Goal: Task Accomplishment & Management: Manage account settings

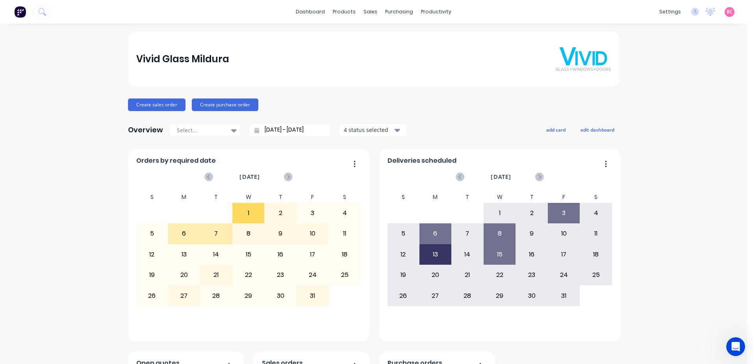
scroll to position [1, 0]
click at [411, 37] on div "Purchase Orders" at bounding box center [422, 37] width 42 height 7
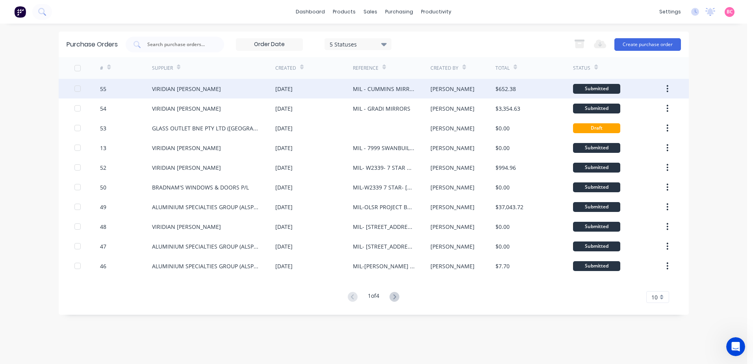
click at [239, 95] on div "VIRIDIAN GLASS CLAYTON" at bounding box center [213, 89] width 123 height 20
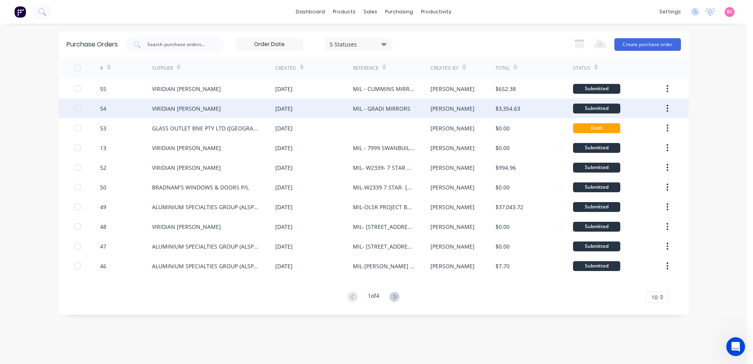
click at [389, 107] on div "MIL - GRADI MIRRORS" at bounding box center [381, 108] width 57 height 8
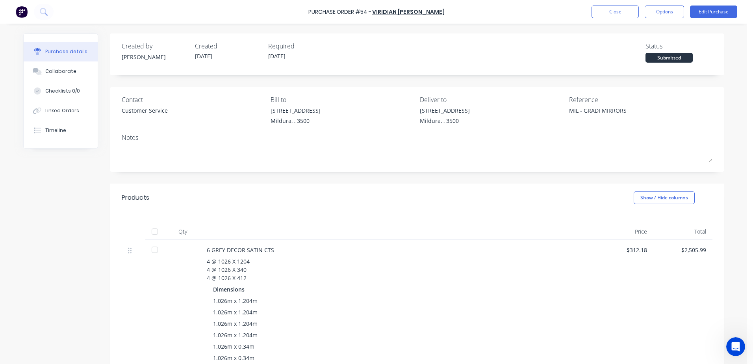
click at [232, 249] on div "6 GREY DECOR SATIN CTS" at bounding box center [397, 250] width 381 height 8
click at [667, 13] on button "Options" at bounding box center [664, 12] width 39 height 13
click at [715, 13] on button "Edit Purchase" at bounding box center [713, 12] width 47 height 13
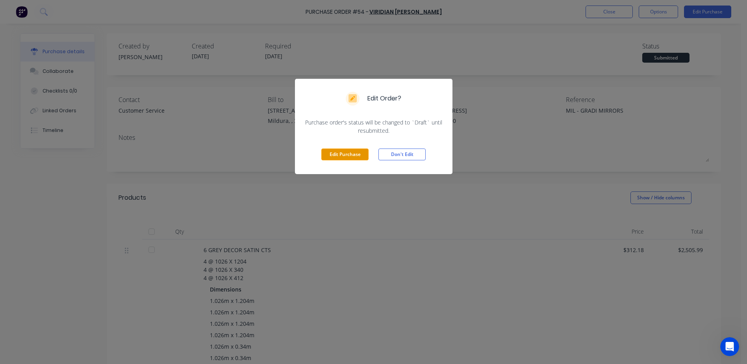
click at [356, 155] on button "Edit Purchase" at bounding box center [344, 154] width 47 height 12
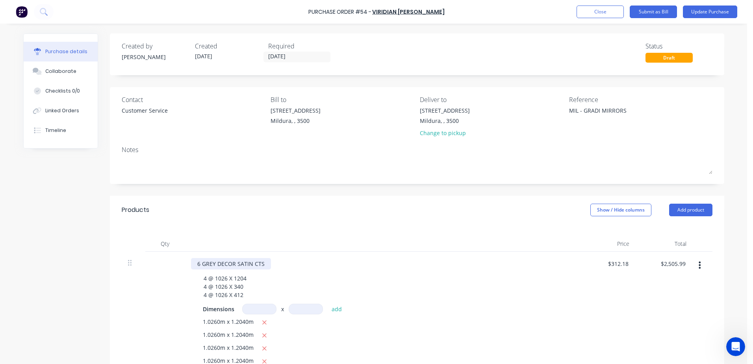
click at [222, 265] on div "6 GREY DECOR SATIN CTS" at bounding box center [231, 263] width 80 height 11
type textarea "x"
drag, startPoint x: 237, startPoint y: 262, endPoint x: 248, endPoint y: 262, distance: 11.0
click at [248, 262] on div "6 GREY DECOR SATIN CTS" at bounding box center [231, 263] width 80 height 11
click at [241, 263] on div "6 GREY DECOR MIROR CTS" at bounding box center [232, 263] width 82 height 11
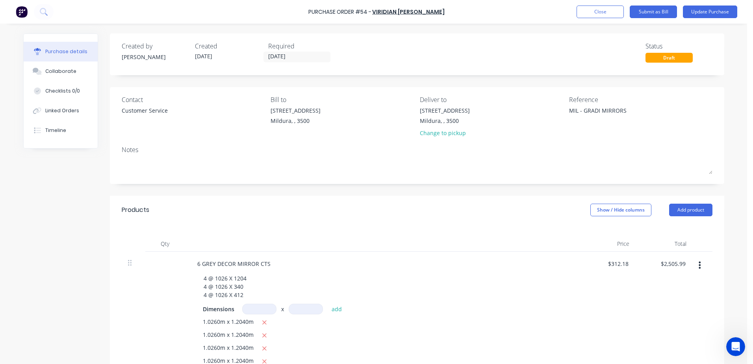
click at [338, 274] on div "4 @ 1026 X 1204 4 @ 1026 X 340 4 @ 1026 X 412" at bounding box center [384, 286] width 375 height 28
click at [599, 261] on div "$312.18 $312.18" at bounding box center [606, 372] width 57 height 240
type textarea "x"
type input "312.18"
click at [613, 266] on input "312.18" at bounding box center [619, 263] width 21 height 11
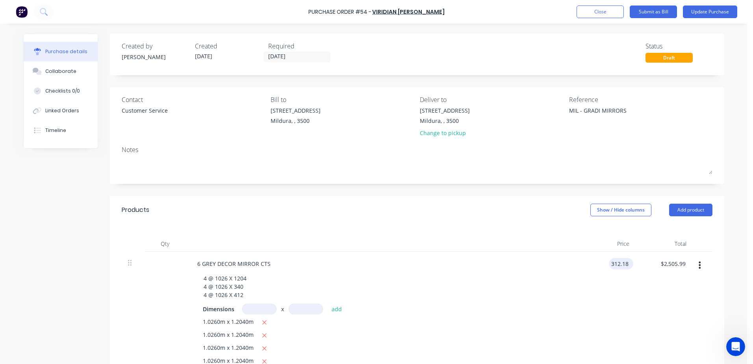
type textarea "x"
drag, startPoint x: 608, startPoint y: 266, endPoint x: 658, endPoint y: 269, distance: 50.1
click at [658, 269] on div "6 GREY DECOR MIRROR CTS 4 @ 1026 X 1204 4 @ 1026 X 340 4 @ 1026 X 412 Dimension…" at bounding box center [417, 372] width 591 height 240
type input "0"
type textarea "x"
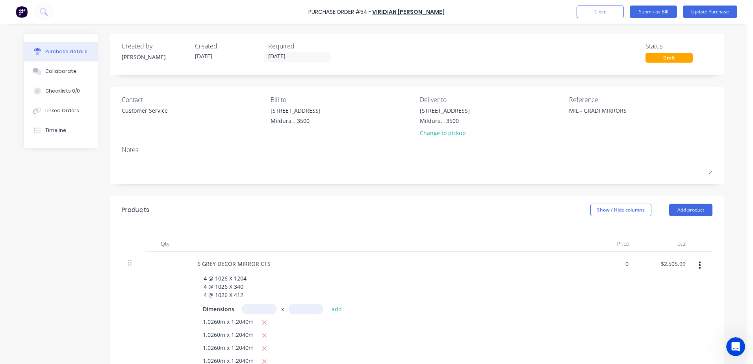
type input "$0.00"
click at [377, 312] on div "Dimensions x add" at bounding box center [382, 309] width 358 height 11
click at [704, 15] on button "Update Purchase" at bounding box center [710, 12] width 54 height 13
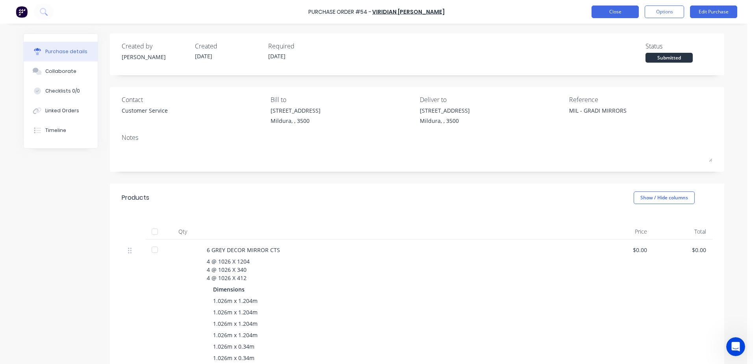
click at [613, 13] on button "Close" at bounding box center [614, 12] width 47 height 13
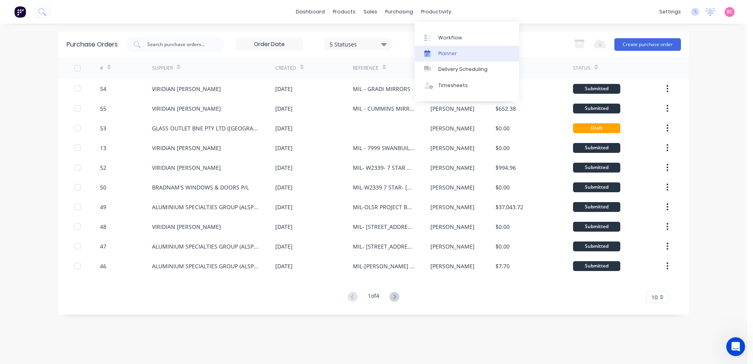
click at [444, 51] on div "Planner" at bounding box center [447, 53] width 19 height 7
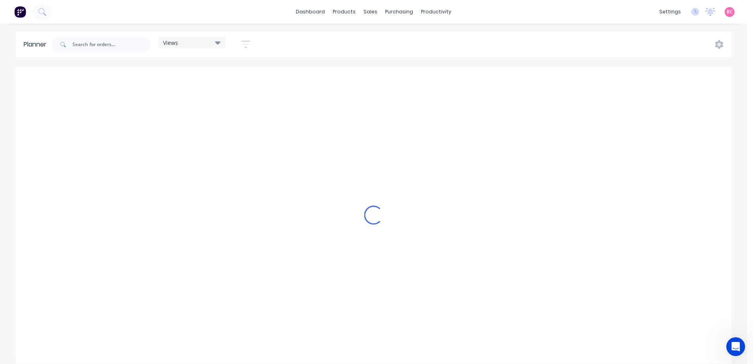
scroll to position [0, 1512]
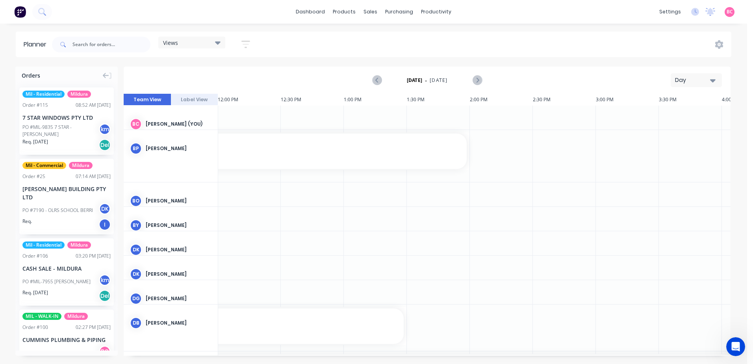
click at [201, 45] on div "Views" at bounding box center [191, 42] width 57 height 7
click at [199, 136] on button "MILDURA" at bounding box center [206, 132] width 84 height 9
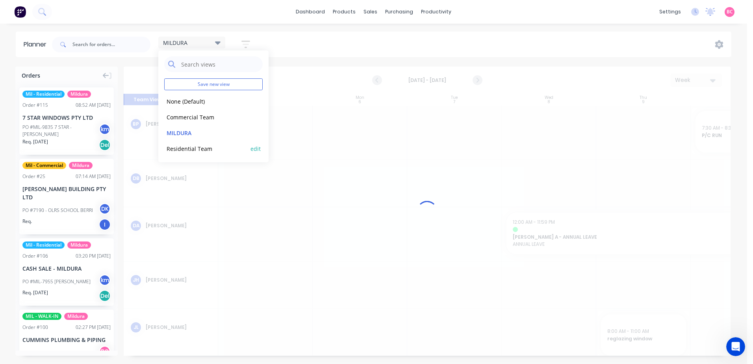
scroll to position [0, 0]
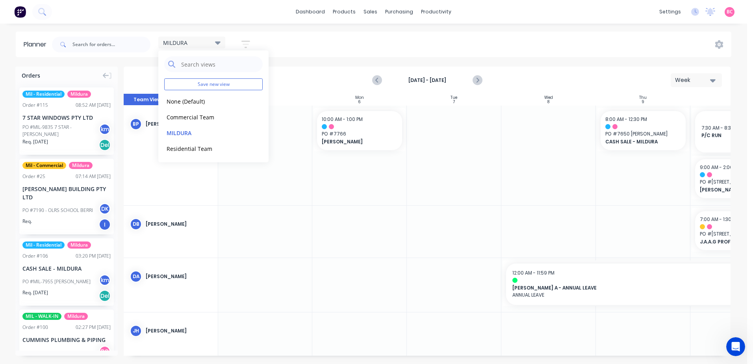
click at [518, 35] on div "MILDURA Save new view None (Default) edit Commercial Team edit MILDURA edit Res…" at bounding box center [390, 45] width 681 height 24
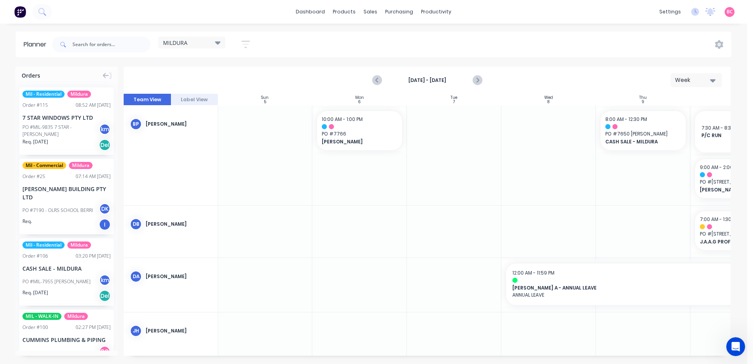
click at [245, 44] on icon "button" at bounding box center [246, 44] width 6 height 1
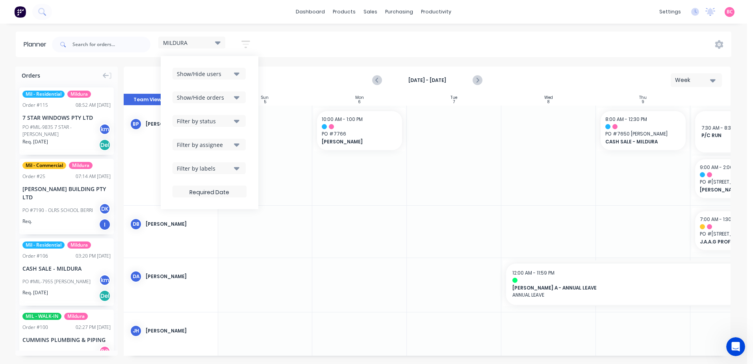
click at [232, 68] on button "Show/Hide users" at bounding box center [208, 74] width 73 height 12
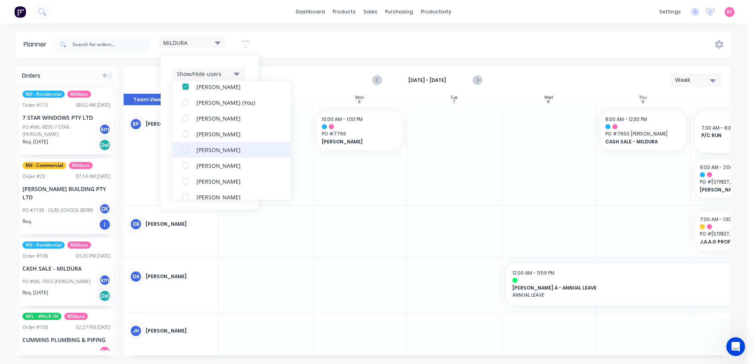
scroll to position [354, 0]
click at [573, 31] on div "dashboard products sales purchasing productivity dashboard products Product Cat…" at bounding box center [373, 182] width 747 height 364
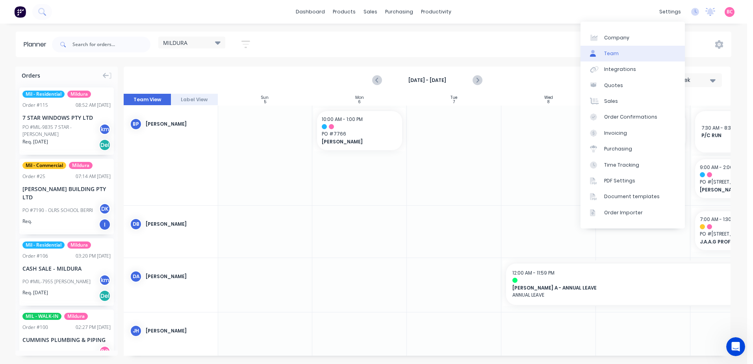
click at [617, 53] on div "Team" at bounding box center [611, 53] width 15 height 7
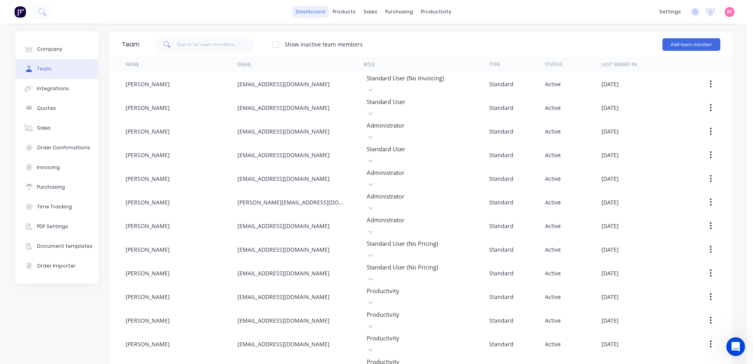
click at [308, 13] on link "dashboard" at bounding box center [310, 12] width 37 height 12
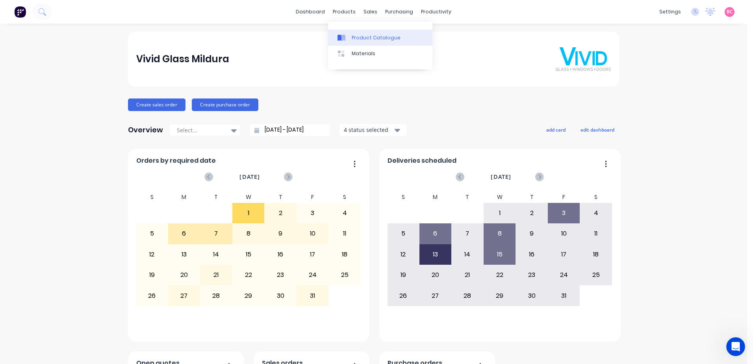
click at [363, 39] on div "Product Catalogue" at bounding box center [376, 37] width 49 height 7
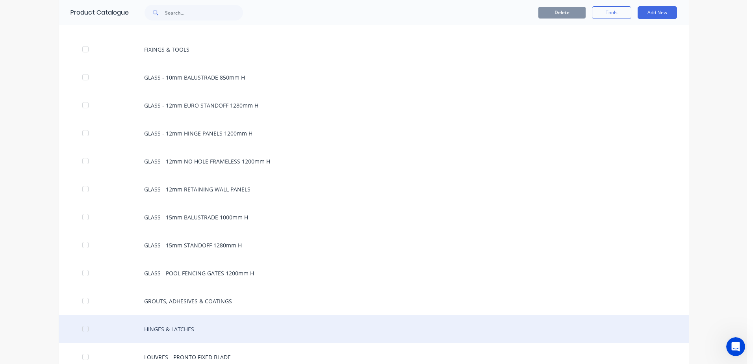
scroll to position [827, 0]
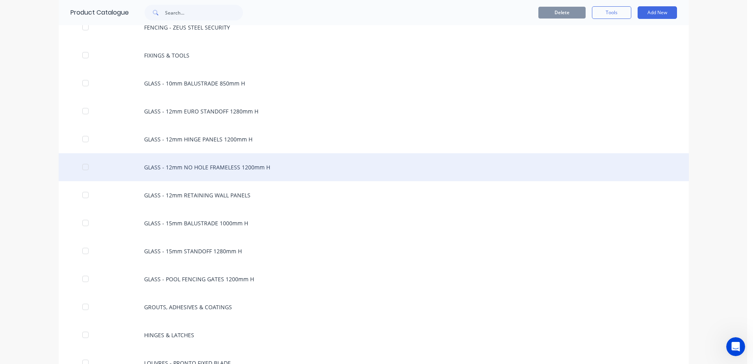
click at [273, 167] on div "GLASS - 12mm NO HOLE FRAMELESS 1200mm H" at bounding box center [374, 167] width 630 height 28
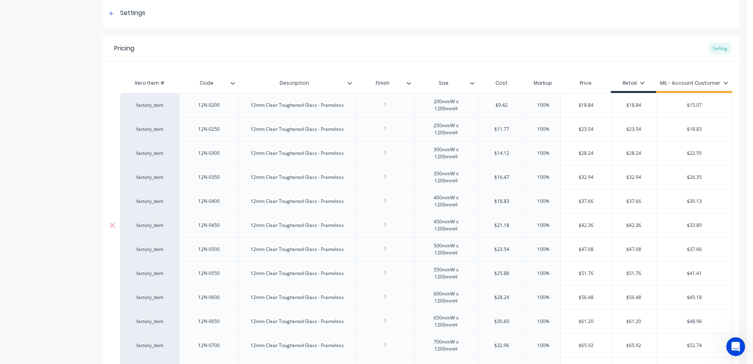
type textarea "x"
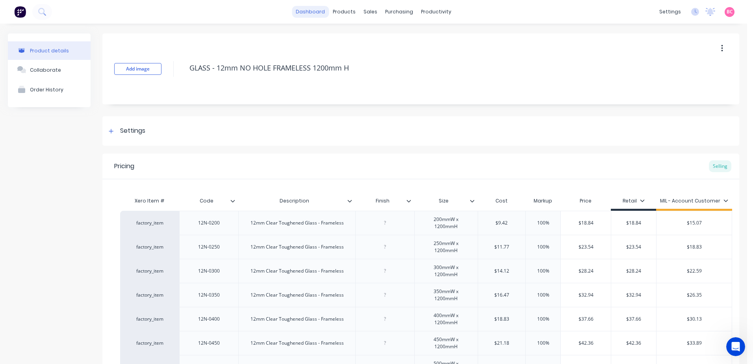
click at [321, 11] on link "dashboard" at bounding box center [310, 12] width 37 height 12
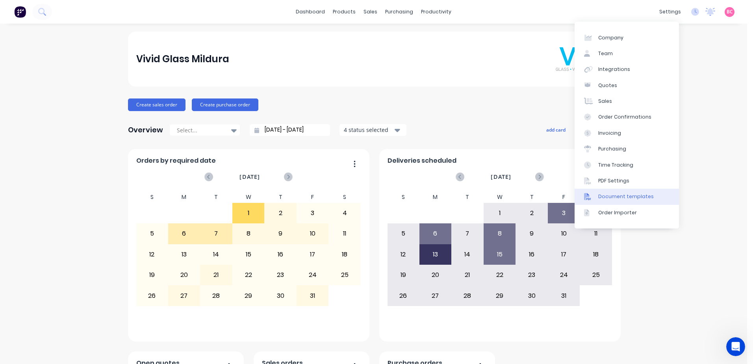
click at [619, 198] on div "Document templates" at bounding box center [626, 196] width 56 height 7
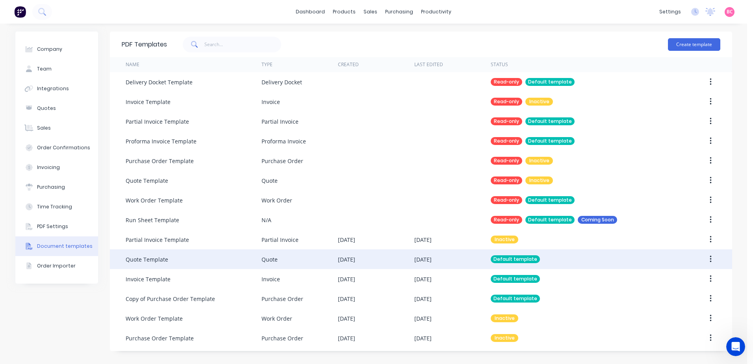
click at [182, 261] on div "Quote Template" at bounding box center [194, 259] width 136 height 20
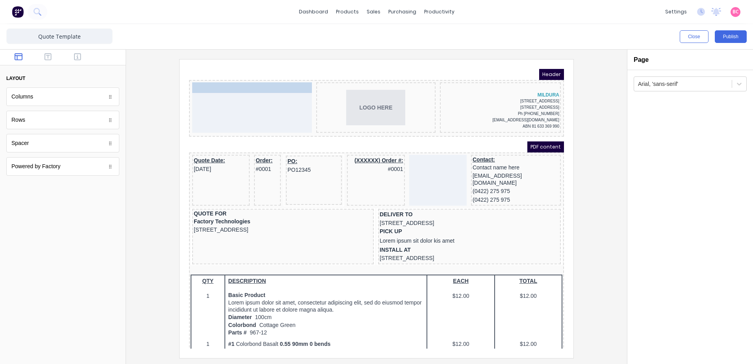
drag, startPoint x: 208, startPoint y: 150, endPoint x: 226, endPoint y: 82, distance: 71.2
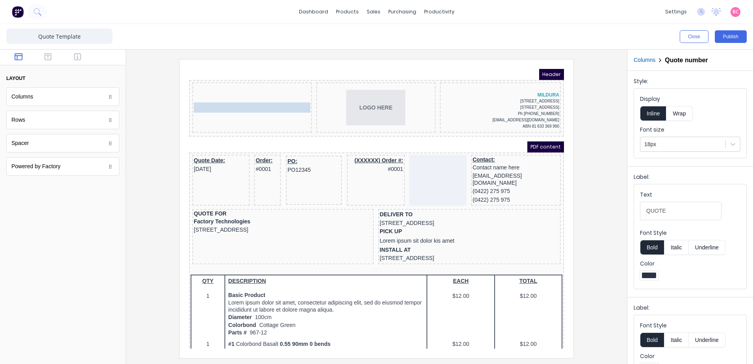
drag, startPoint x: 222, startPoint y: 98, endPoint x: 221, endPoint y: 80, distance: 17.4
click at [221, 80] on body "Header QUOTE #0001 QUOTE #0001 LOGO HERE MILDURA [STREET_ADDRESS] Ph [PHONE_NUM…" at bounding box center [367, 199] width 375 height 280
click at [230, 80] on div "Quote number" at bounding box center [239, 81] width 39 height 8
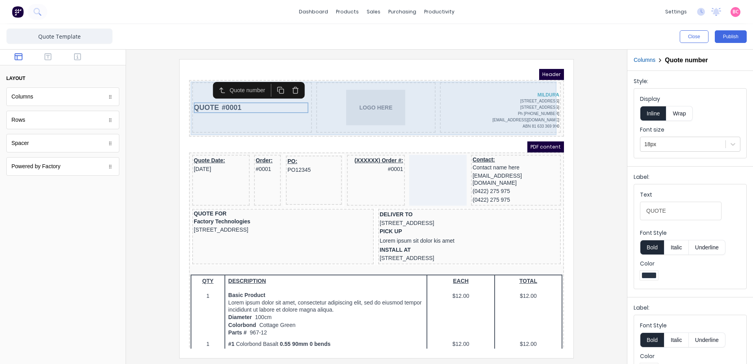
click at [198, 80] on div "QUOTE #0001" at bounding box center [243, 98] width 120 height 50
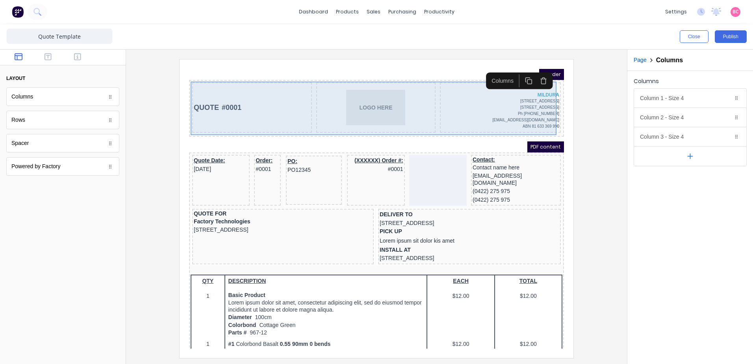
click at [199, 87] on div "QUOTE #0001" at bounding box center [243, 98] width 120 height 50
click at [206, 97] on div "QUOTE #0001" at bounding box center [242, 98] width 117 height 11
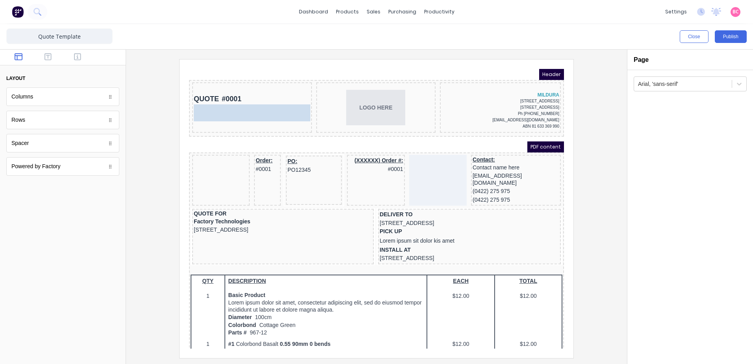
drag, startPoint x: 203, startPoint y: 152, endPoint x: 211, endPoint y: 102, distance: 51.1
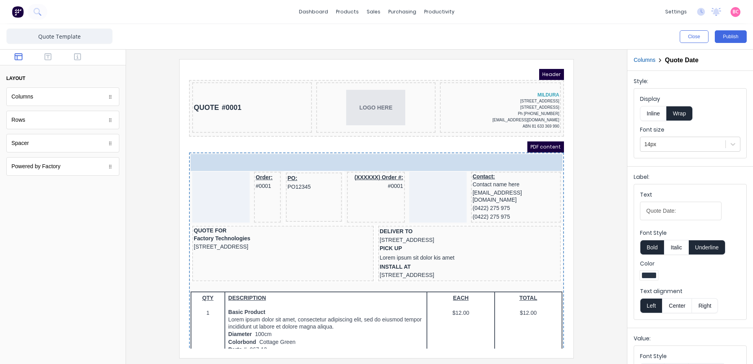
drag, startPoint x: 220, startPoint y: 100, endPoint x: 221, endPoint y: 153, distance: 53.6
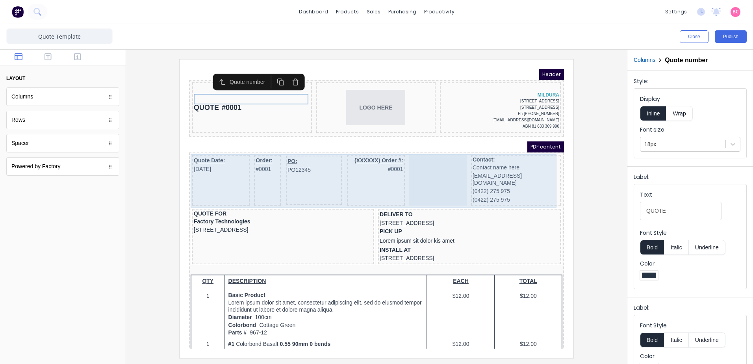
click at [220, 171] on div "Quote Date: 29/10/2024" at bounding box center [211, 170] width 57 height 51
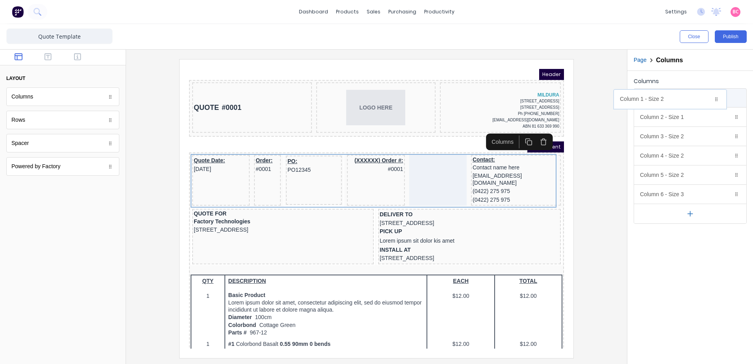
drag, startPoint x: 739, startPoint y: 98, endPoint x: 725, endPoint y: 100, distance: 14.7
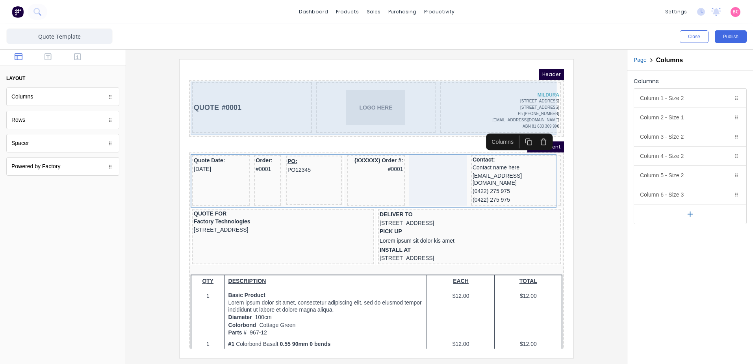
click at [241, 110] on div "QUOTE #0001" at bounding box center [243, 98] width 120 height 50
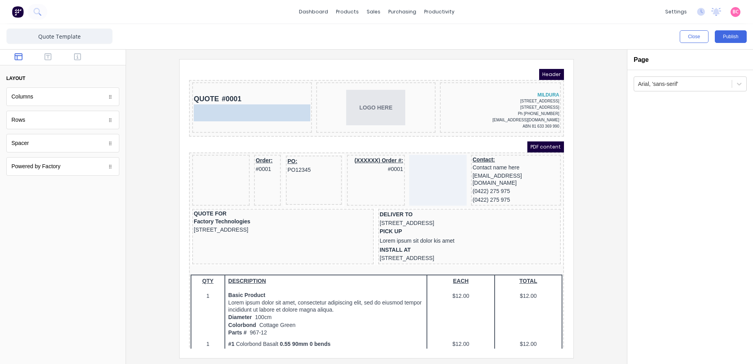
drag, startPoint x: 204, startPoint y: 157, endPoint x: 209, endPoint y: 110, distance: 47.1
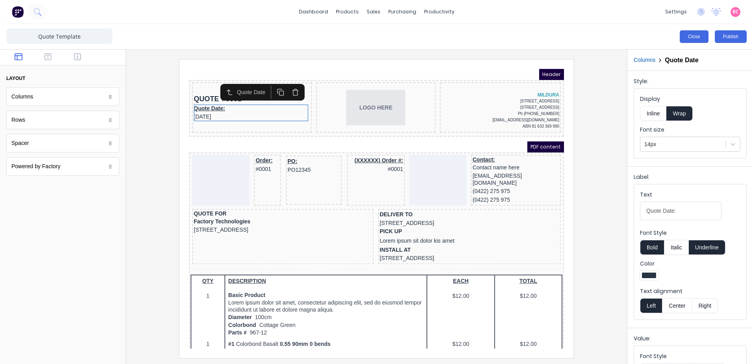
click at [697, 37] on button "Close" at bounding box center [694, 36] width 29 height 13
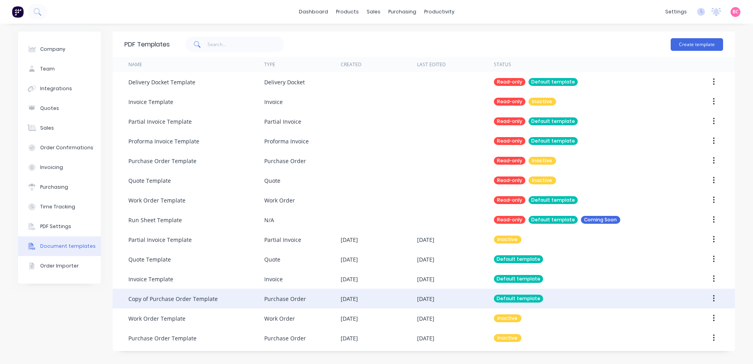
click at [187, 303] on div "Copy of Purchase Order Template" at bounding box center [196, 299] width 136 height 20
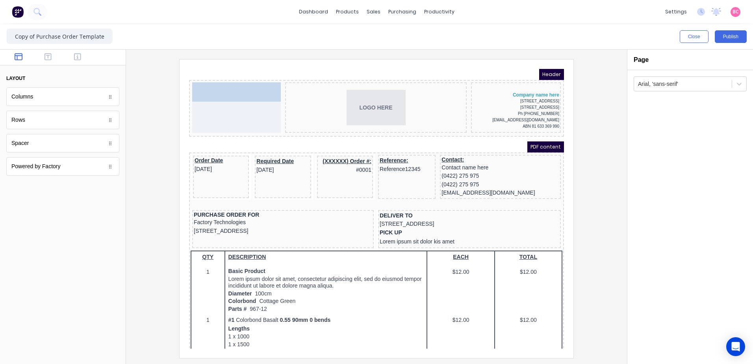
drag, startPoint x: 221, startPoint y: 151, endPoint x: 215, endPoint y: 90, distance: 60.9
drag, startPoint x: 202, startPoint y: 156, endPoint x: 201, endPoint y: 104, distance: 52.0
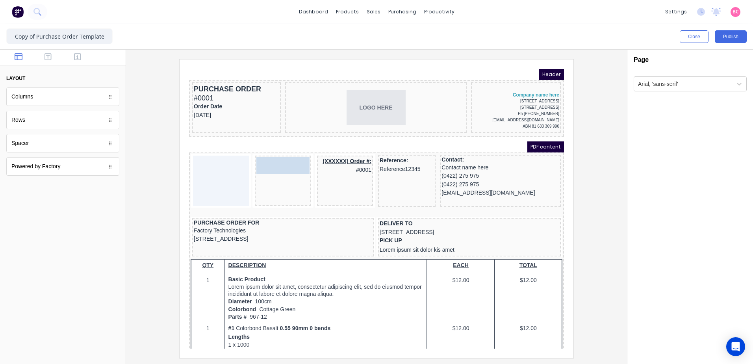
drag, startPoint x: 267, startPoint y: 156, endPoint x: 276, endPoint y: 161, distance: 11.5
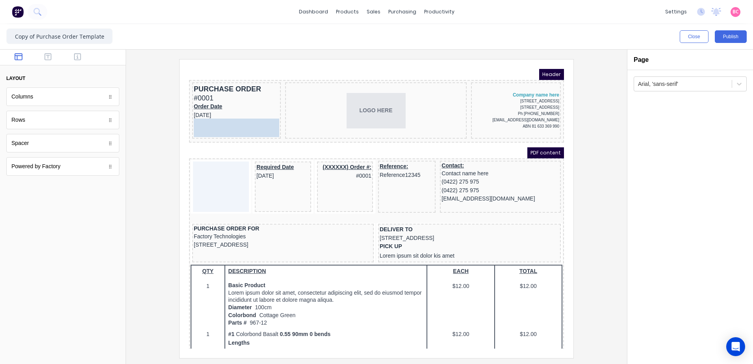
drag, startPoint x: 107, startPoint y: 100, endPoint x: 234, endPoint y: 117, distance: 127.6
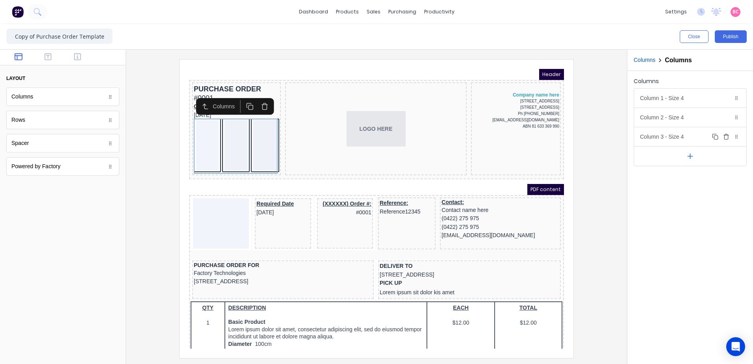
click at [726, 135] on icon "button" at bounding box center [726, 136] width 6 height 6
click at [676, 96] on div "Column 1 - Size 4 Duplicate Delete" at bounding box center [690, 98] width 112 height 19
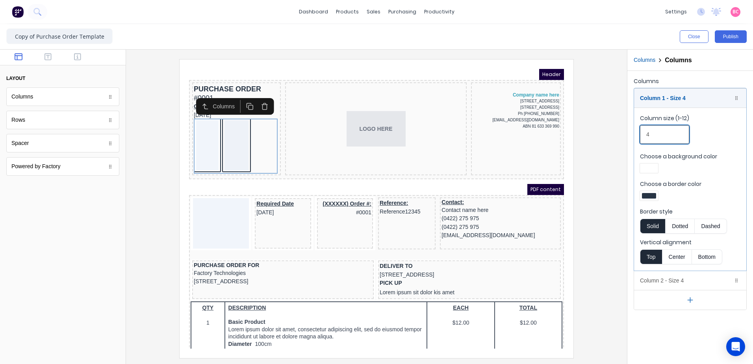
drag, startPoint x: 669, startPoint y: 134, endPoint x: 632, endPoint y: 135, distance: 36.6
click at [632, 135] on div "Columns Column 1 - Size 4 Duplicate Delete Column size (1-12) 4 Choose a backgr…" at bounding box center [690, 193] width 126 height 244
type input "6"
click at [656, 282] on div "Column 2 - Size 4 Duplicate Delete" at bounding box center [690, 280] width 112 height 19
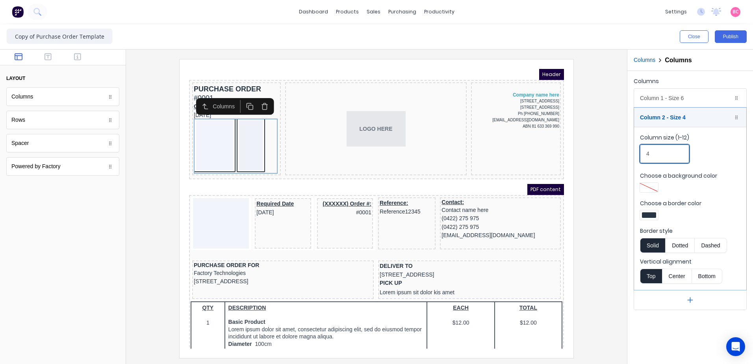
drag, startPoint x: 663, startPoint y: 156, endPoint x: 584, endPoint y: 153, distance: 78.8
click at [584, 153] on div "Close Publish Components layout Columns Columns Rows Rows Spacer Spacer Powered…" at bounding box center [376, 194] width 753 height 340
type input "6"
click at [650, 215] on div at bounding box center [649, 215] width 14 height 6
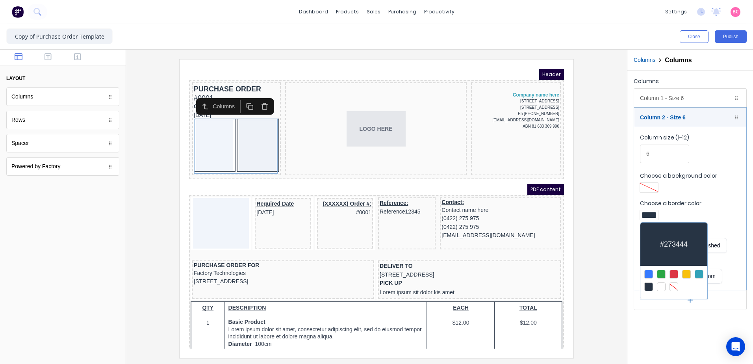
click at [674, 285] on div at bounding box center [673, 286] width 9 height 9
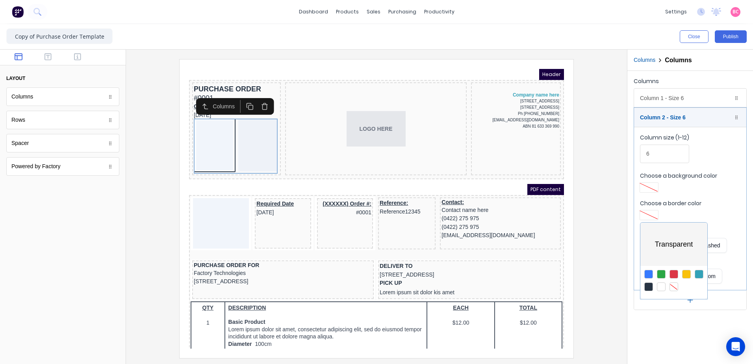
click at [218, 156] on div at bounding box center [376, 182] width 753 height 364
click at [668, 101] on div "Column 1 - Size 6 Duplicate Delete" at bounding box center [690, 98] width 112 height 19
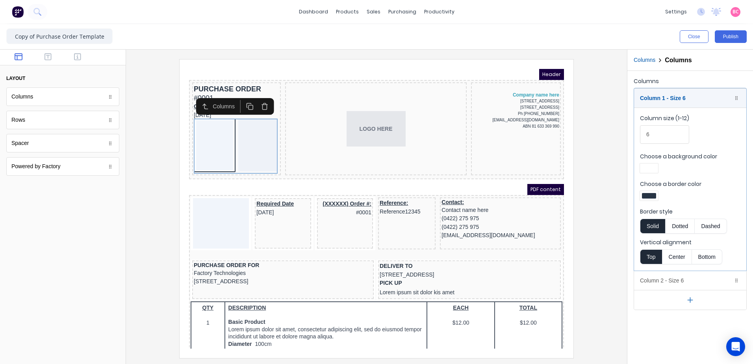
click at [651, 193] on div at bounding box center [649, 196] width 14 height 6
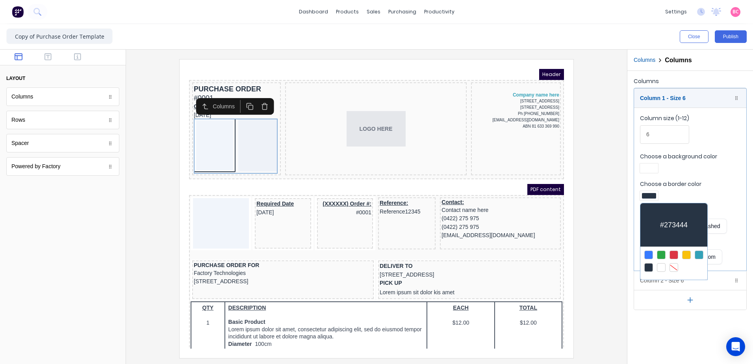
click at [675, 268] on div at bounding box center [673, 267] width 9 height 9
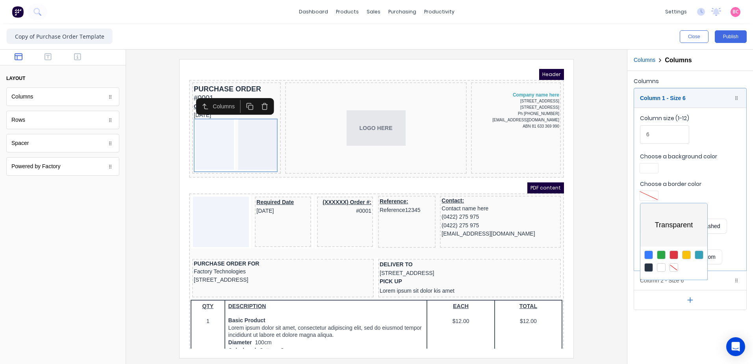
drag, startPoint x: 267, startPoint y: 203, endPoint x: 262, endPoint y: 182, distance: 21.8
click at [262, 182] on div at bounding box center [376, 182] width 753 height 364
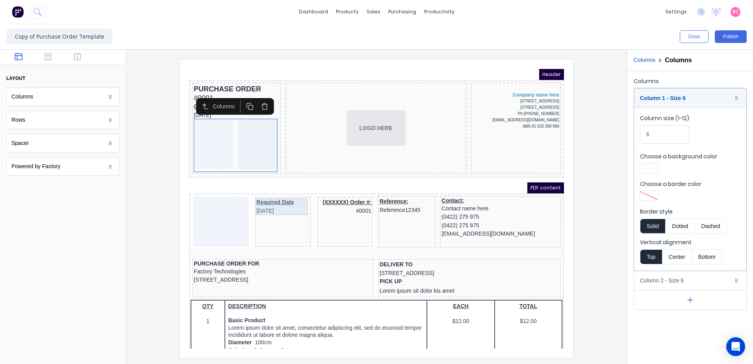
click at [259, 198] on div "Required Date 29/10/2024" at bounding box center [273, 197] width 53 height 17
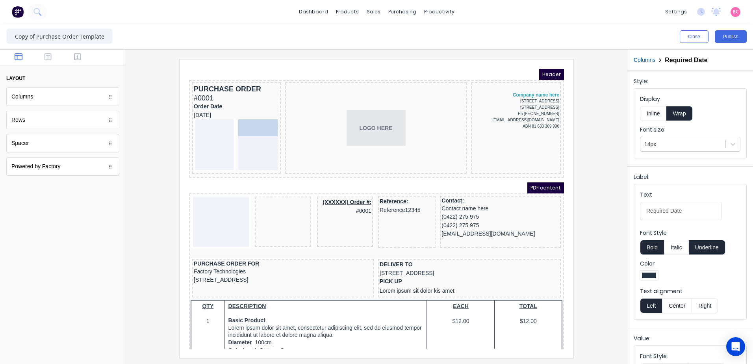
drag, startPoint x: 264, startPoint y: 198, endPoint x: 245, endPoint y: 126, distance: 74.8
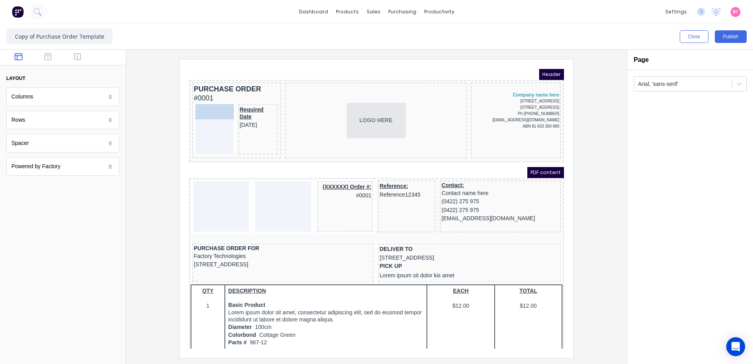
drag, startPoint x: 201, startPoint y: 103, endPoint x: 197, endPoint y: 114, distance: 12.1
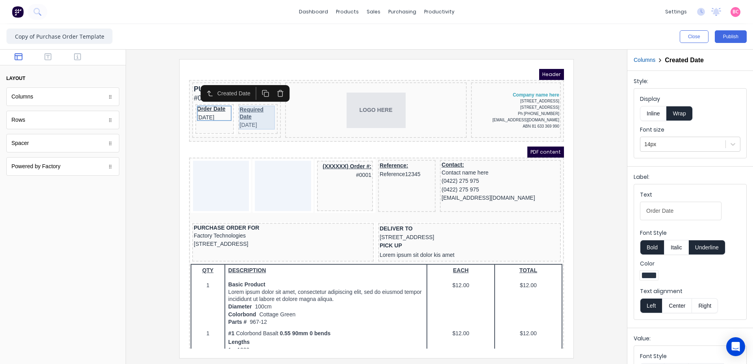
click at [251, 104] on div "Required Date 29/10/2024" at bounding box center [248, 108] width 37 height 24
click at [141, 200] on div at bounding box center [376, 208] width 488 height 298
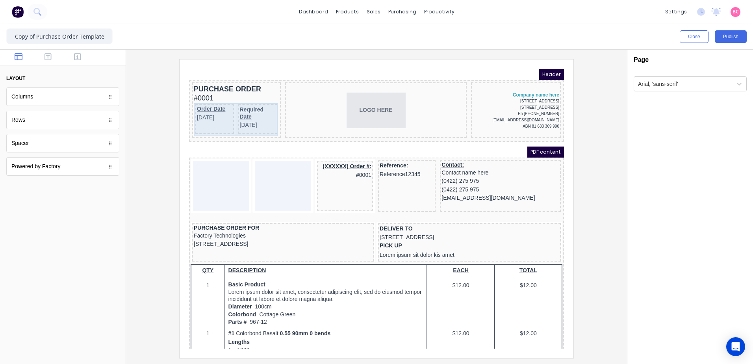
click at [226, 111] on div "Order Date 29/10/2024 Required Date 29/10/2024" at bounding box center [226, 110] width 85 height 33
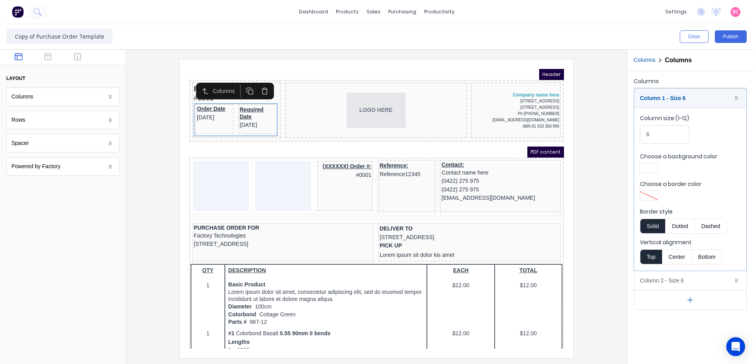
drag, startPoint x: 172, startPoint y: 133, endPoint x: 28, endPoint y: 54, distance: 164.8
click at [172, 133] on div at bounding box center [376, 208] width 488 height 298
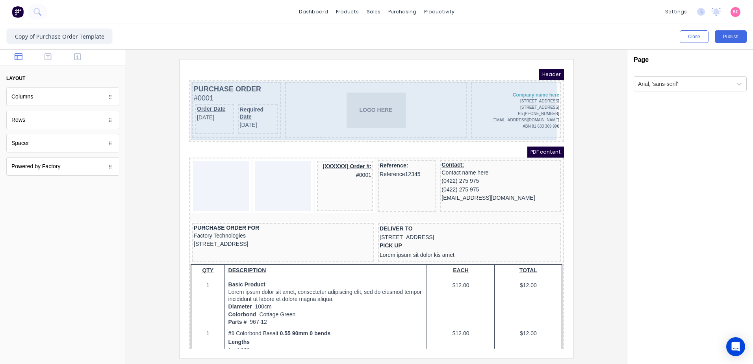
click at [272, 76] on div "PURCHASE ORDER #0001 Order Date 29/10/2024 Required Date 29/10/2024 LOGO HERE C…" at bounding box center [367, 101] width 372 height 59
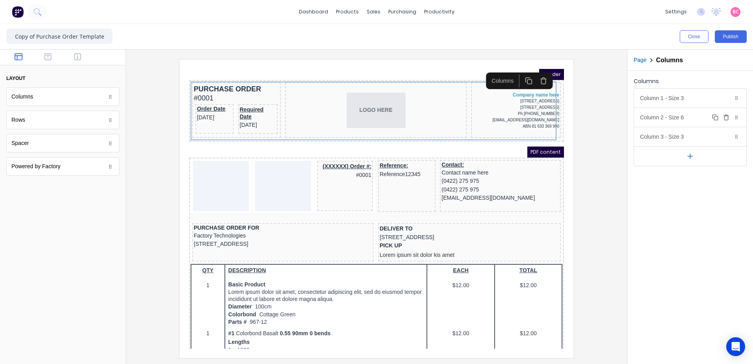
click at [689, 117] on div "Column 2 - Size 6 Duplicate Delete" at bounding box center [690, 117] width 112 height 19
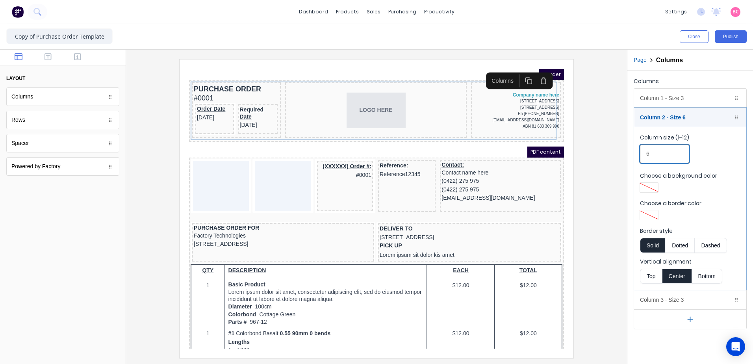
drag, startPoint x: 658, startPoint y: 156, endPoint x: 646, endPoint y: 157, distance: 11.9
click at [646, 157] on input "6" at bounding box center [664, 153] width 49 height 19
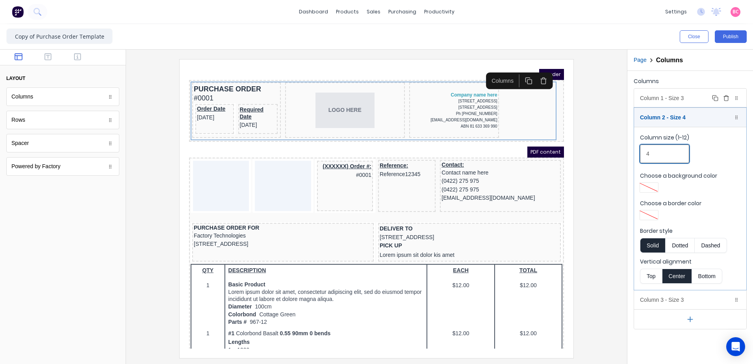
type input "4"
click at [670, 98] on div "Column 1 - Size 3 Duplicate Delete" at bounding box center [690, 98] width 112 height 19
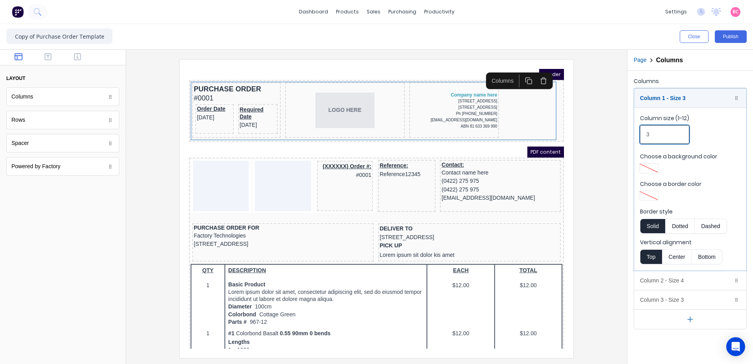
drag, startPoint x: 644, startPoint y: 132, endPoint x: 611, endPoint y: 139, distance: 33.7
click at [605, 135] on div "Close Publish Components layout Columns Columns Rows Rows Spacer Spacer Powered…" at bounding box center [376, 194] width 753 height 340
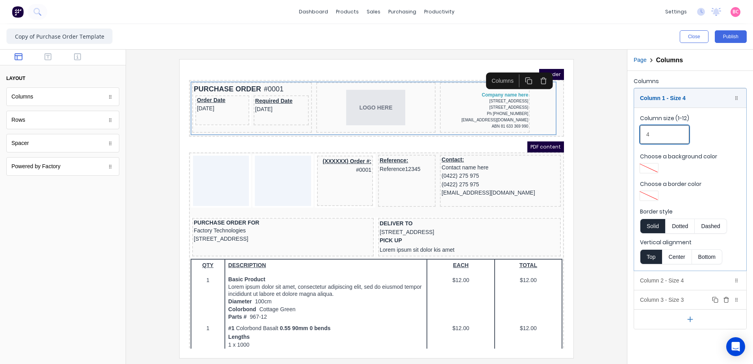
type input "4"
click at [667, 295] on div "Column 3 - Size 3 Duplicate Delete" at bounding box center [690, 299] width 112 height 19
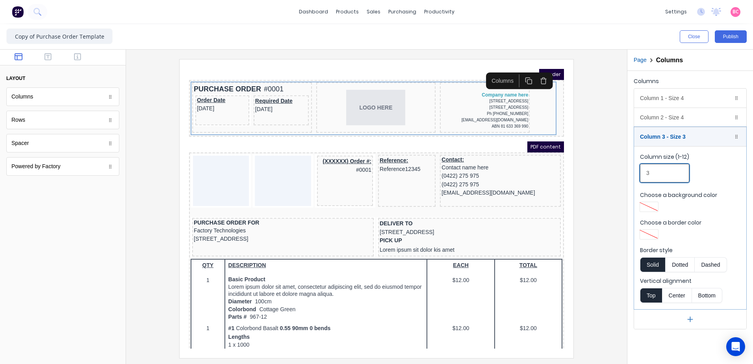
drag, startPoint x: 669, startPoint y: 170, endPoint x: 640, endPoint y: 174, distance: 29.4
click at [642, 174] on input "3" at bounding box center [664, 173] width 49 height 19
type input "4"
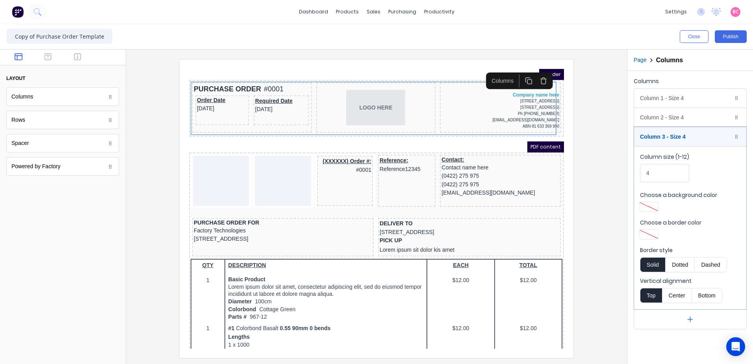
click at [588, 170] on div at bounding box center [376, 208] width 488 height 298
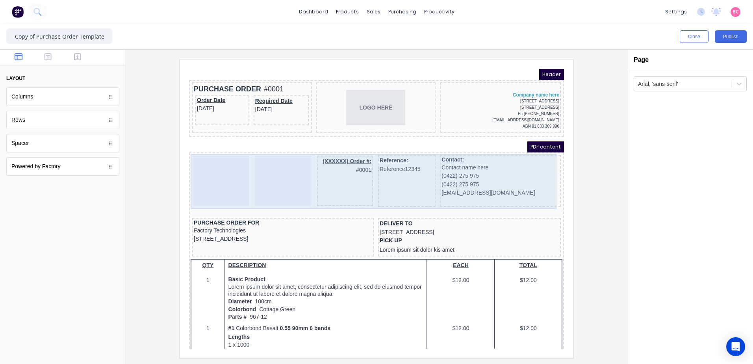
click at [237, 173] on div at bounding box center [211, 171] width 56 height 50
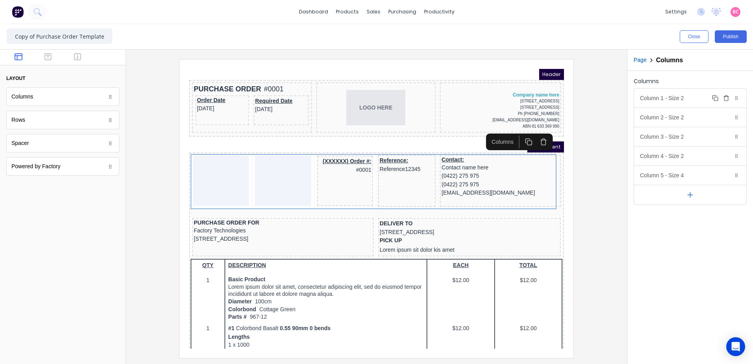
click at [729, 99] on icon "button" at bounding box center [726, 98] width 6 height 6
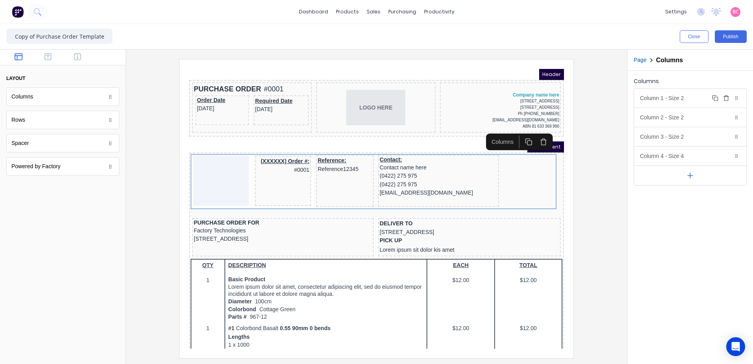
click at [729, 99] on icon "button" at bounding box center [726, 98] width 6 height 6
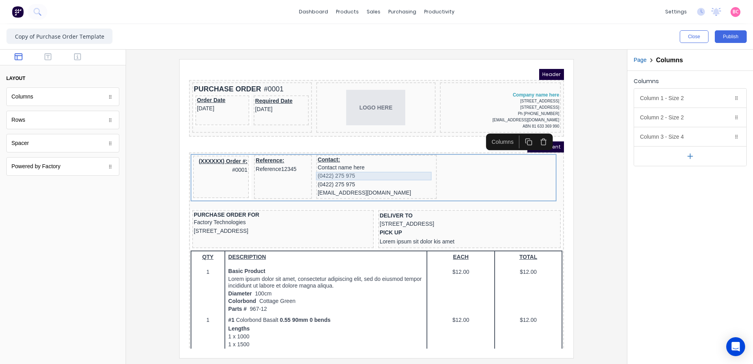
click at [410, 168] on div "(0422) 275 975" at bounding box center [367, 166] width 118 height 9
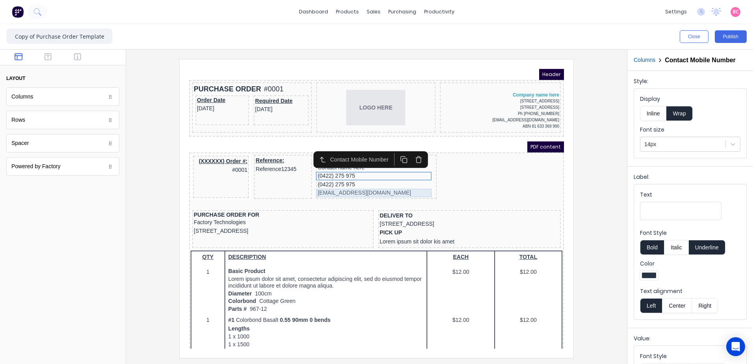
click at [456, 178] on div "(XXXXXX) Order #: #0001 Reference: Reference12345 Contact: Contact name here (0…" at bounding box center [367, 167] width 372 height 47
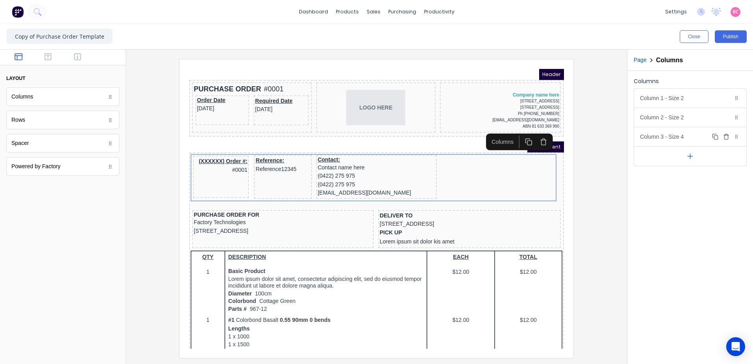
click at [680, 138] on div "Column 3 - Size 4 Duplicate Delete" at bounding box center [690, 136] width 112 height 19
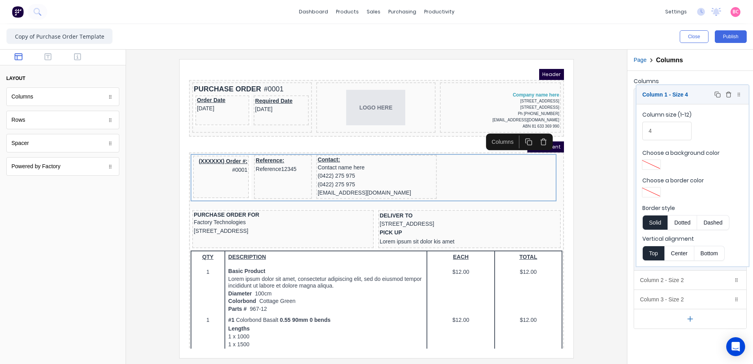
drag, startPoint x: 689, startPoint y: 138, endPoint x: 692, endPoint y: 96, distance: 41.8
click at [692, 96] on body "dashboard products sales purchasing productivity dashboard products Product Cat…" at bounding box center [376, 182] width 753 height 364
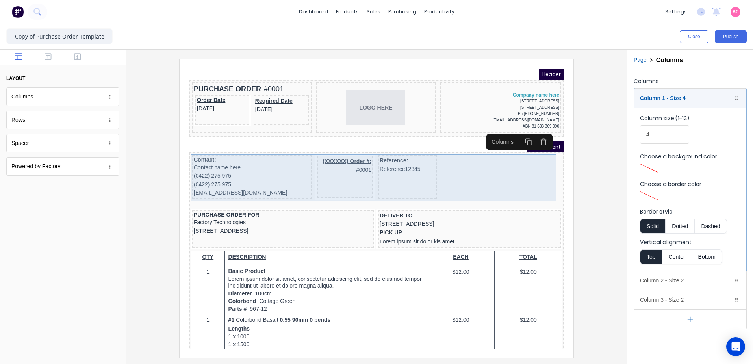
click at [391, 176] on div "Reference: Reference12345" at bounding box center [398, 167] width 59 height 44
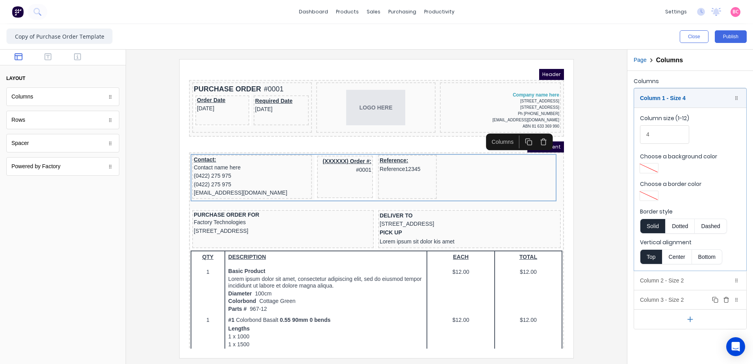
click at [683, 296] on div "Column 3 - Size 2 Duplicate Delete" at bounding box center [690, 299] width 112 height 19
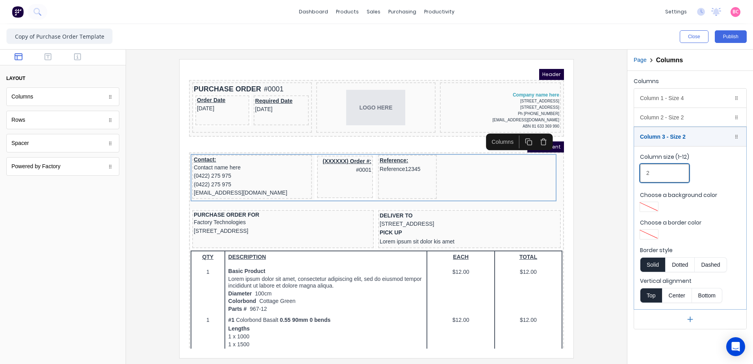
drag, startPoint x: 666, startPoint y: 172, endPoint x: 594, endPoint y: 171, distance: 72.5
click at [605, 171] on div "Close Publish Components layout Columns Columns Rows Rows Spacer Spacer Powered…" at bounding box center [376, 194] width 753 height 340
type input "4"
click at [607, 190] on div at bounding box center [376, 208] width 488 height 298
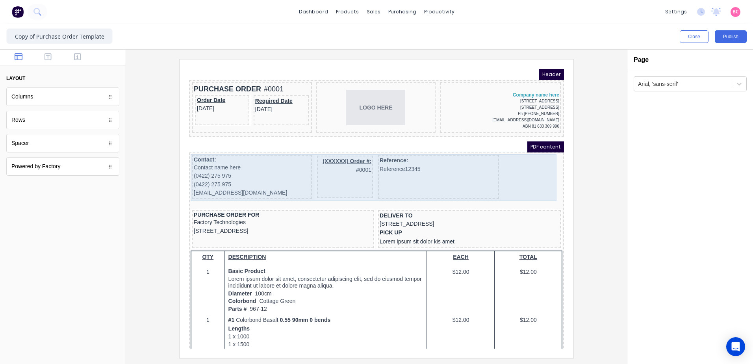
click at [459, 172] on div "Reference: Reference12345" at bounding box center [429, 167] width 121 height 44
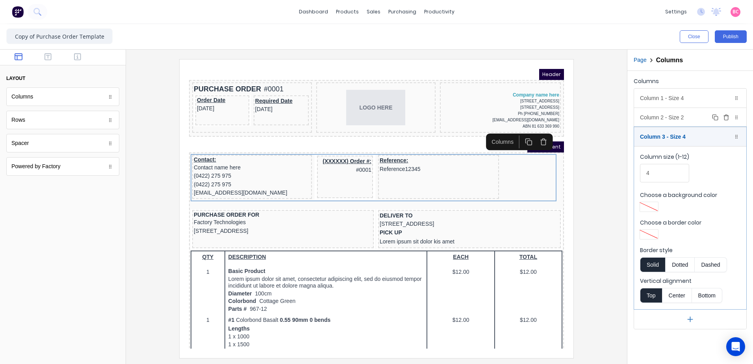
click at [687, 115] on div "Column 2 - Size 2 Duplicate Delete" at bounding box center [690, 117] width 112 height 19
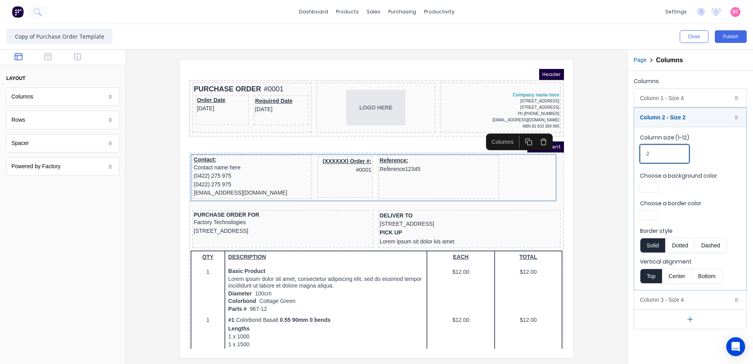
drag, startPoint x: 667, startPoint y: 154, endPoint x: 571, endPoint y: 158, distance: 96.5
click at [589, 158] on div "Close Publish Components layout Columns Columns Rows Rows Spacer Spacer Powered…" at bounding box center [376, 194] width 753 height 340
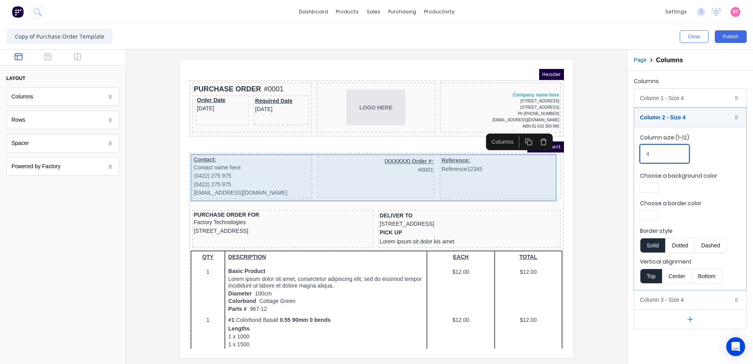
type input "4"
click at [399, 169] on div "(XXXXXX) Order #: #0001" at bounding box center [367, 167] width 118 height 43
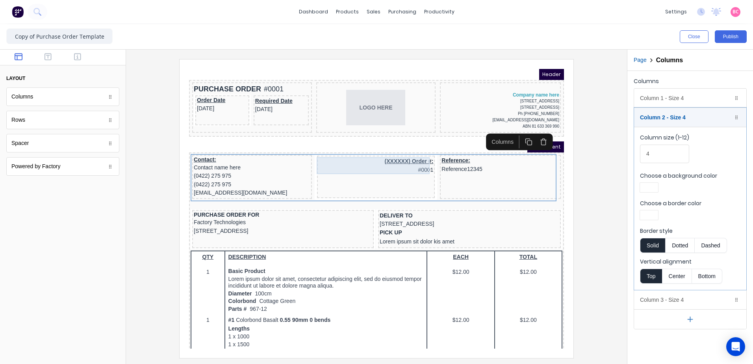
click at [402, 149] on div "(XXXXXX) Order #: #0001" at bounding box center [366, 156] width 115 height 17
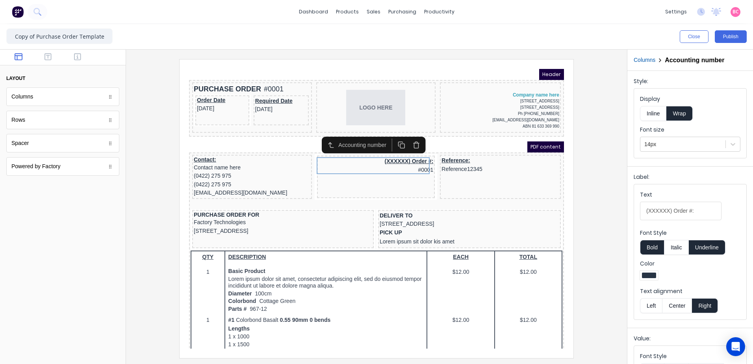
click at [678, 304] on button "Center" at bounding box center [677, 305] width 30 height 15
click at [410, 161] on div "(XXXXXX) Order #: #0001" at bounding box center [366, 156] width 115 height 17
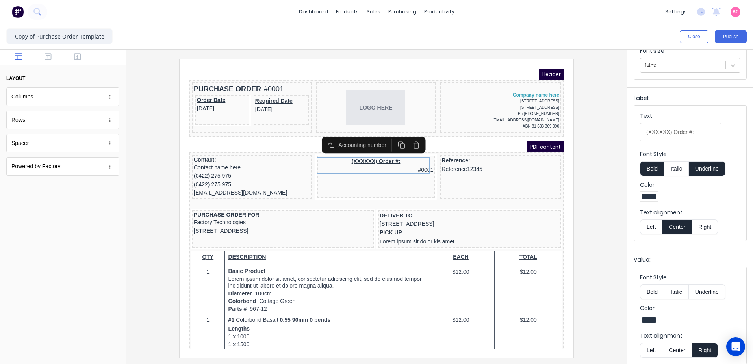
scroll to position [85, 0]
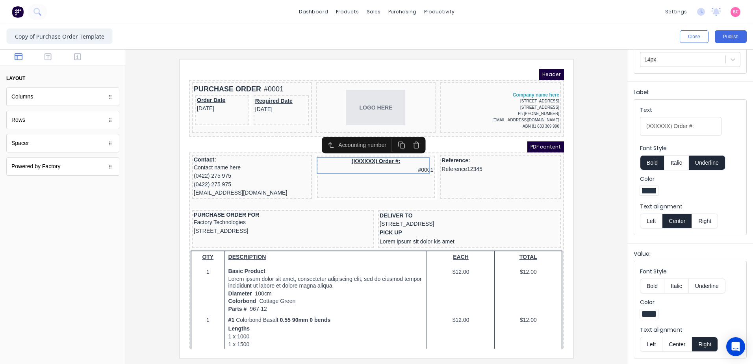
click at [708, 220] on button "Right" at bounding box center [705, 220] width 26 height 15
click at [591, 189] on div at bounding box center [376, 208] width 488 height 298
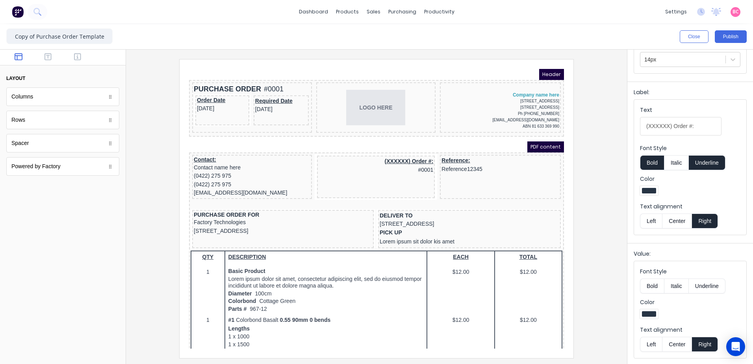
scroll to position [0, 0]
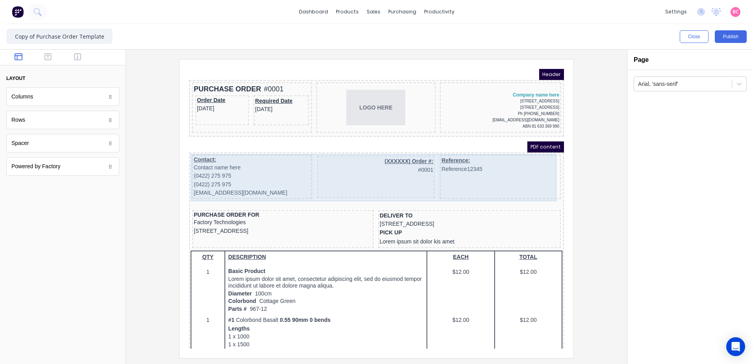
click at [350, 166] on div "(XXXXXX) Order #: #0001" at bounding box center [367, 167] width 118 height 43
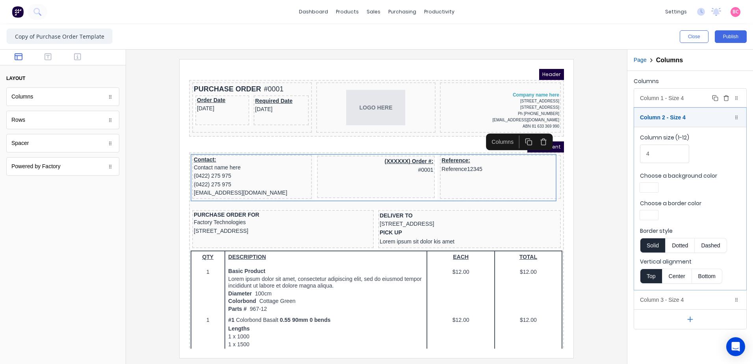
click at [689, 91] on div "Column 1 - Size 4 Duplicate Delete" at bounding box center [690, 98] width 112 height 19
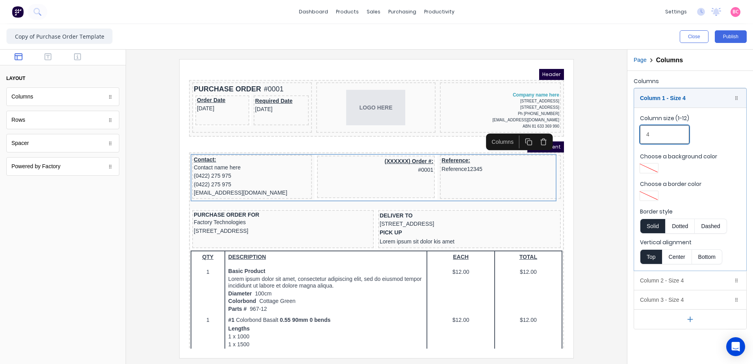
drag, startPoint x: 671, startPoint y: 136, endPoint x: 626, endPoint y: 137, distance: 44.5
click at [626, 137] on div "Close Publish Components layout Columns Columns Rows Rows Spacer Spacer Powered…" at bounding box center [376, 194] width 753 height 340
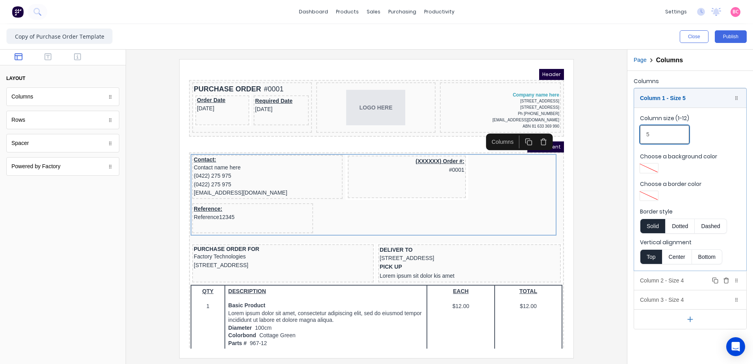
type input "5"
click at [682, 277] on div "Column 2 - Size 4 Duplicate Delete" at bounding box center [690, 280] width 112 height 19
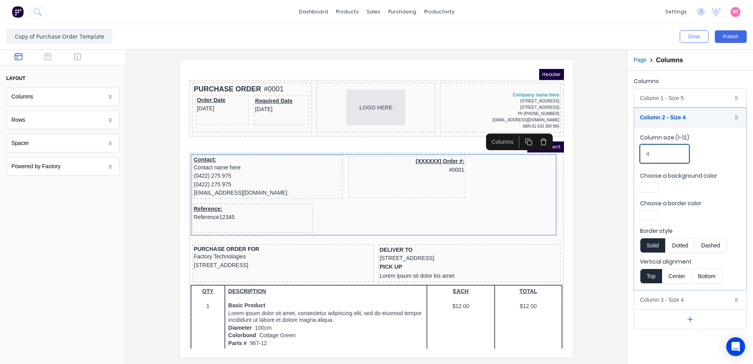
drag, startPoint x: 670, startPoint y: 152, endPoint x: 641, endPoint y: 155, distance: 29.4
click at [641, 155] on input "4" at bounding box center [664, 153] width 49 height 19
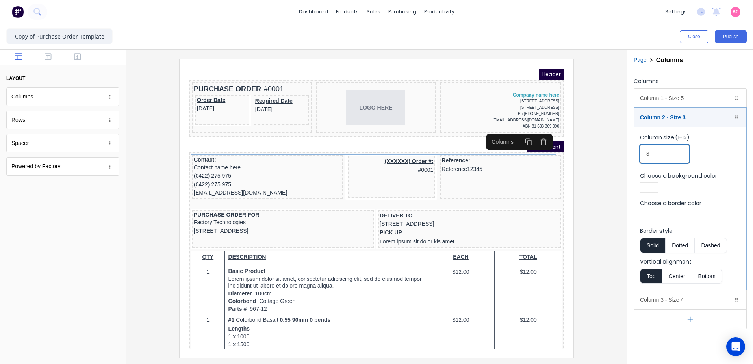
type input "3"
click at [596, 226] on div at bounding box center [376, 208] width 488 height 298
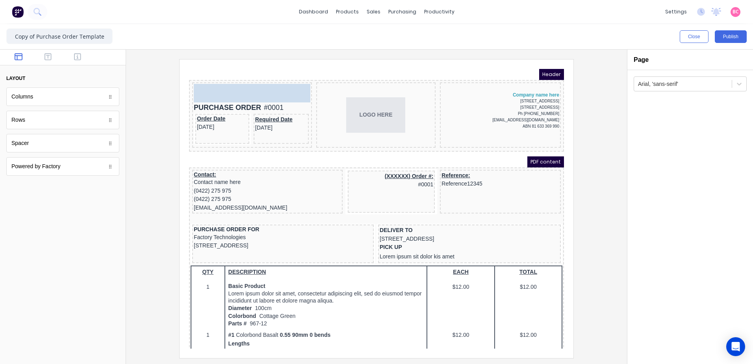
drag, startPoint x: 107, startPoint y: 146, endPoint x: 255, endPoint y: 88, distance: 158.9
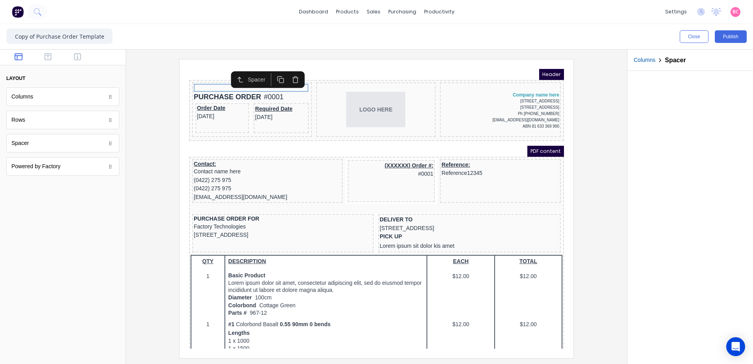
click at [140, 145] on div at bounding box center [376, 208] width 488 height 298
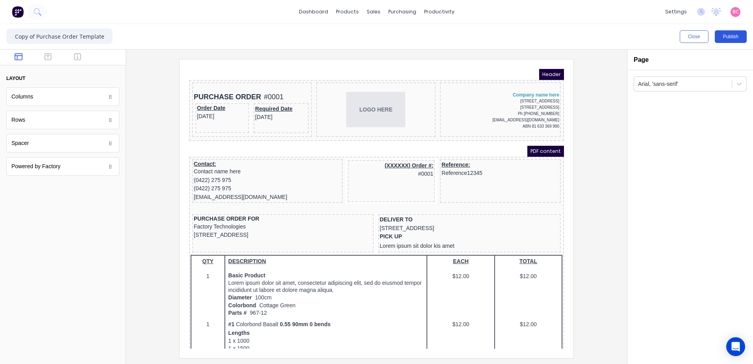
click at [734, 39] on button "Publish" at bounding box center [731, 36] width 32 height 13
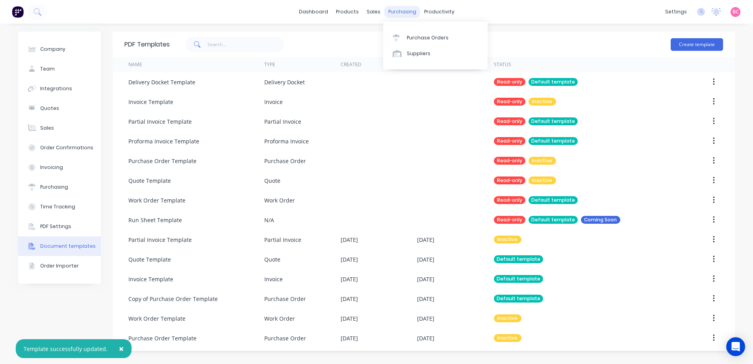
click at [397, 17] on div "purchasing" at bounding box center [402, 12] width 36 height 12
click at [400, 29] on div "Purchase Orders Suppliers" at bounding box center [435, 46] width 104 height 48
click at [402, 36] on div at bounding box center [399, 37] width 12 height 7
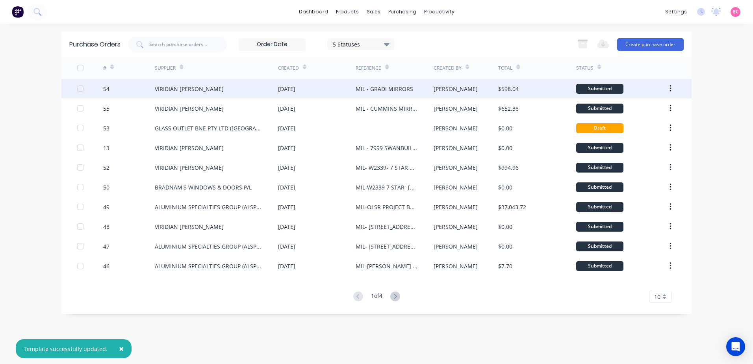
click at [204, 94] on div "VIRIDIAN GLASS CLAYTON" at bounding box center [216, 89] width 123 height 20
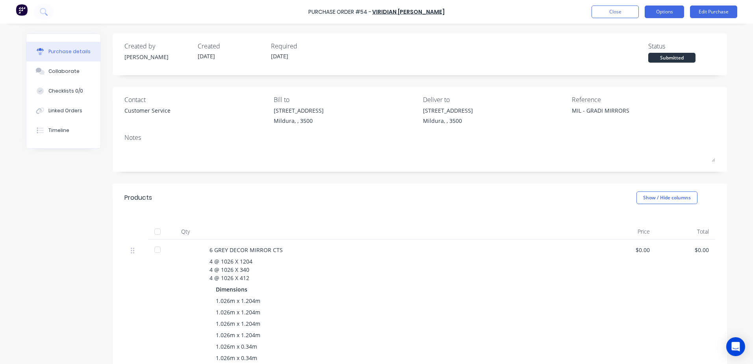
click at [663, 12] on button "Options" at bounding box center [664, 12] width 39 height 13
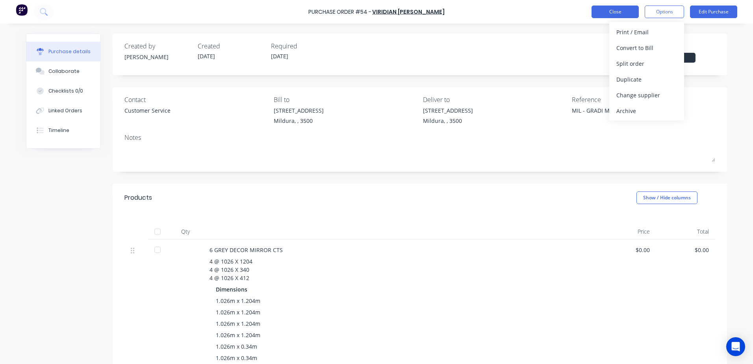
click at [616, 14] on button "Close" at bounding box center [614, 12] width 47 height 13
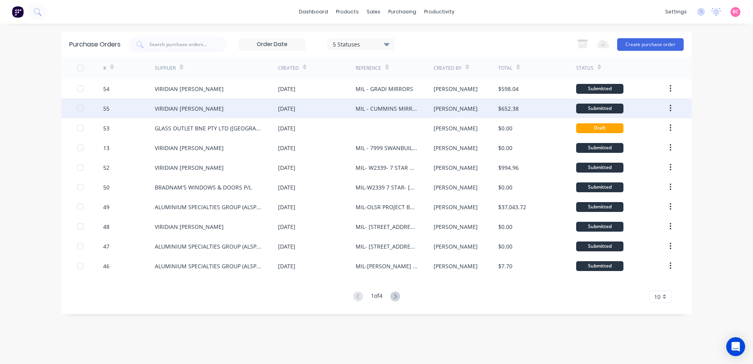
click at [311, 111] on div "[DATE]" at bounding box center [317, 108] width 78 height 20
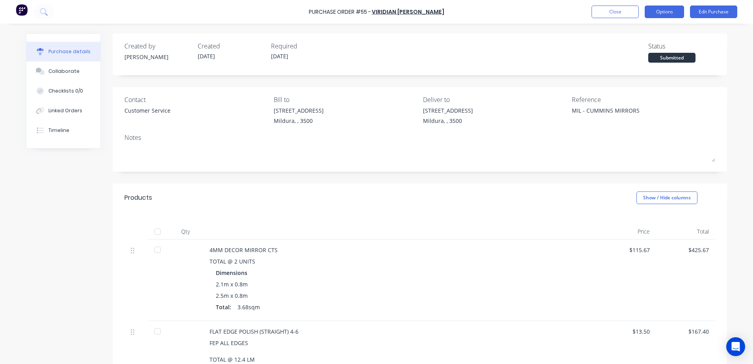
click at [668, 11] on button "Options" at bounding box center [664, 12] width 39 height 13
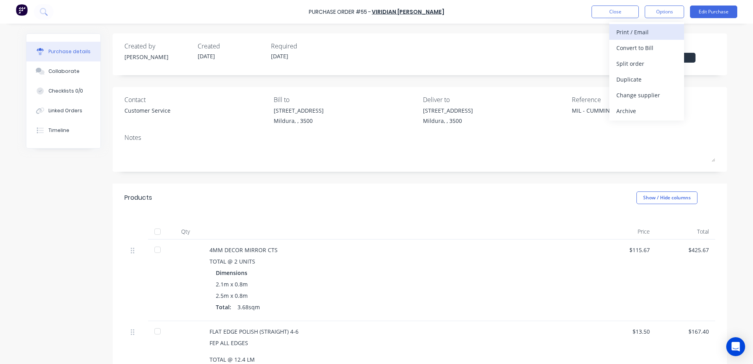
click at [641, 30] on div "Print / Email" at bounding box center [646, 31] width 61 height 11
click at [634, 51] on div "With pricing" at bounding box center [646, 47] width 61 height 11
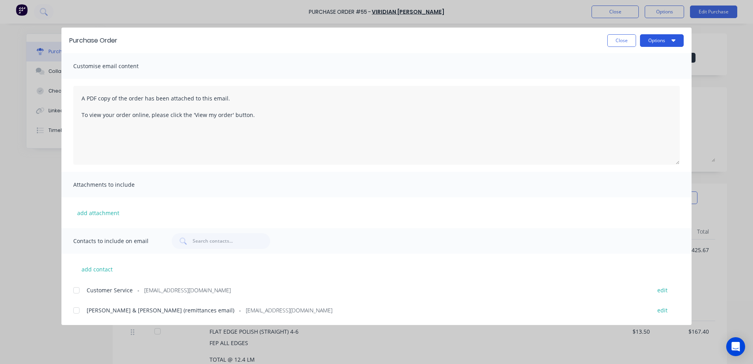
click at [664, 42] on button "Options" at bounding box center [662, 40] width 44 height 13
click at [623, 74] on div "Print" at bounding box center [646, 75] width 61 height 11
click at [626, 41] on button "Close" at bounding box center [621, 40] width 29 height 13
type textarea "x"
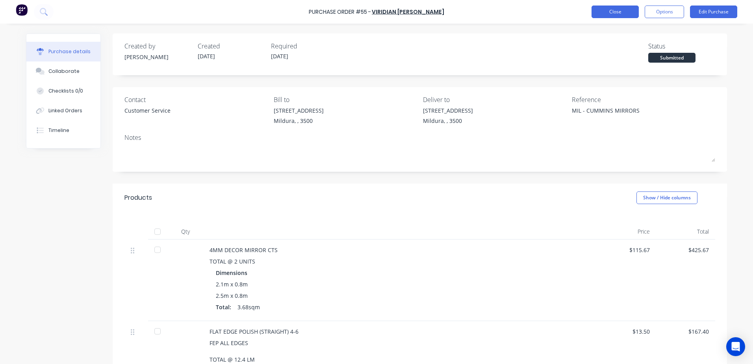
click at [616, 15] on button "Close" at bounding box center [614, 12] width 47 height 13
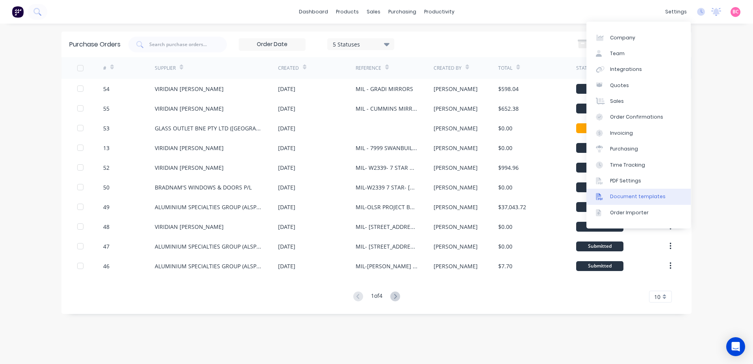
click at [637, 196] on div "Document templates" at bounding box center [638, 196] width 56 height 7
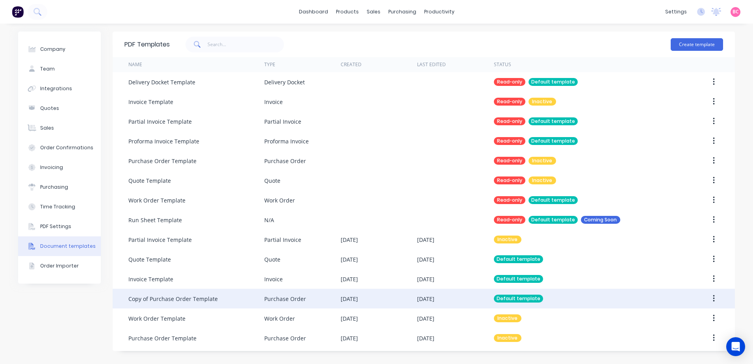
click at [434, 302] on div "[DATE]" at bounding box center [425, 299] width 17 height 8
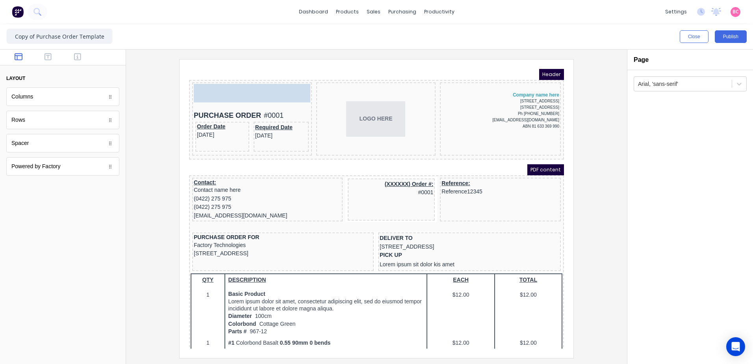
drag, startPoint x: 58, startPoint y: 148, endPoint x: 221, endPoint y: 89, distance: 174.0
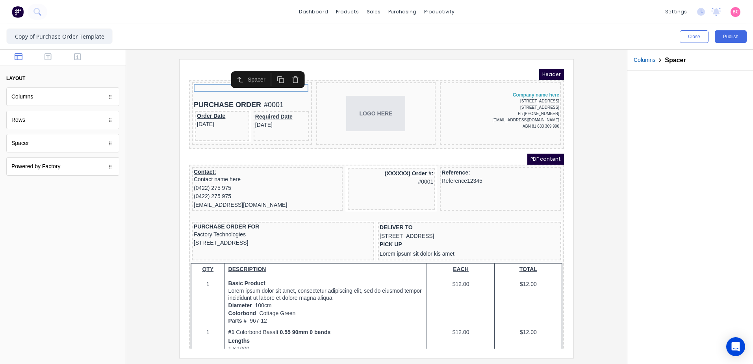
click at [160, 181] on div at bounding box center [376, 208] width 488 height 298
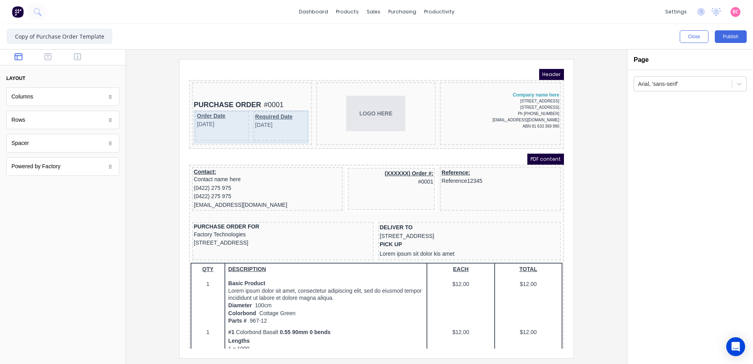
click at [277, 125] on div "Required Date 29/10/2024" at bounding box center [271, 117] width 55 height 30
click at [259, 122] on div "Required Date 29/10/2024" at bounding box center [271, 117] width 55 height 30
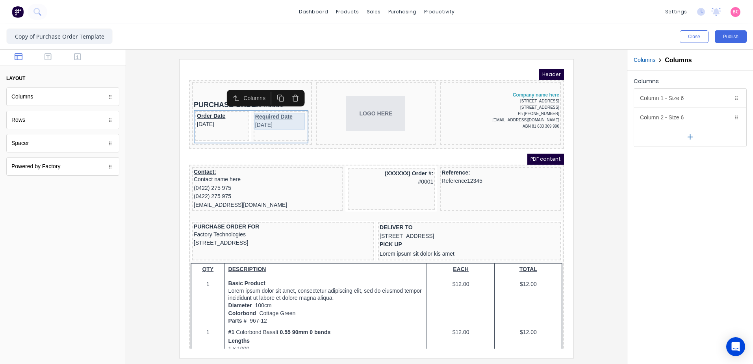
click at [274, 113] on div "Required Date 29/10/2024" at bounding box center [272, 111] width 52 height 17
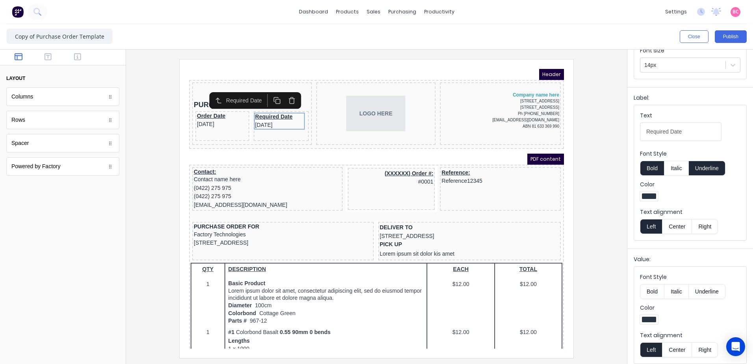
scroll to position [85, 0]
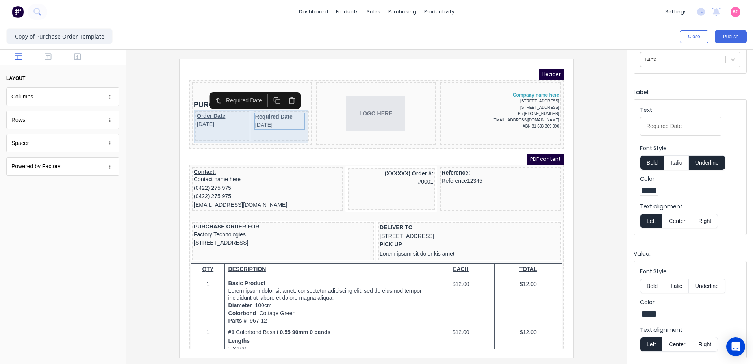
click at [253, 125] on div "Required Date 29/10/2024" at bounding box center [271, 117] width 55 height 30
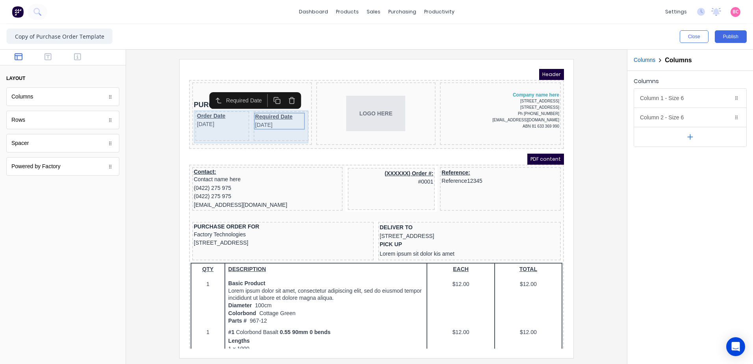
scroll to position [0, 0]
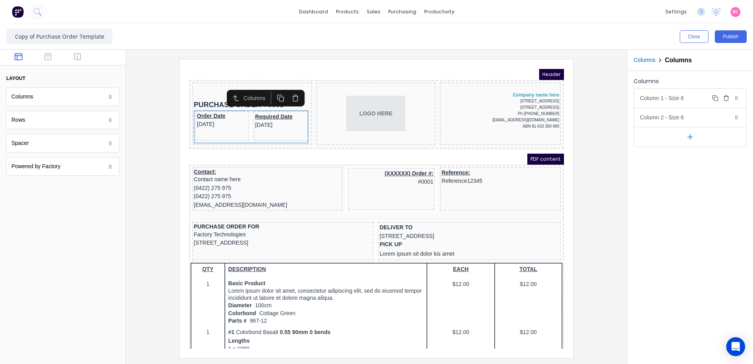
click at [688, 102] on div "Column 1 - Size 6 Duplicate Delete" at bounding box center [690, 98] width 112 height 19
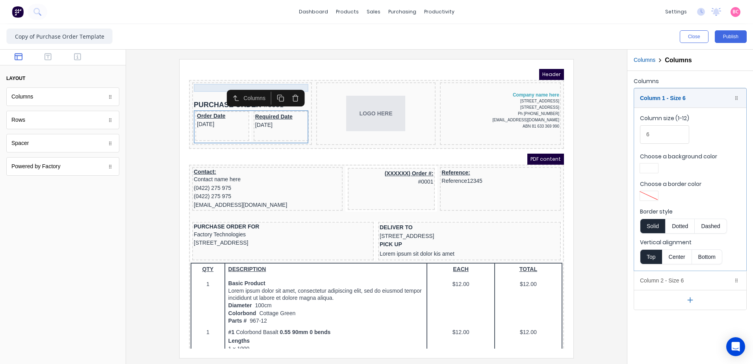
click at [200, 81] on div at bounding box center [242, 78] width 117 height 8
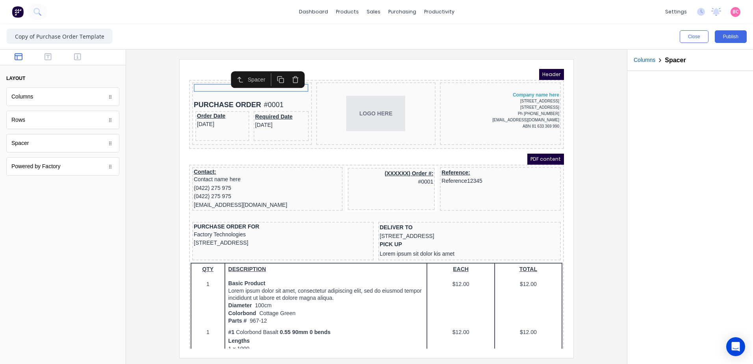
click at [286, 71] on icon "button" at bounding box center [285, 70] width 7 height 7
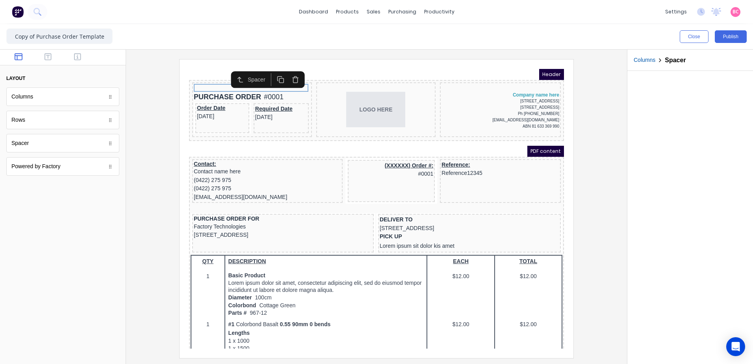
click at [147, 178] on div at bounding box center [376, 208] width 488 height 298
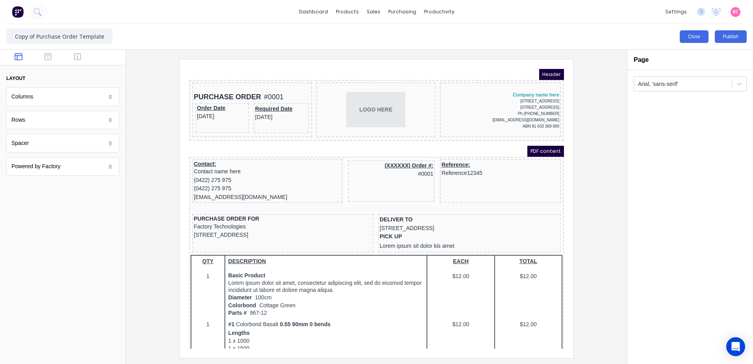
click at [700, 42] on button "Close" at bounding box center [694, 36] width 29 height 13
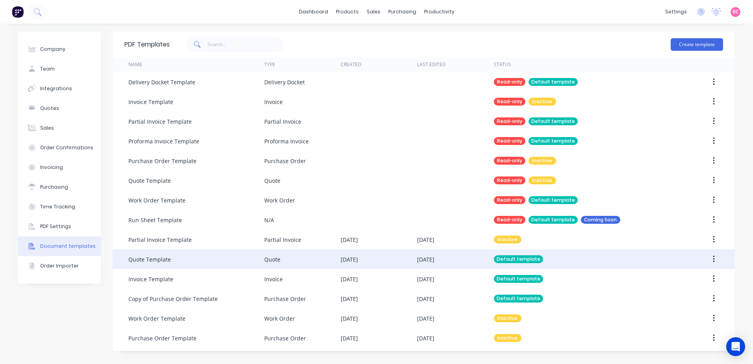
click at [159, 262] on div "Quote Template" at bounding box center [149, 259] width 43 height 8
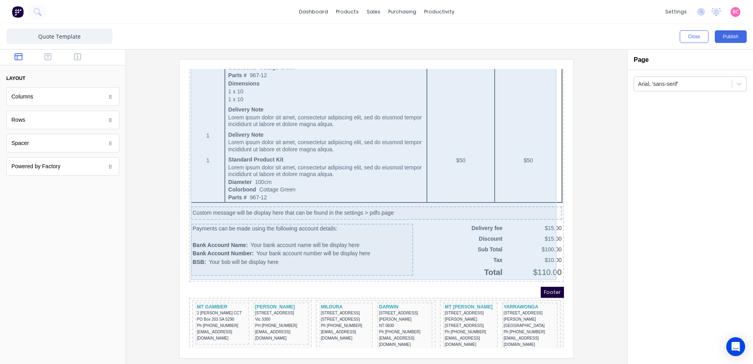
scroll to position [474, 0]
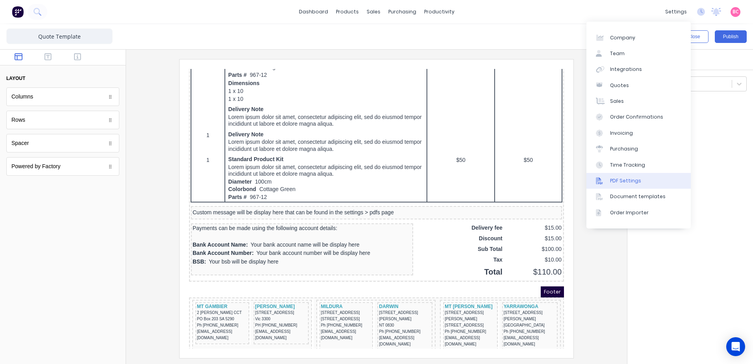
click at [626, 182] on div "PDF Settings" at bounding box center [625, 180] width 31 height 7
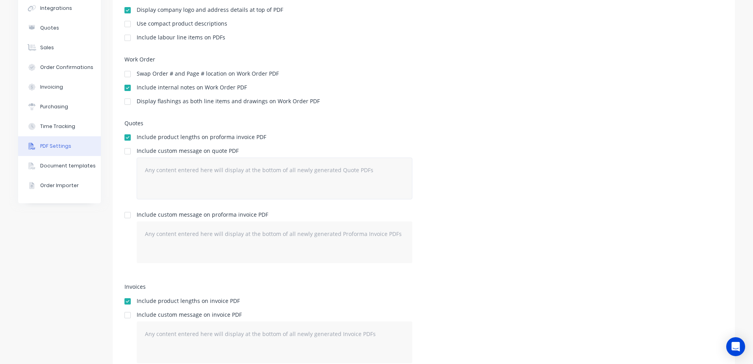
scroll to position [33, 0]
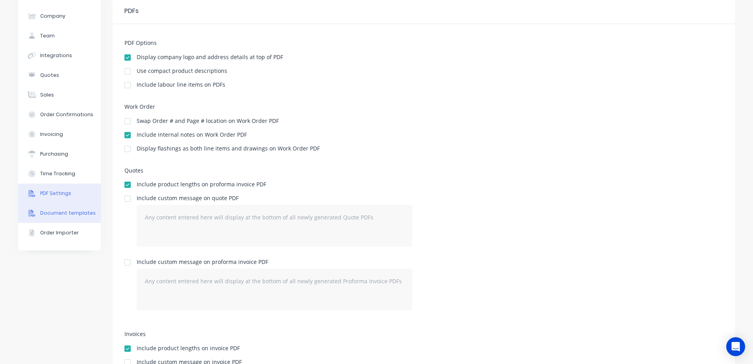
click at [54, 212] on div "Document templates" at bounding box center [68, 212] width 56 height 7
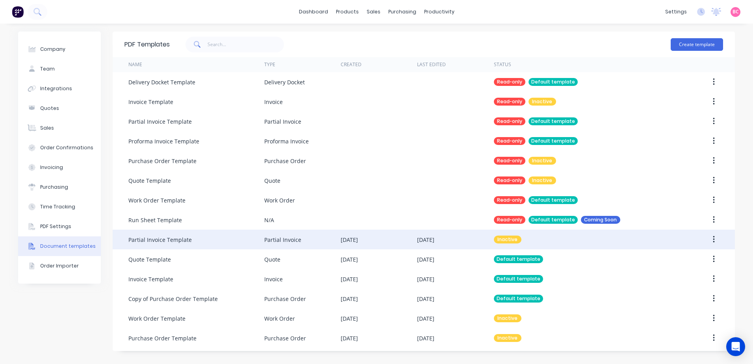
click at [712, 240] on button "button" at bounding box center [713, 239] width 19 height 14
click at [666, 278] on div "Make default" at bounding box center [685, 275] width 61 height 11
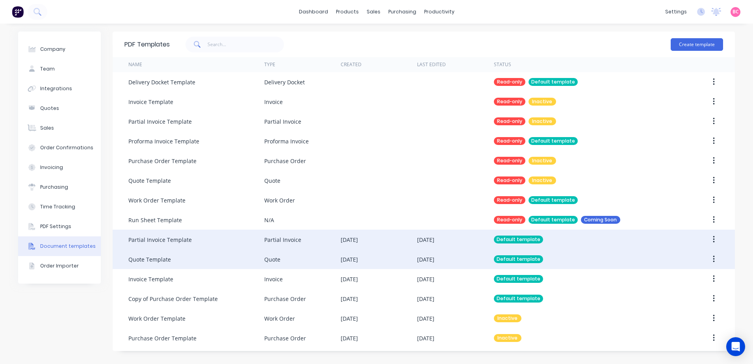
click at [252, 262] on div "Quote Template" at bounding box center [196, 259] width 136 height 20
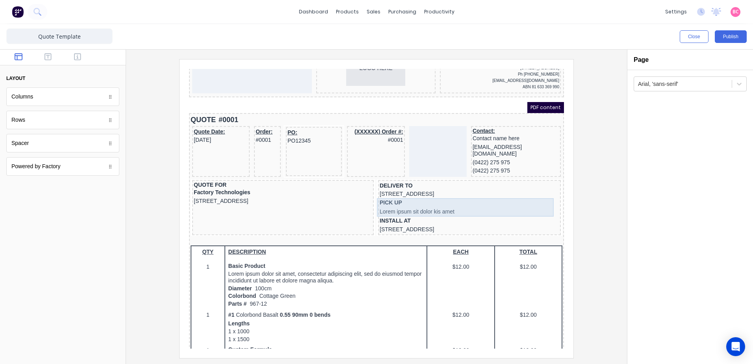
scroll to position [79, 0]
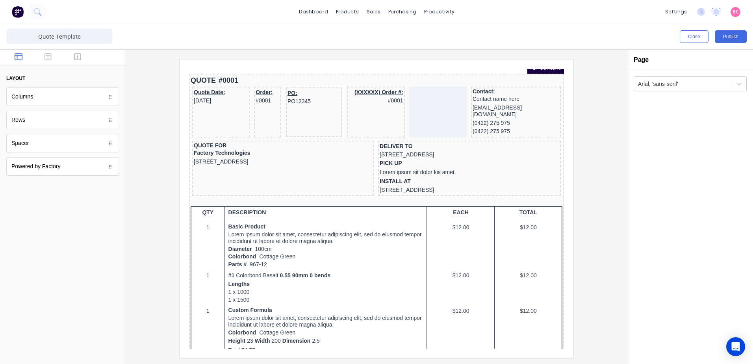
click at [74, 63] on div at bounding box center [63, 58] width 126 height 16
click at [76, 57] on icon "button" at bounding box center [77, 57] width 7 height 8
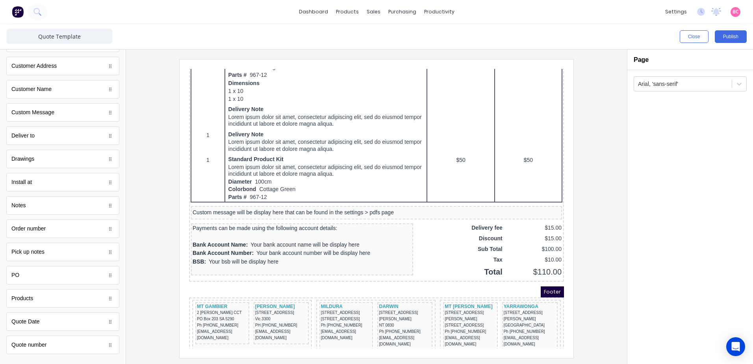
scroll to position [393, 0]
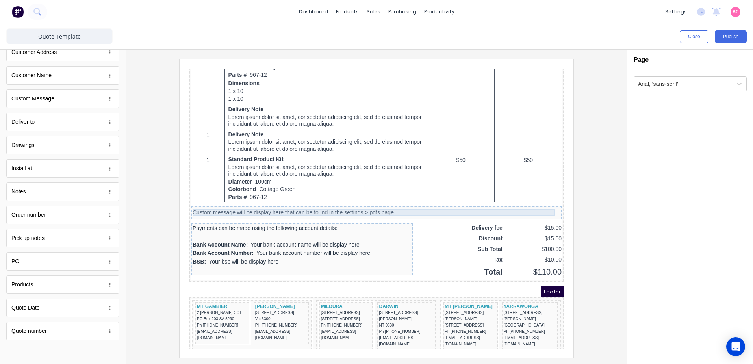
click at [243, 200] on div "Custom message will be display here that can be found in the settings > pdfs pa…" at bounding box center [367, 203] width 368 height 7
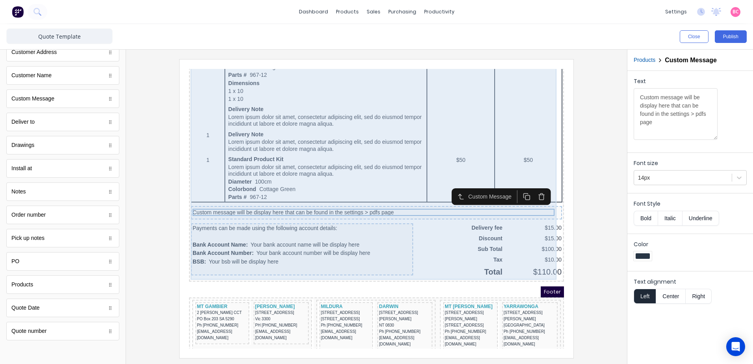
click at [539, 213] on div "QTY DESCRIPTION EACH TOTAL 1 Basic Product Lorem ipsum dolor sit amet, consecte…" at bounding box center [367, 36] width 372 height 469
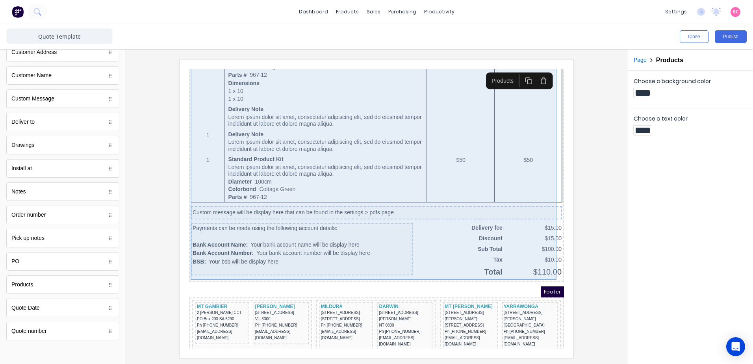
click at [546, 178] on div "QTY DESCRIPTION EACH TOTAL 1 Basic Product Lorem ipsum dolor sit amet, consecte…" at bounding box center [367, 36] width 372 height 469
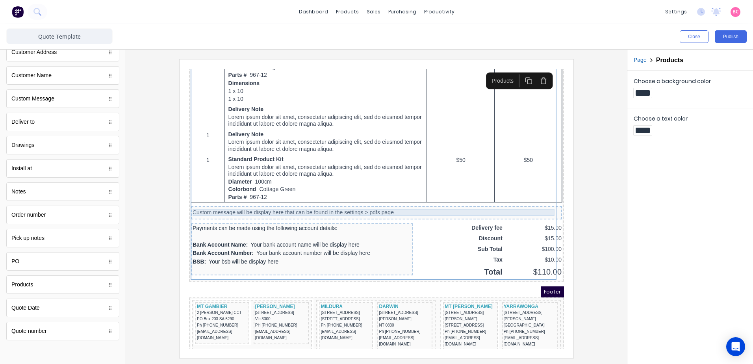
click at [381, 203] on div "Custom message will be display here that can be found in the settings > pdfs pa…" at bounding box center [367, 203] width 368 height 7
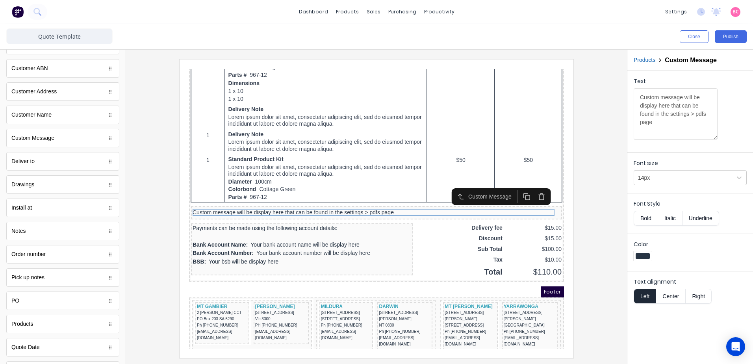
scroll to position [314, 0]
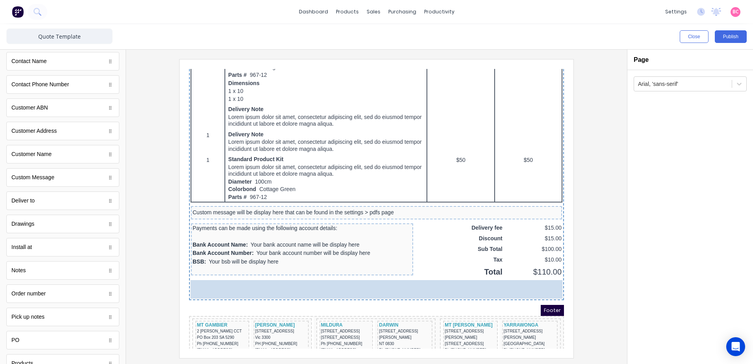
drag, startPoint x: 109, startPoint y: 178, endPoint x: 182, endPoint y: 215, distance: 80.6
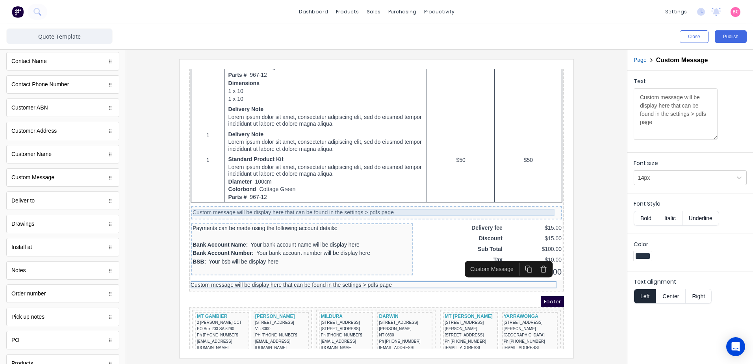
click at [381, 202] on div "Custom message will be display here that can be found in the settings > pdfs pa…" at bounding box center [367, 203] width 368 height 7
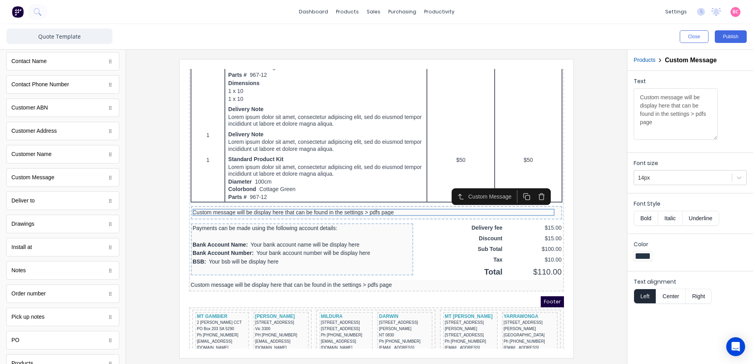
click at [534, 189] on icon "button" at bounding box center [531, 186] width 7 height 7
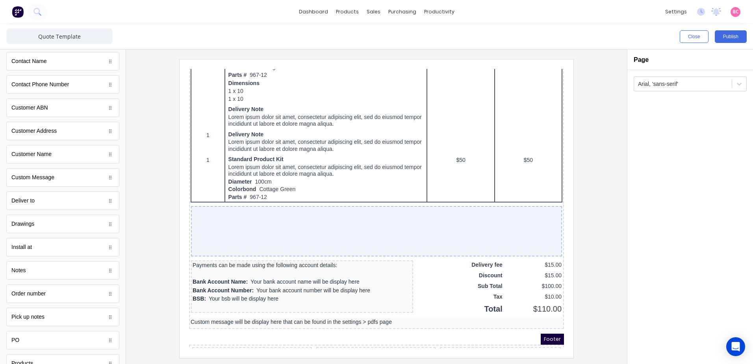
click at [597, 212] on div at bounding box center [376, 208] width 488 height 298
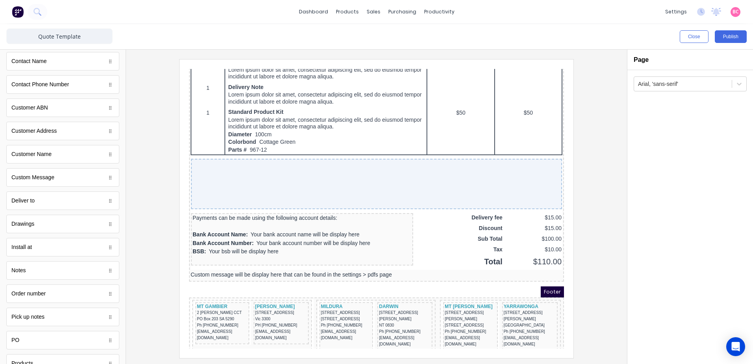
scroll to position [419, 0]
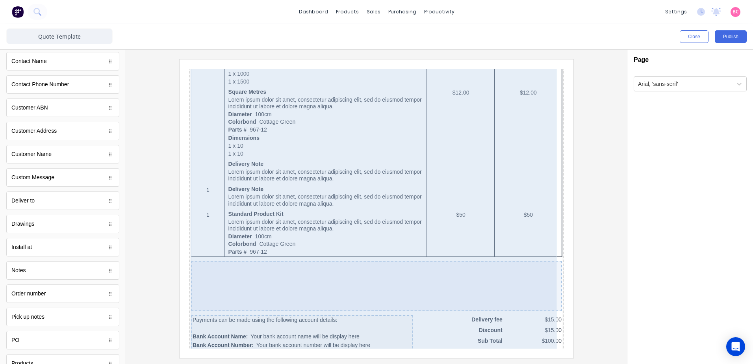
click at [524, 266] on div at bounding box center [367, 276] width 371 height 50
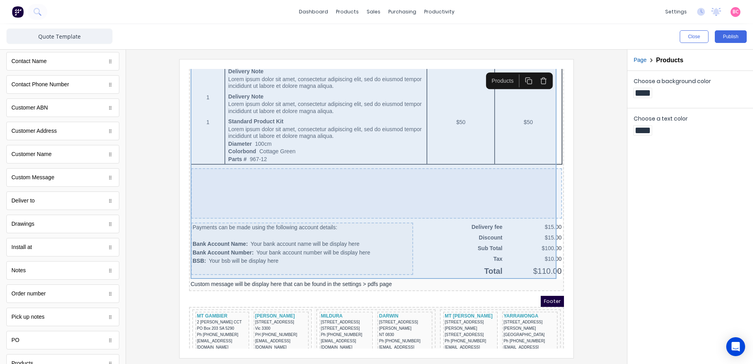
scroll to position [521, 0]
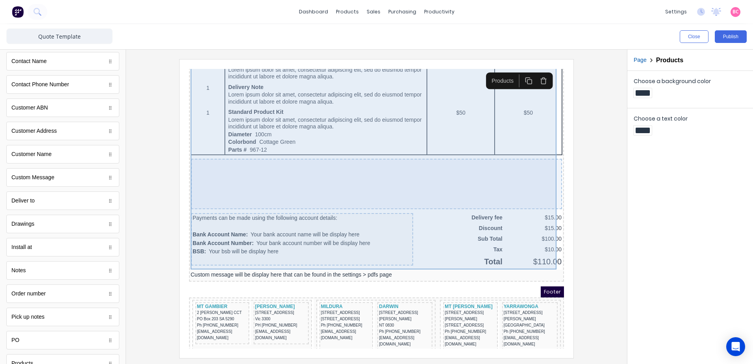
click at [323, 180] on div at bounding box center [367, 174] width 371 height 50
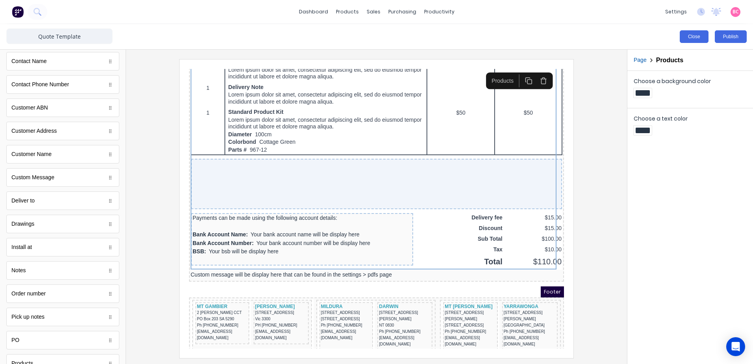
click at [695, 37] on button "Close" at bounding box center [694, 36] width 29 height 13
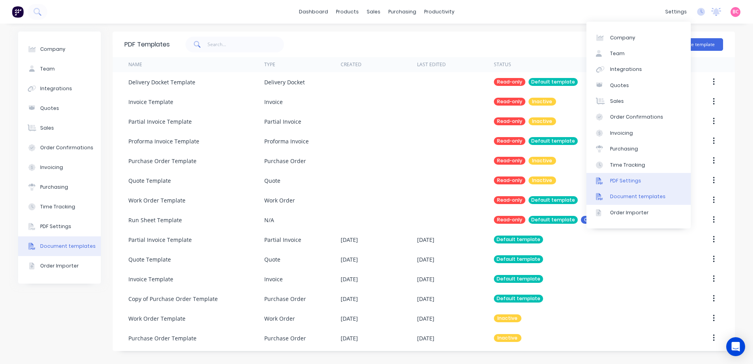
click at [623, 180] on div "PDF Settings" at bounding box center [625, 180] width 31 height 7
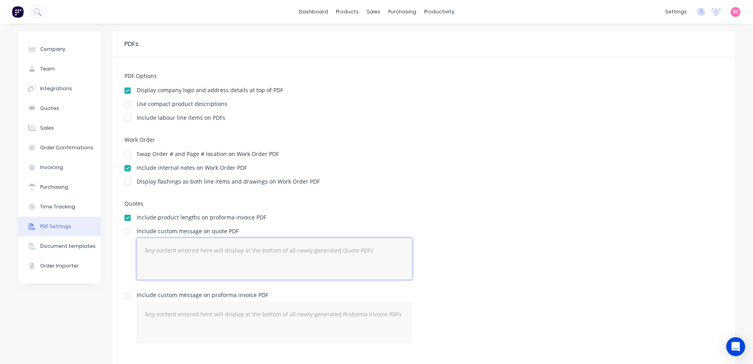
click at [171, 249] on textarea at bounding box center [275, 259] width 276 height 42
paste textarea "Lorem & Ipsumdolor si Amet 8. Consectetur • “Adipisc” elits Doeiu Tempo Incidid…"
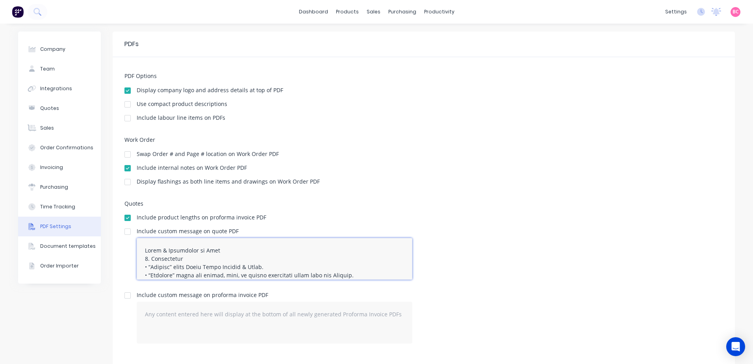
type textarea "Lorem & Ipsumdolor si Amet 8. Consectetur • “Adipisc” elits Doeiu Tempo Incidid…"
click at [558, 42] on div "PDFs" at bounding box center [424, 44] width 622 height 26
click at [313, 14] on link "dashboard" at bounding box center [313, 12] width 37 height 12
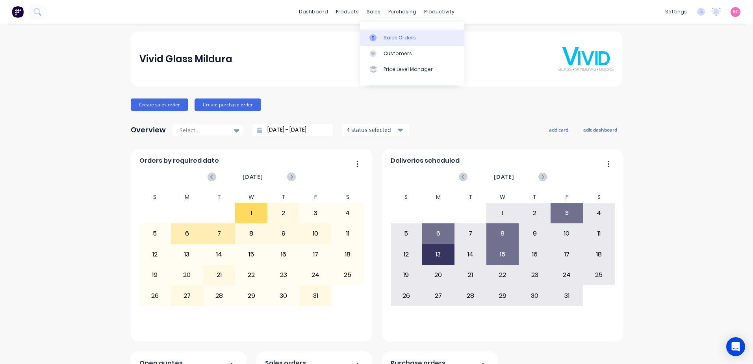
click at [386, 39] on div "Sales Orders" at bounding box center [399, 37] width 32 height 7
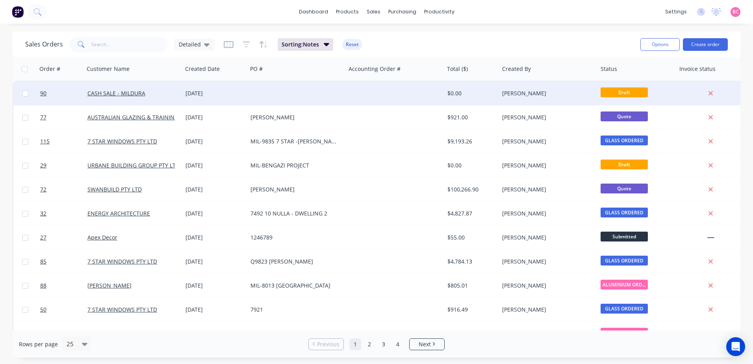
click at [274, 99] on div at bounding box center [296, 94] width 98 height 24
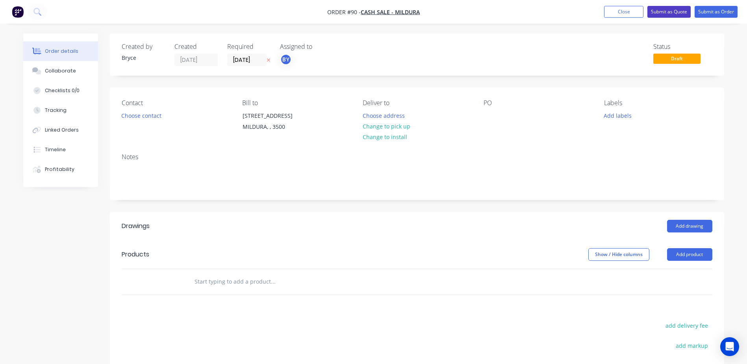
click at [680, 16] on button "Submit as Quote" at bounding box center [668, 12] width 43 height 12
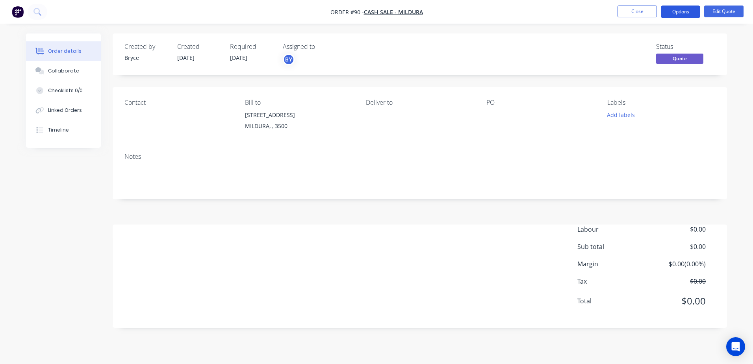
click at [680, 12] on button "Options" at bounding box center [680, 12] width 39 height 13
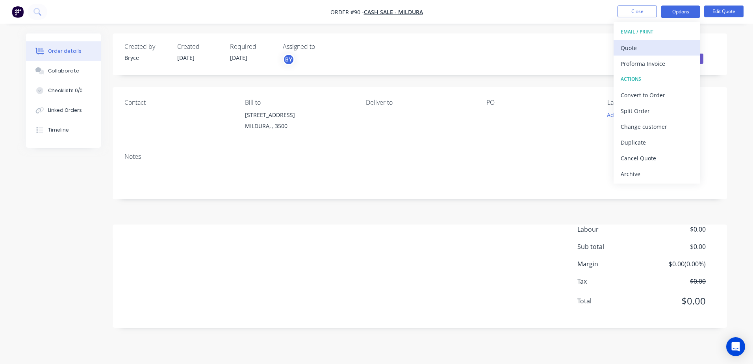
click at [648, 50] on div "Quote" at bounding box center [657, 47] width 72 height 11
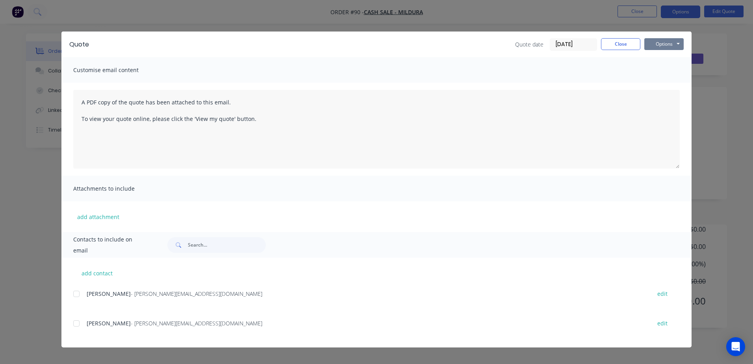
click at [668, 41] on button "Options" at bounding box center [663, 44] width 39 height 12
click at [662, 75] on button "Print" at bounding box center [669, 71] width 50 height 13
click at [620, 45] on button "Close" at bounding box center [620, 44] width 39 height 12
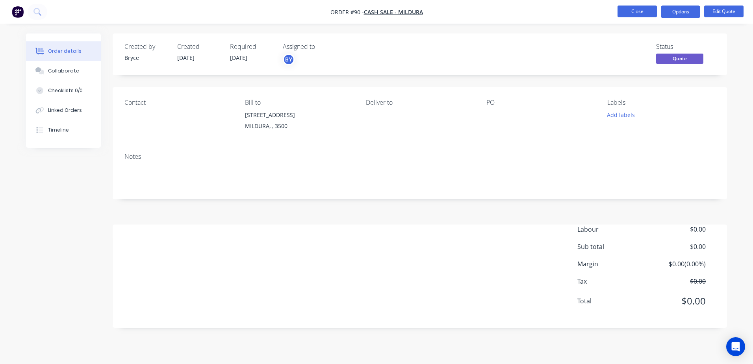
click at [639, 10] on button "Close" at bounding box center [636, 12] width 39 height 12
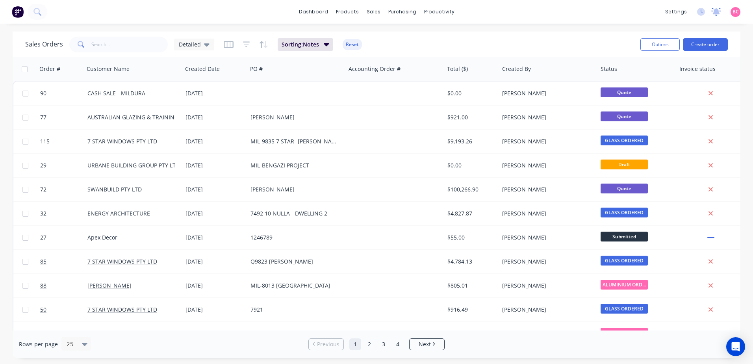
click at [714, 13] on icon at bounding box center [716, 11] width 7 height 6
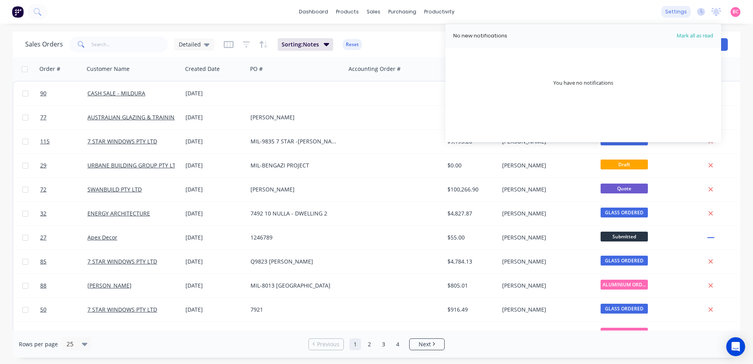
click at [683, 12] on div "settings" at bounding box center [676, 12] width 30 height 12
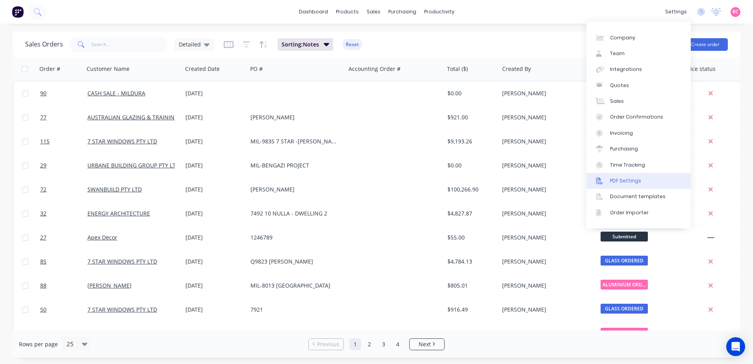
click at [628, 183] on div "PDF Settings" at bounding box center [625, 180] width 31 height 7
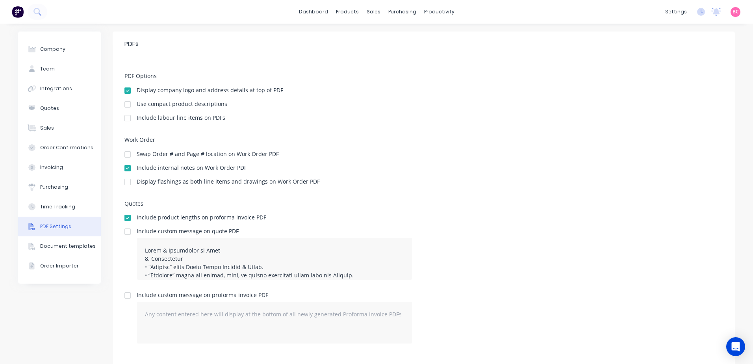
click at [125, 234] on div at bounding box center [128, 232] width 16 height 16
click at [395, 46] on link "Customers" at bounding box center [412, 54] width 104 height 16
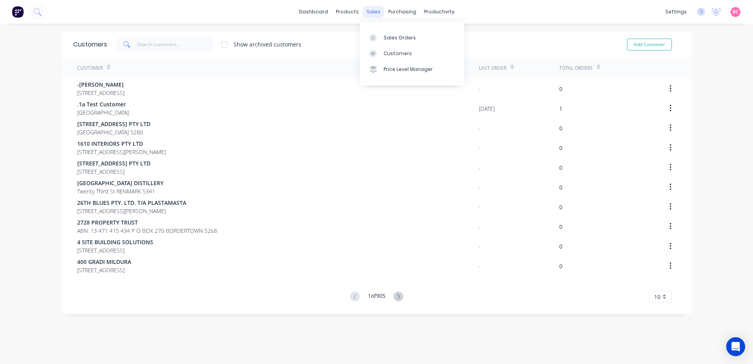
click at [376, 11] on div "sales" at bounding box center [374, 12] width 22 height 12
click at [394, 35] on div "Sales Orders" at bounding box center [399, 37] width 32 height 7
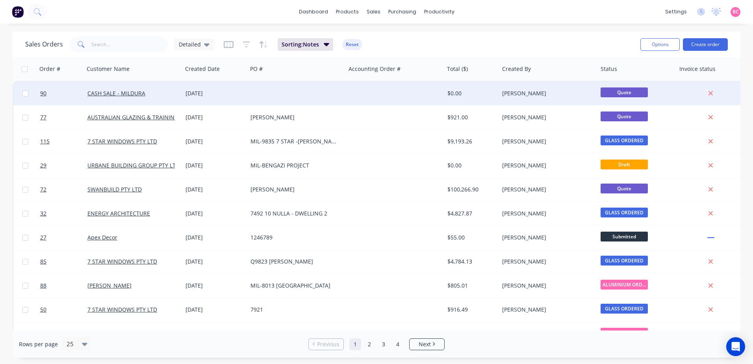
click at [236, 95] on div "[DATE]" at bounding box center [214, 93] width 59 height 8
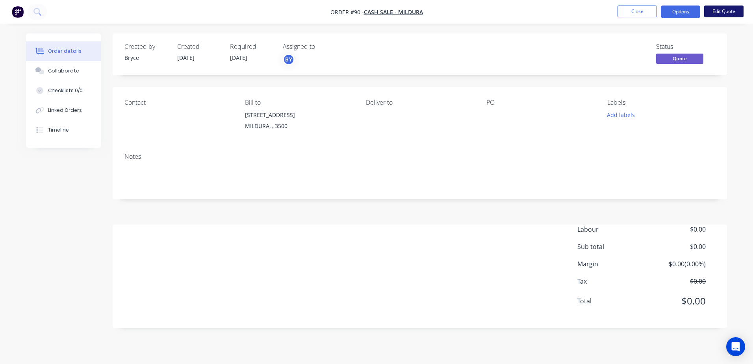
click at [718, 13] on button "Edit Quote" at bounding box center [723, 12] width 39 height 12
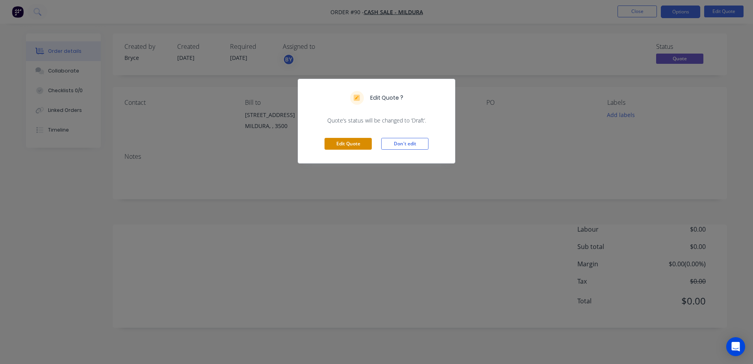
click at [353, 140] on button "Edit Quote" at bounding box center [347, 144] width 47 height 12
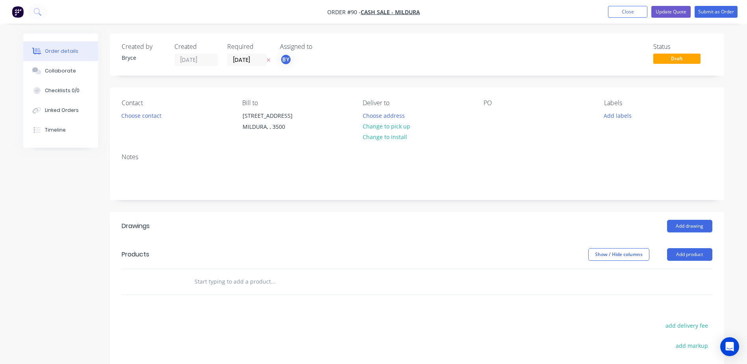
click at [234, 281] on input "text" at bounding box center [272, 282] width 157 height 16
click at [699, 252] on button "Add product" at bounding box center [689, 254] width 45 height 13
click at [672, 271] on div "Product catalogue" at bounding box center [675, 274] width 61 height 11
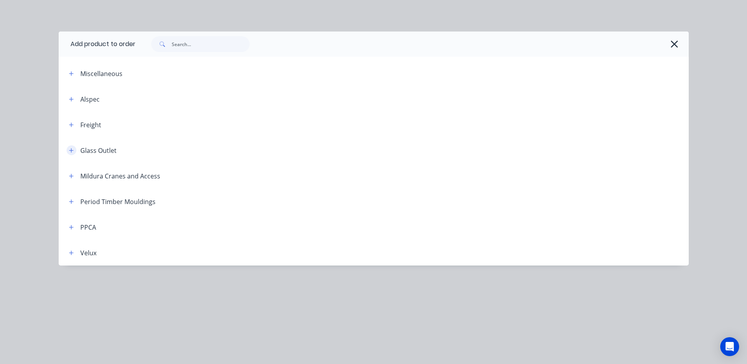
click at [70, 150] on icon "button" at bounding box center [71, 150] width 4 height 4
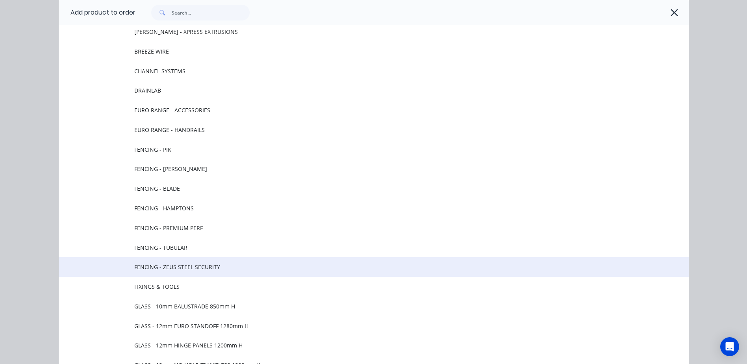
scroll to position [433, 0]
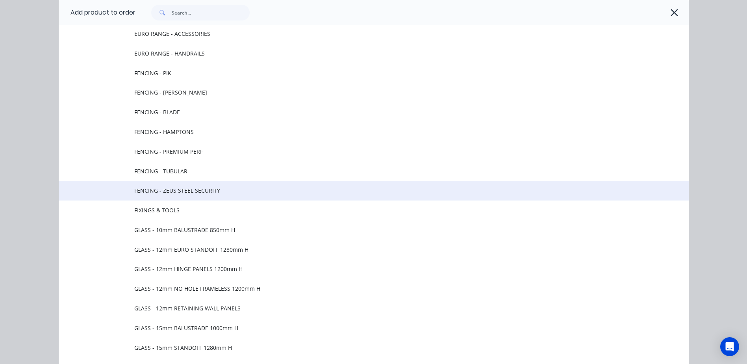
click at [190, 187] on span "FENCING - ZEUS STEEL SECURITY" at bounding box center [355, 190] width 443 height 8
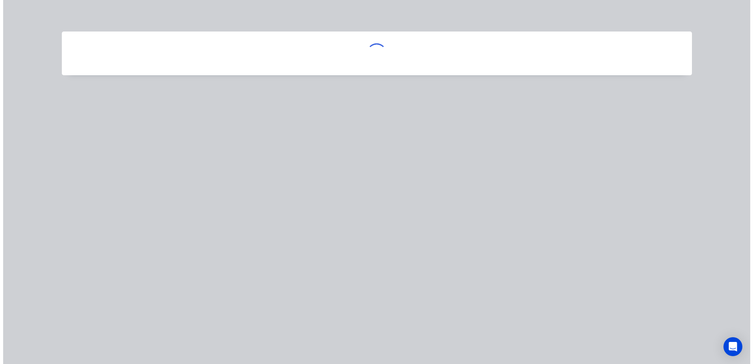
scroll to position [0, 0]
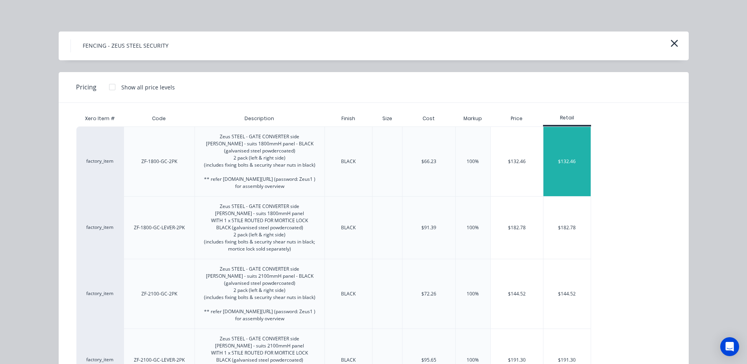
click at [567, 162] on div "$132.46" at bounding box center [566, 161] width 47 height 69
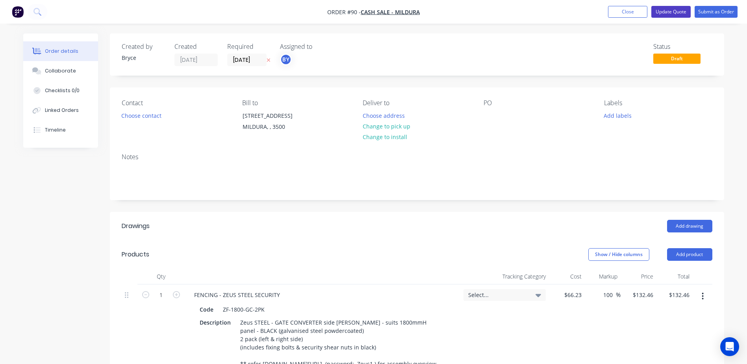
click at [673, 9] on button "Update Quote" at bounding box center [670, 12] width 39 height 12
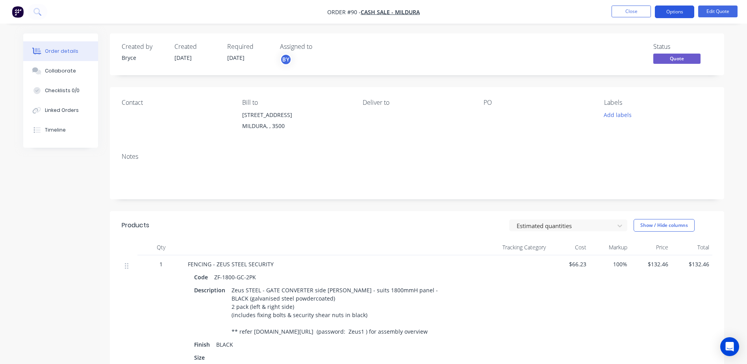
click at [673, 12] on button "Options" at bounding box center [674, 12] width 39 height 13
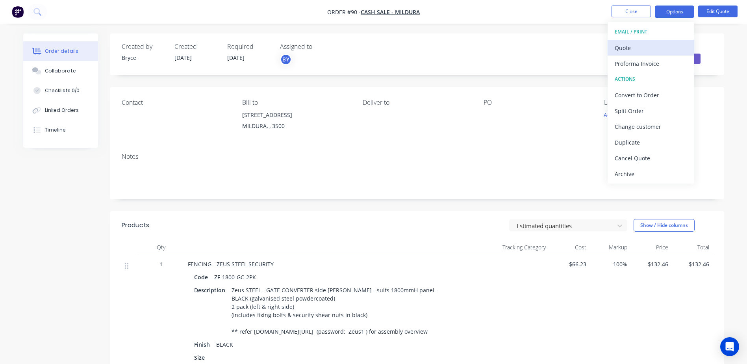
click at [640, 47] on div "Quote" at bounding box center [651, 47] width 72 height 11
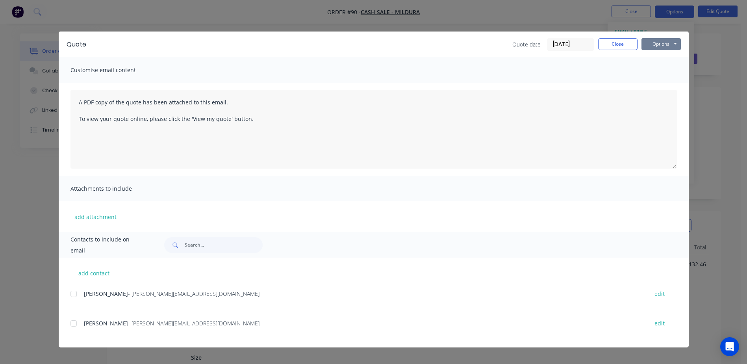
click at [657, 45] on button "Options" at bounding box center [660, 44] width 39 height 12
click at [658, 73] on button "Print" at bounding box center [666, 71] width 50 height 13
click at [618, 44] on button "Close" at bounding box center [617, 44] width 39 height 12
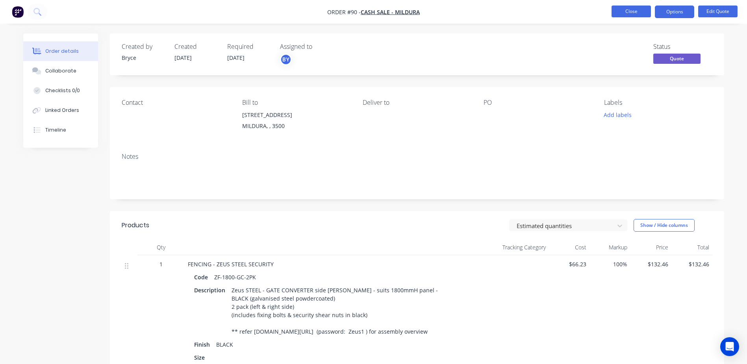
click at [634, 15] on button "Close" at bounding box center [630, 12] width 39 height 12
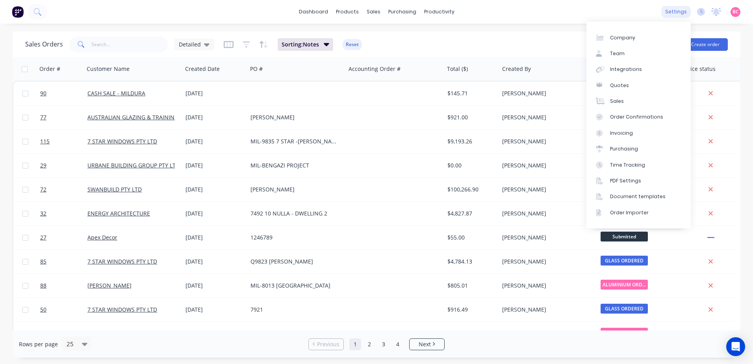
click at [677, 14] on div "settings" at bounding box center [676, 12] width 30 height 12
click at [639, 191] on link "Document templates" at bounding box center [638, 197] width 104 height 16
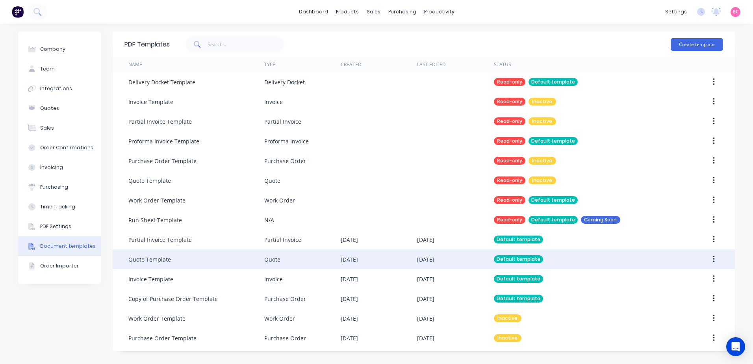
click at [204, 256] on div "Quote Template" at bounding box center [196, 259] width 136 height 20
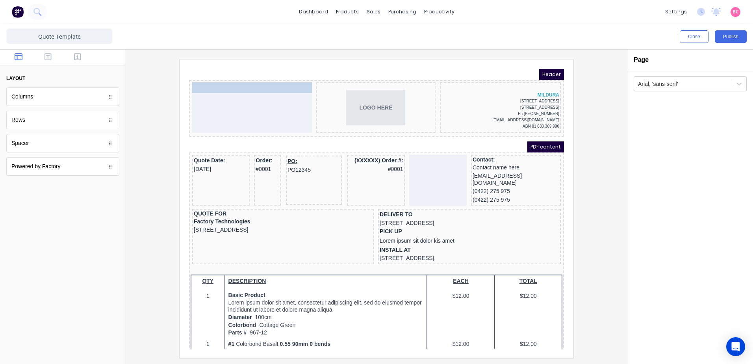
drag, startPoint x: 220, startPoint y: 149, endPoint x: 227, endPoint y: 82, distance: 67.7
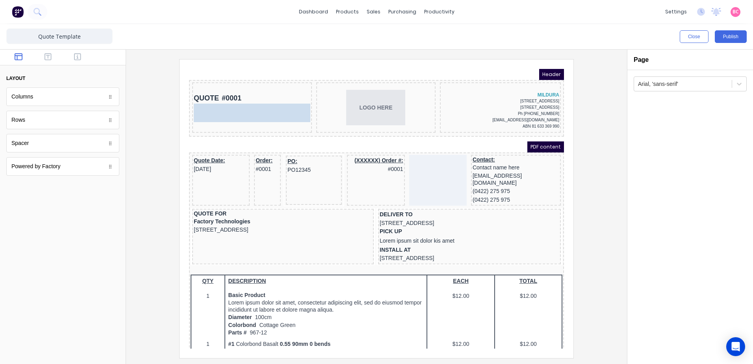
drag, startPoint x: 30, startPoint y: 97, endPoint x: 224, endPoint y: 111, distance: 195.0
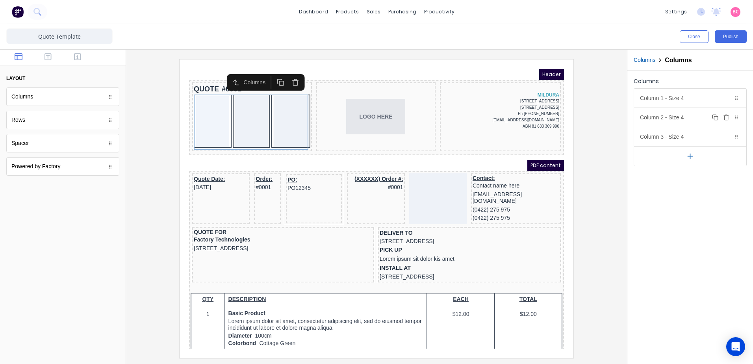
click at [728, 119] on icon "button" at bounding box center [726, 117] width 6 height 6
click at [691, 98] on div "Column 1 - Size 4 Duplicate Delete" at bounding box center [690, 98] width 112 height 19
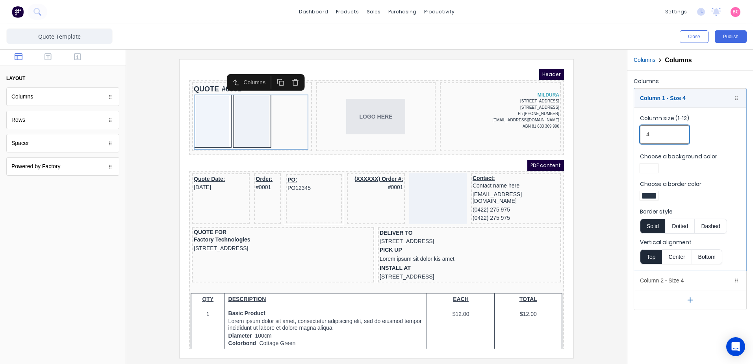
drag, startPoint x: 667, startPoint y: 139, endPoint x: 629, endPoint y: 139, distance: 37.8
click at [629, 139] on div "Columns Column 1 - Size 4 Duplicate Delete Column size (1-12) 4 Choose a backgr…" at bounding box center [690, 193] width 126 height 244
type input "6"
click at [671, 276] on div "Column 2 - Size 4 Duplicate Delete" at bounding box center [690, 280] width 112 height 19
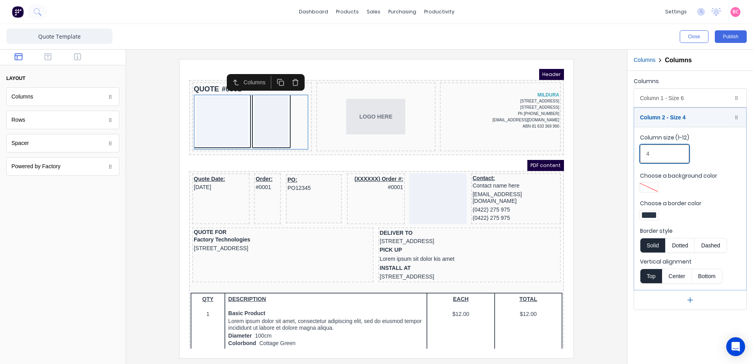
drag, startPoint x: 669, startPoint y: 157, endPoint x: 582, endPoint y: 158, distance: 86.6
click at [583, 158] on div "Close Publish Components layout Columns Columns Rows Rows Spacer Spacer Powered…" at bounding box center [376, 194] width 753 height 340
type input "6"
click at [606, 228] on div at bounding box center [376, 208] width 488 height 298
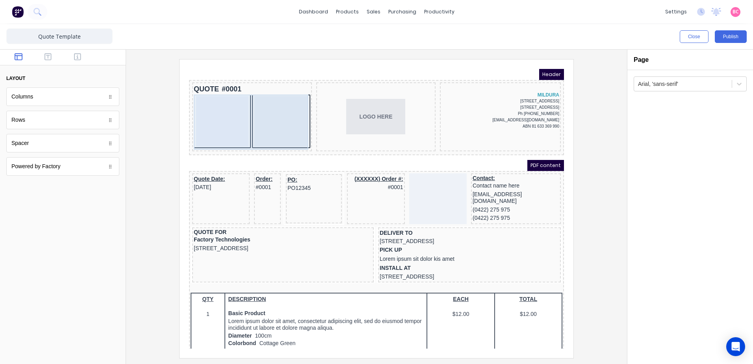
click at [264, 124] on div at bounding box center [272, 112] width 54 height 50
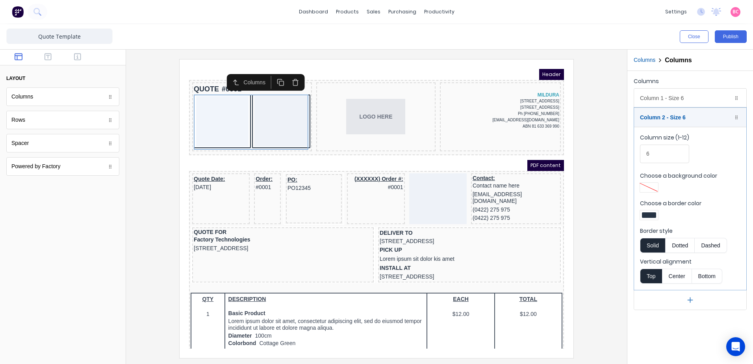
click at [652, 214] on div at bounding box center [649, 215] width 14 height 6
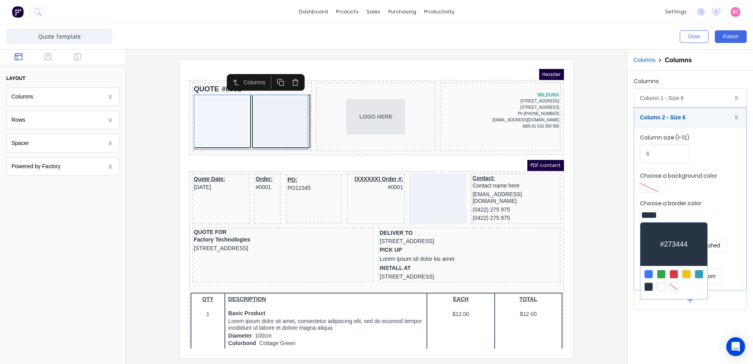
click at [678, 286] on div at bounding box center [673, 286] width 9 height 9
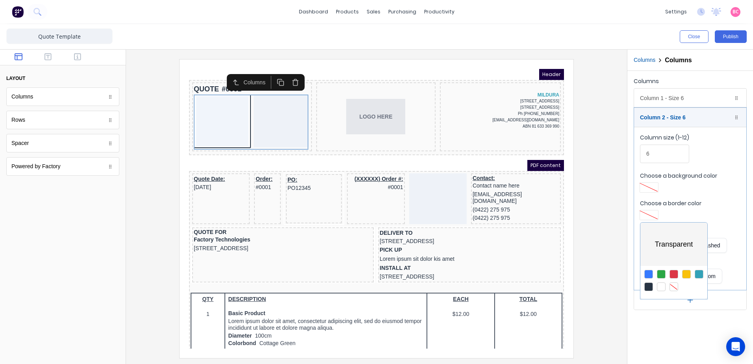
click at [237, 120] on div at bounding box center [376, 182] width 753 height 364
click at [664, 98] on div "Column 1 - Size 6 Duplicate Delete" at bounding box center [690, 98] width 112 height 19
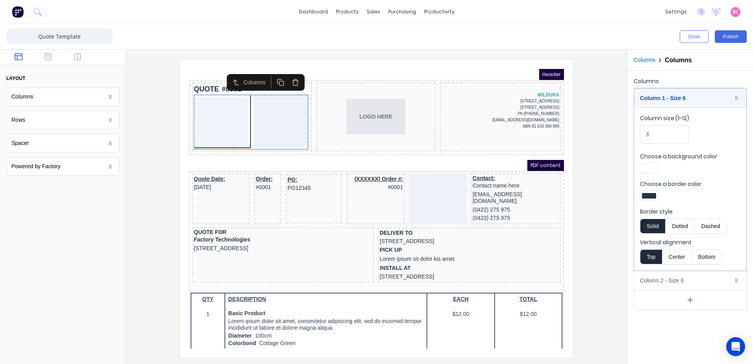
click at [648, 196] on div at bounding box center [649, 196] width 14 height 6
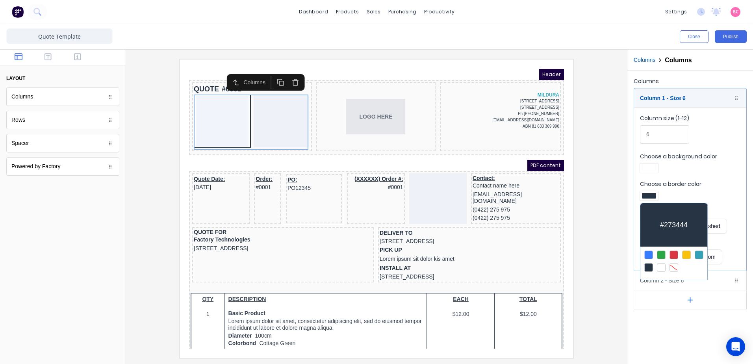
click at [671, 266] on div at bounding box center [673, 267] width 9 height 9
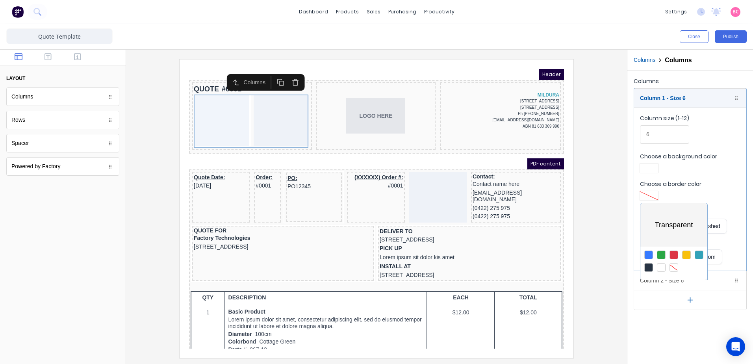
click at [594, 170] on div at bounding box center [376, 182] width 753 height 364
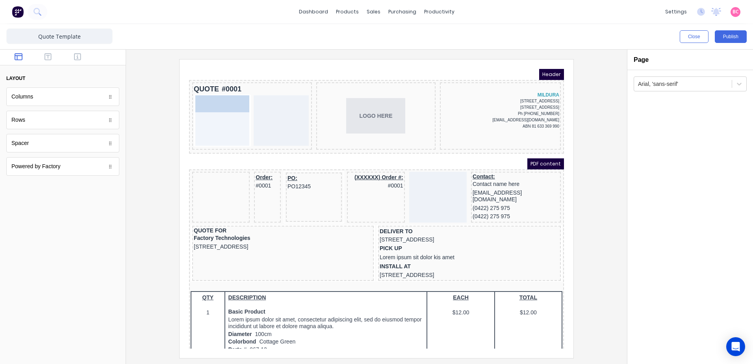
drag, startPoint x: 199, startPoint y: 168, endPoint x: 203, endPoint y: 100, distance: 68.3
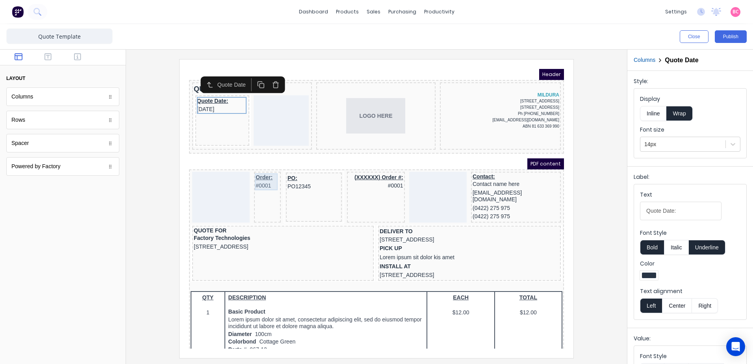
click at [254, 171] on div "Order: #0001" at bounding box center [258, 172] width 24 height 17
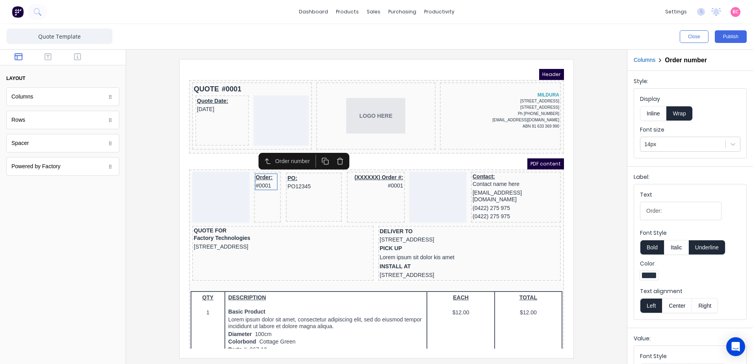
click at [332, 149] on icon "button" at bounding box center [330, 148] width 2 height 1
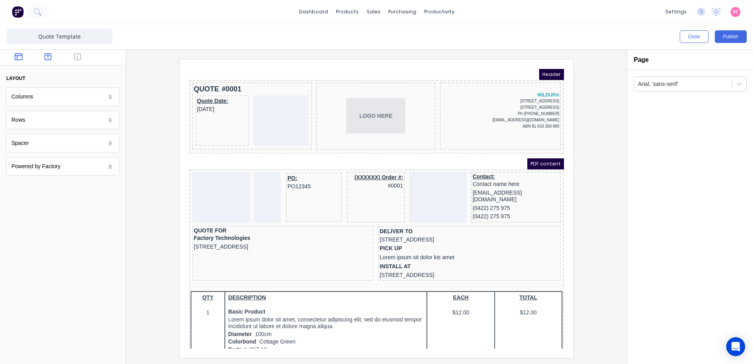
click at [57, 58] on button "button" at bounding box center [48, 57] width 25 height 9
click at [77, 63] on div at bounding box center [63, 58] width 126 height 16
click at [76, 61] on button "button" at bounding box center [77, 57] width 25 height 9
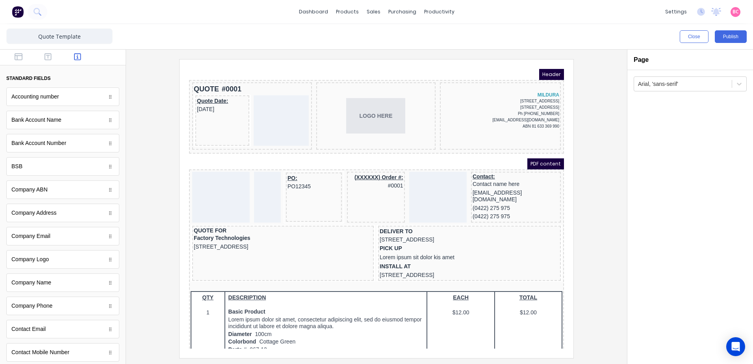
click at [148, 144] on div at bounding box center [376, 208] width 488 height 298
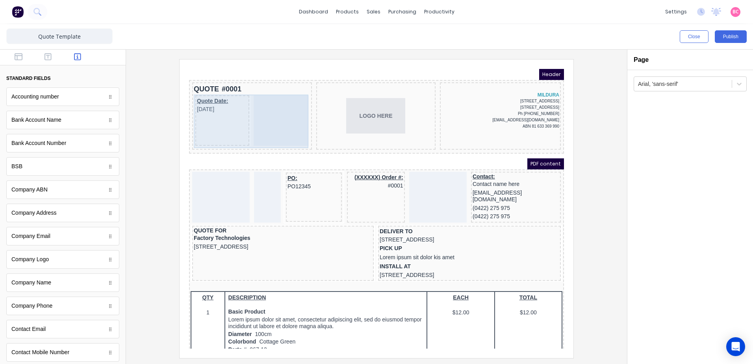
click at [270, 107] on div at bounding box center [271, 111] width 55 height 50
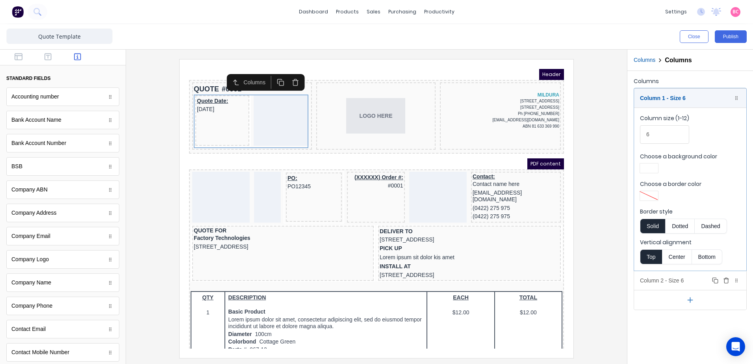
click at [724, 280] on icon "button" at bounding box center [726, 281] width 4 height 4
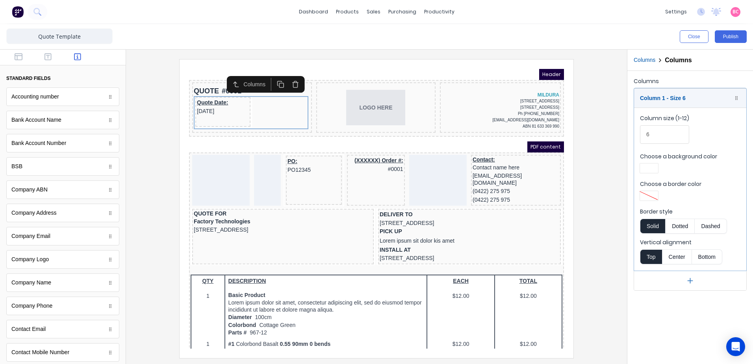
click at [151, 150] on div at bounding box center [376, 208] width 488 height 298
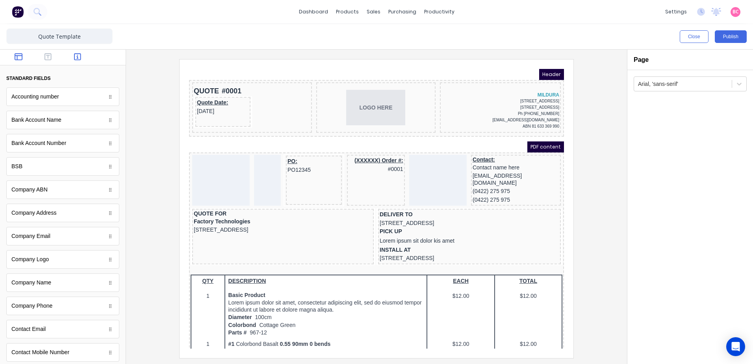
click at [19, 58] on icon "button" at bounding box center [19, 57] width 8 height 8
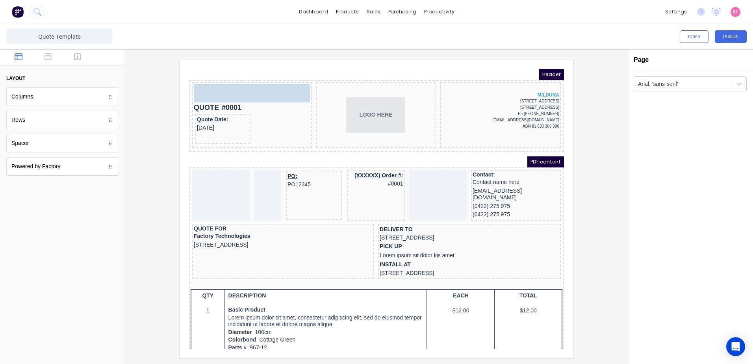
drag, startPoint x: 48, startPoint y: 150, endPoint x: 219, endPoint y: 87, distance: 181.4
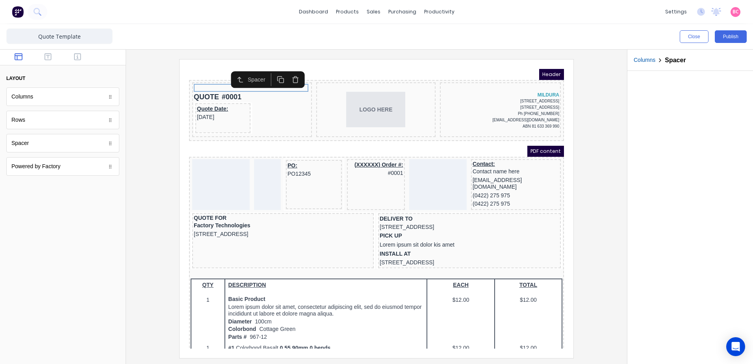
click at [158, 204] on div at bounding box center [376, 208] width 488 height 298
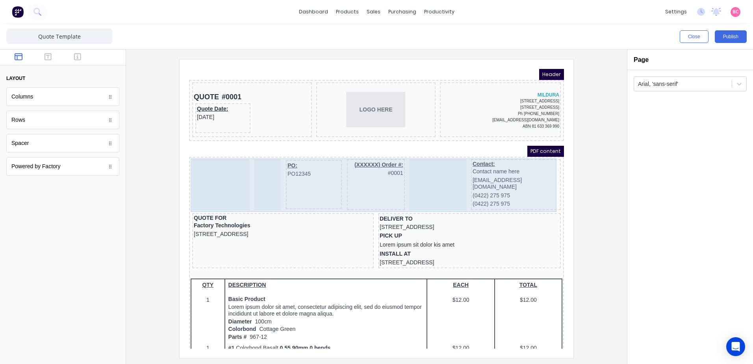
click at [467, 195] on div "Contact: Contact name here xxxxxxx@xxxxx.com (0422) 275 975 (0422) 275 975" at bounding box center [506, 175] width 90 height 51
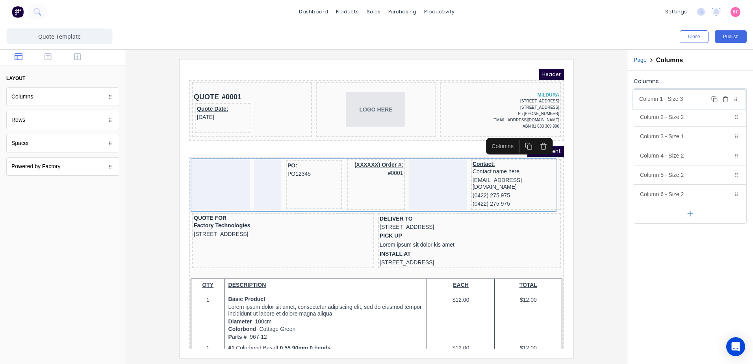
drag, startPoint x: 735, startPoint y: 196, endPoint x: 734, endPoint y: 100, distance: 95.7
click at [734, 100] on body "dashboard products sales purchasing productivity dashboard products Product Cat…" at bounding box center [376, 182] width 753 height 364
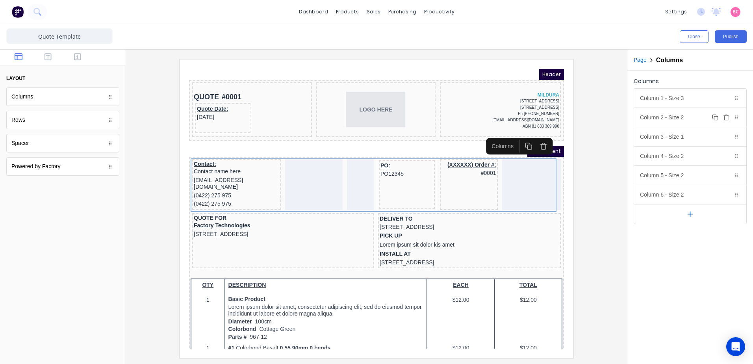
click at [725, 117] on icon "button" at bounding box center [726, 117] width 6 height 6
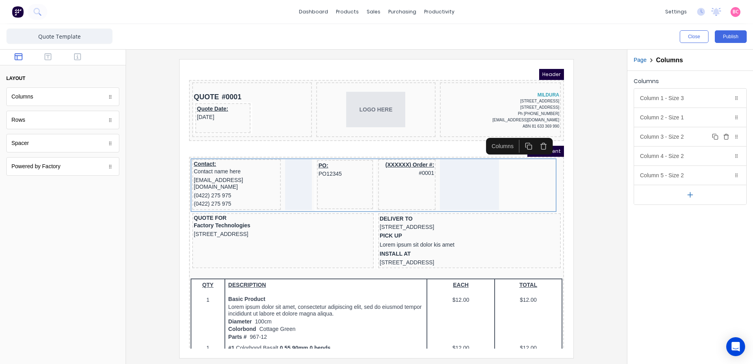
click at [727, 137] on icon "button" at bounding box center [726, 136] width 6 height 6
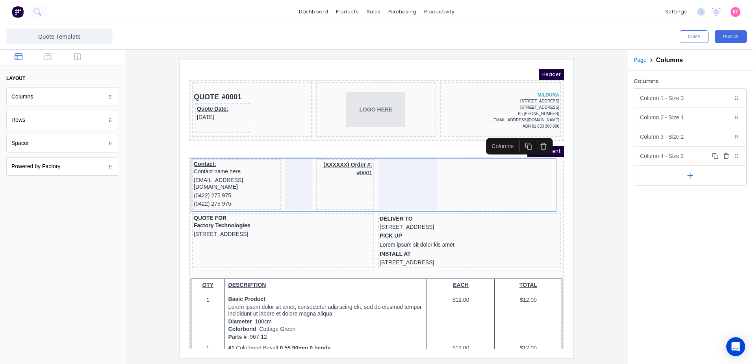
click at [726, 159] on button "Delete" at bounding box center [725, 155] width 9 height 9
click at [353, 162] on div "(XXXXXX) Order #: #0001" at bounding box center [336, 159] width 56 height 17
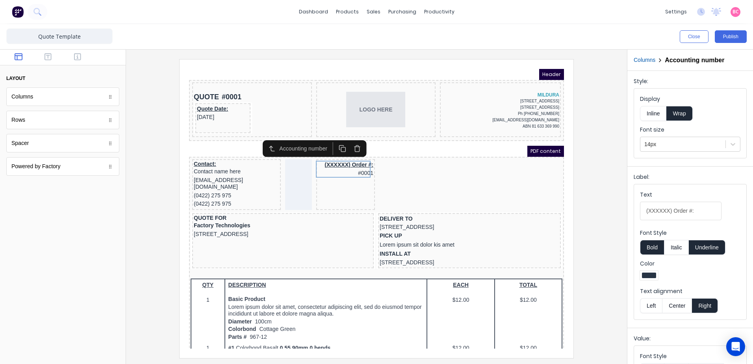
click at [350, 142] on icon "button" at bounding box center [347, 138] width 7 height 7
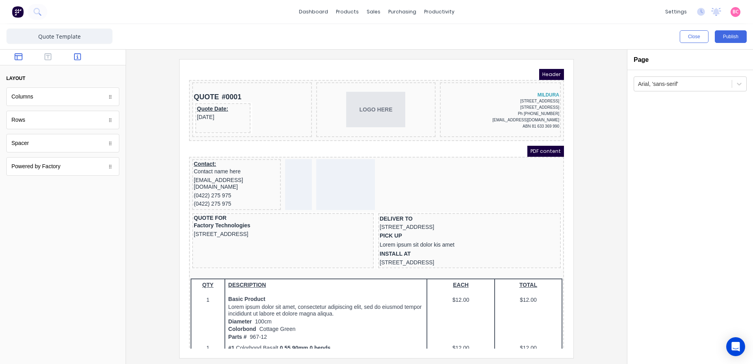
click at [74, 58] on icon "button" at bounding box center [77, 57] width 7 height 8
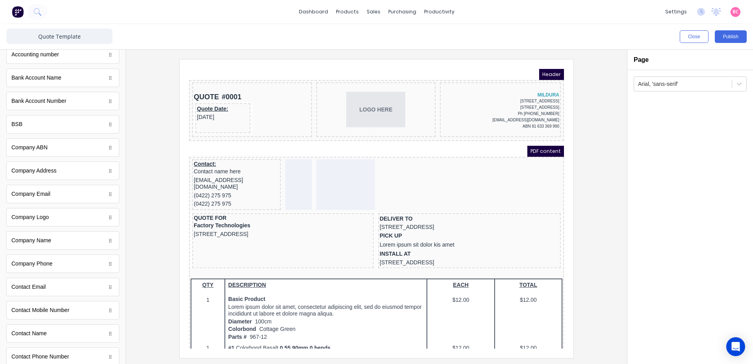
scroll to position [393, 0]
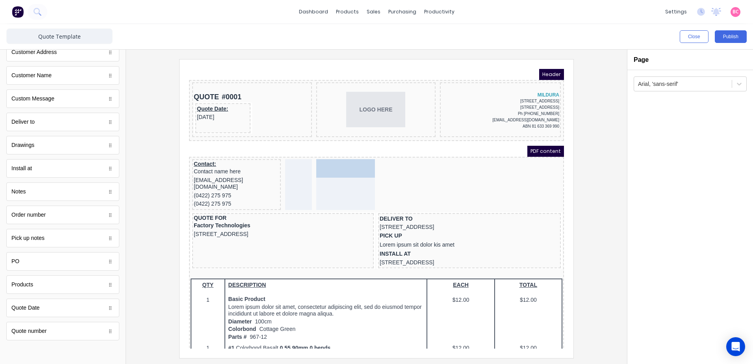
drag, startPoint x: 98, startPoint y: 265, endPoint x: 355, endPoint y: 167, distance: 275.5
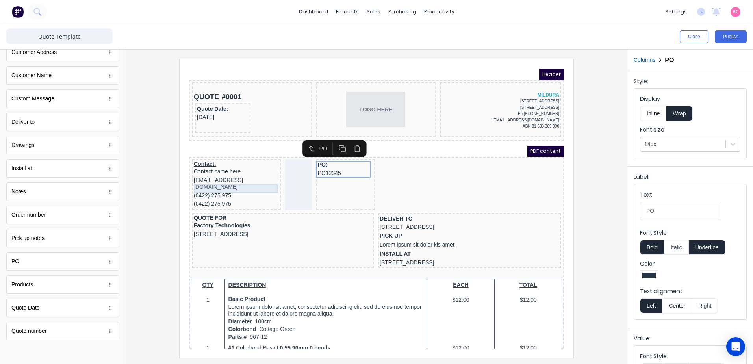
click at [262, 182] on div "(0422) 275 975" at bounding box center [226, 186] width 85 height 9
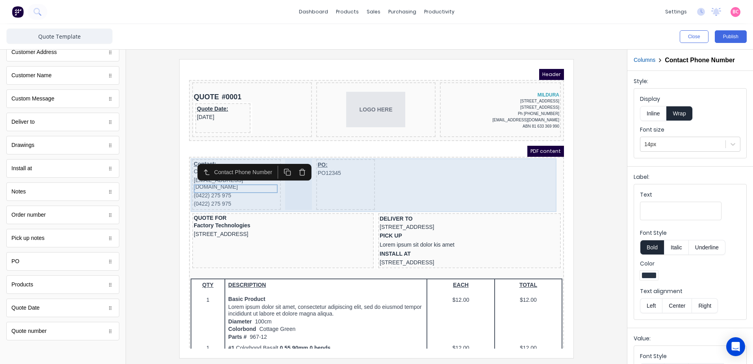
click at [256, 195] on div "Contact: Contact name here xxxxxxx@xxxxx.com (0422) 275 975 (0422) 275 975" at bounding box center [227, 175] width 89 height 51
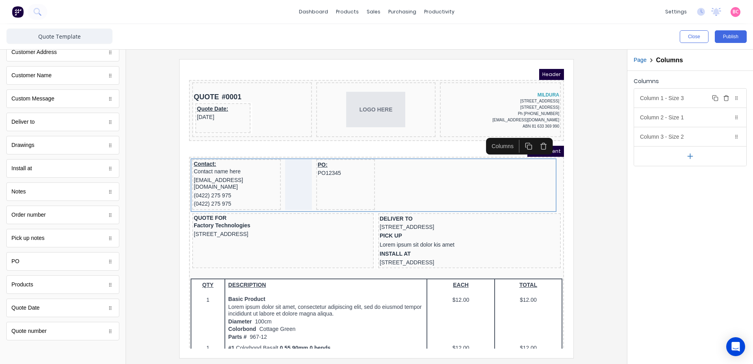
click at [691, 102] on div "Column 1 - Size 3 Duplicate Delete" at bounding box center [690, 98] width 112 height 19
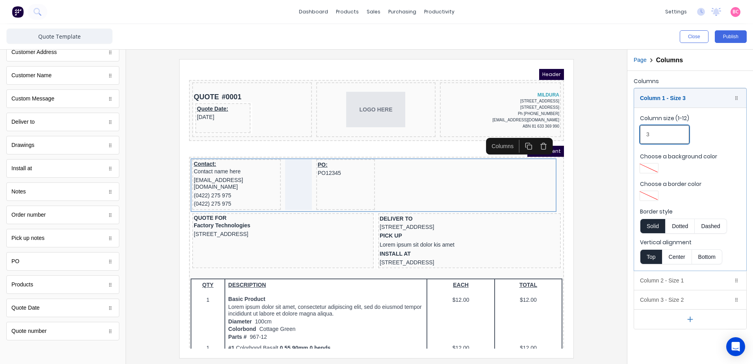
drag, startPoint x: 672, startPoint y: 128, endPoint x: 639, endPoint y: 133, distance: 33.4
click at [639, 133] on fieldset "Column size (1-12) 3 Choose a background color Choose a border color Border sty…" at bounding box center [690, 188] width 112 height 163
drag, startPoint x: 662, startPoint y: 133, endPoint x: 644, endPoint y: 133, distance: 18.1
click at [644, 133] on input "4" at bounding box center [664, 134] width 49 height 19
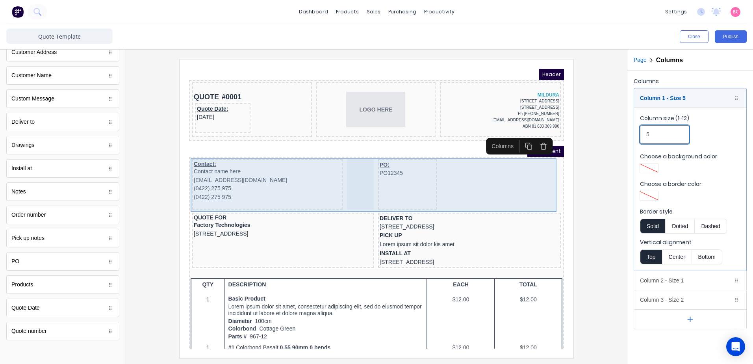
type input "5"
click at [400, 178] on div "PO: PO12345" at bounding box center [398, 175] width 59 height 50
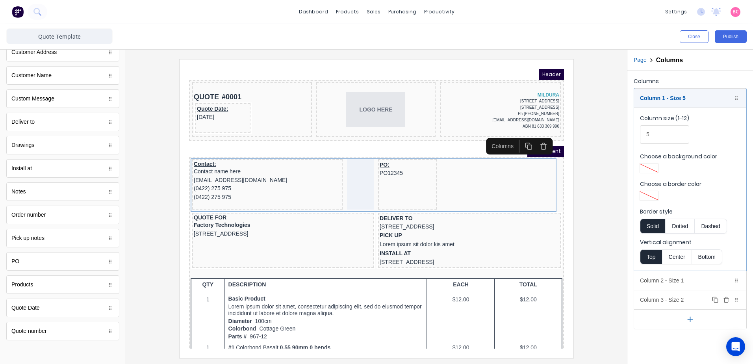
click at [674, 299] on div "Column 3 - Size 2 Duplicate Delete" at bounding box center [690, 299] width 112 height 19
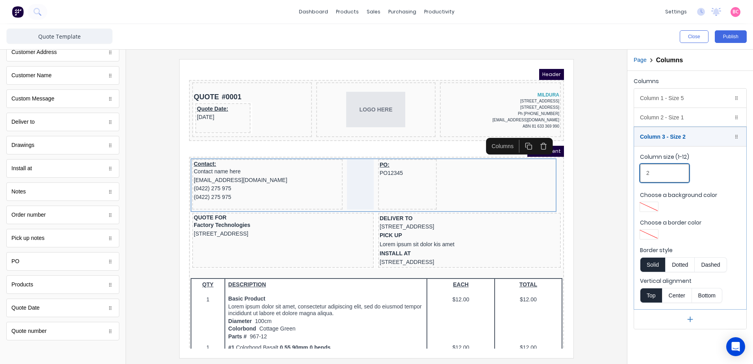
drag, startPoint x: 667, startPoint y: 174, endPoint x: 620, endPoint y: 174, distance: 47.3
click at [620, 174] on div "Close Publish Components standard fields Accounting number Accounting number Ba…" at bounding box center [376, 194] width 753 height 340
type input "5"
click at [728, 120] on icon "button" at bounding box center [726, 117] width 6 height 6
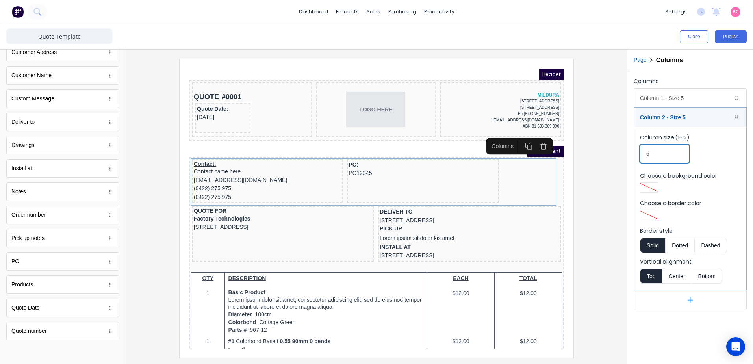
drag, startPoint x: 674, startPoint y: 154, endPoint x: 606, endPoint y: 156, distance: 67.8
click at [606, 156] on div "Close Publish Components standard fields Accounting number Accounting number Ba…" at bounding box center [376, 194] width 753 height 340
type input "6"
click at [677, 103] on div "Column 1 - Size 5 Duplicate Delete" at bounding box center [690, 98] width 112 height 19
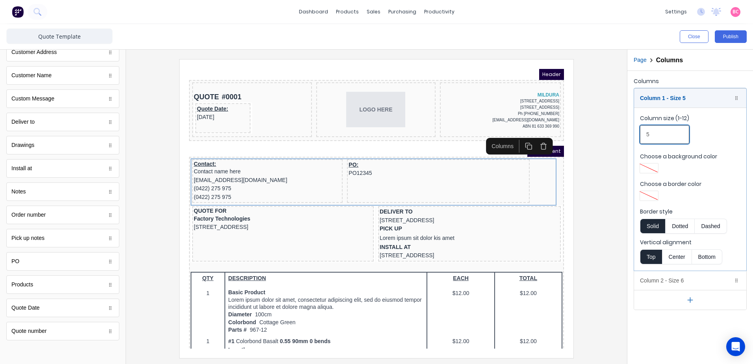
drag, startPoint x: 674, startPoint y: 133, endPoint x: 607, endPoint y: 137, distance: 67.4
click at [609, 137] on div "Close Publish Components standard fields Accounting number Accounting number Ba…" at bounding box center [376, 194] width 753 height 340
type input "6"
click at [598, 211] on div at bounding box center [376, 208] width 488 height 298
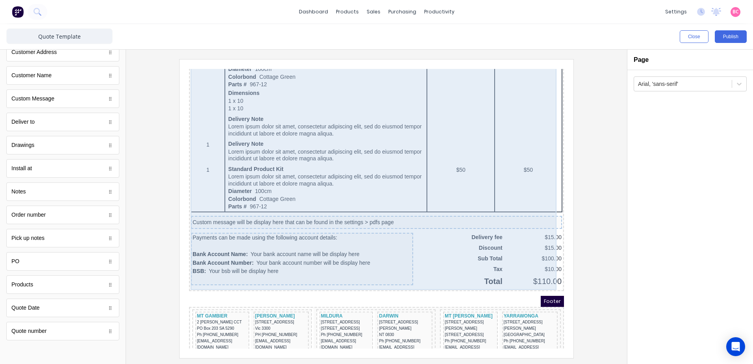
scroll to position [461, 0]
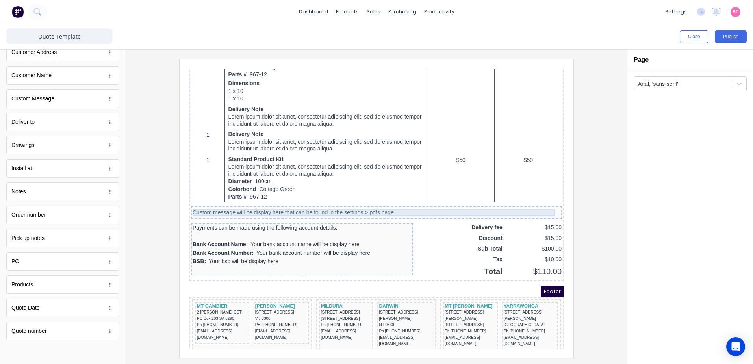
click at [403, 204] on div "Custom message will be display here that can be found in the settings > pdfs pa…" at bounding box center [367, 203] width 368 height 7
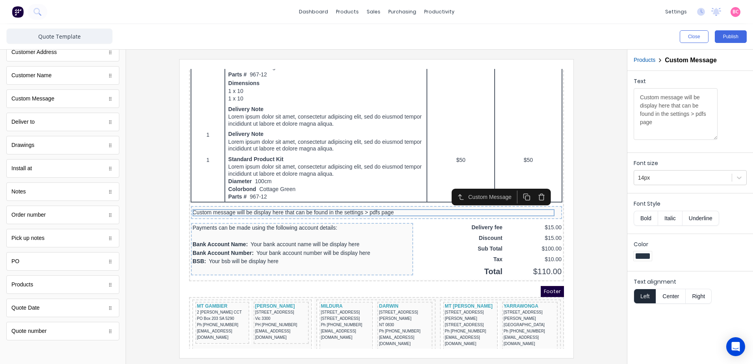
click at [529, 189] on icon "button" at bounding box center [531, 187] width 7 height 7
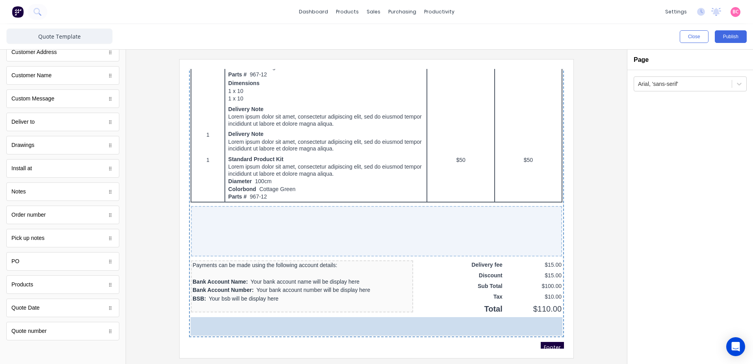
drag, startPoint x: 104, startPoint y: 100, endPoint x: 406, endPoint y: 319, distance: 372.7
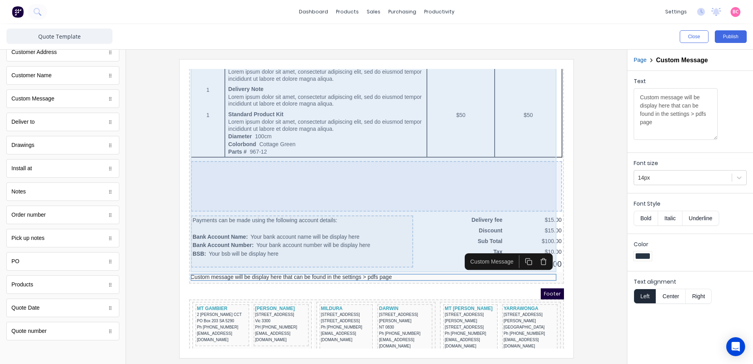
scroll to position [508, 0]
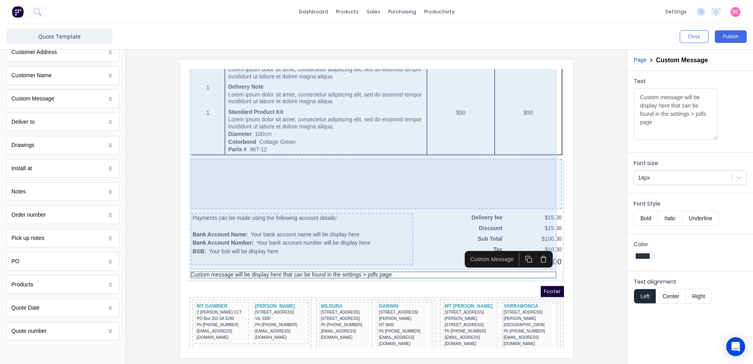
click at [399, 205] on div "Payments can be made using the following account details: Bank Account Name: Yo…" at bounding box center [293, 230] width 222 height 52
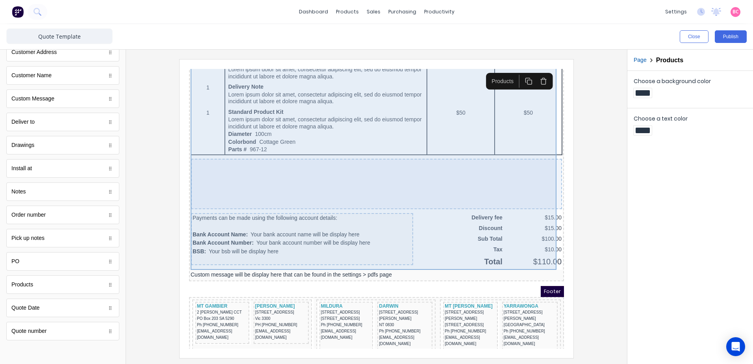
click at [278, 175] on div at bounding box center [367, 174] width 371 height 50
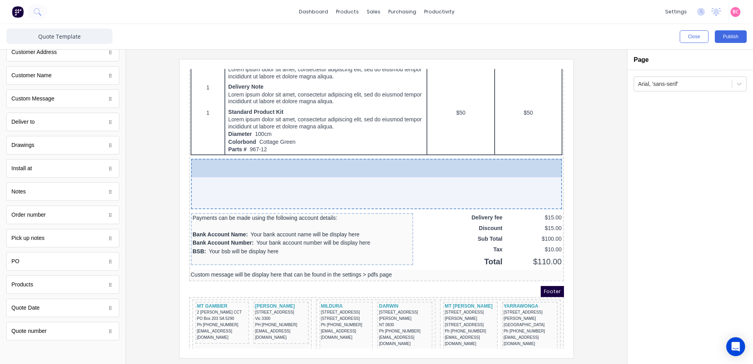
drag, startPoint x: 66, startPoint y: 187, endPoint x: 301, endPoint y: 159, distance: 236.8
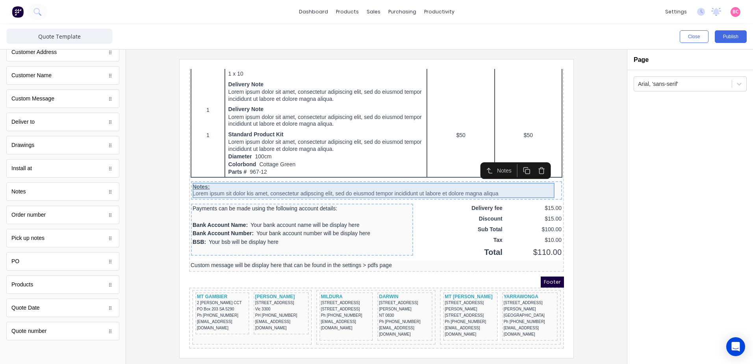
scroll to position [476, 0]
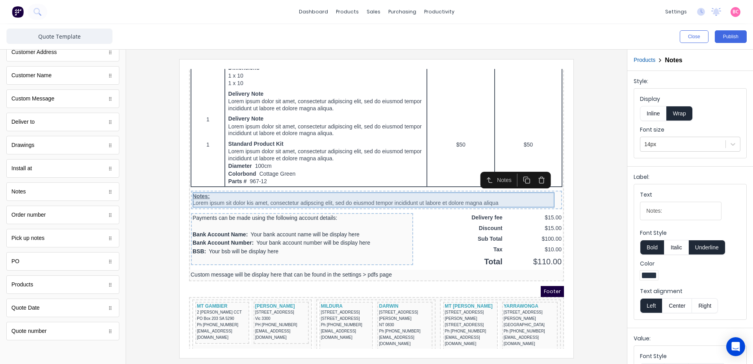
click at [495, 193] on div "Notes: Lorem ipsum sit dolor kis amet, consectetur adipscing elit, sed do eiusm…" at bounding box center [367, 190] width 368 height 15
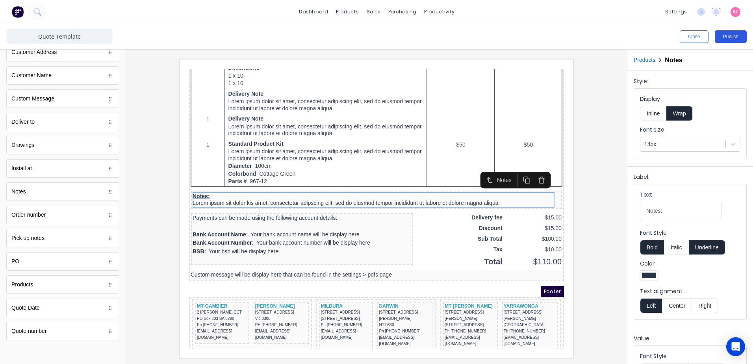
click at [730, 35] on button "Publish" at bounding box center [731, 36] width 32 height 13
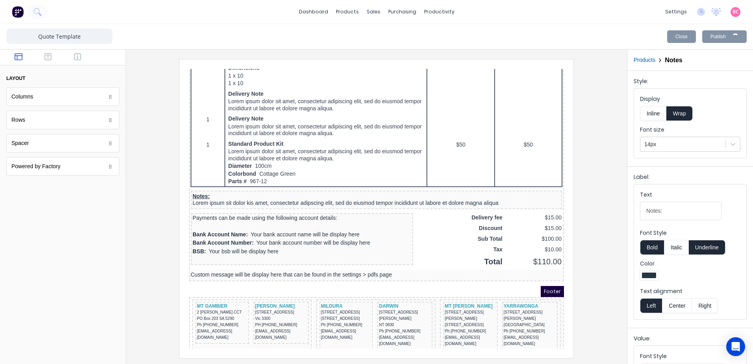
scroll to position [0, 0]
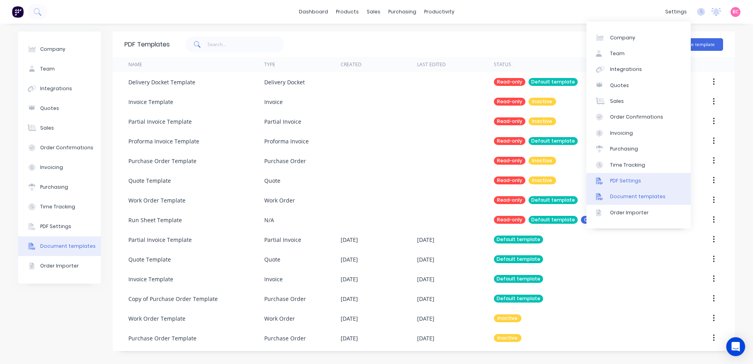
click at [617, 188] on link "PDF Settings" at bounding box center [638, 181] width 104 height 16
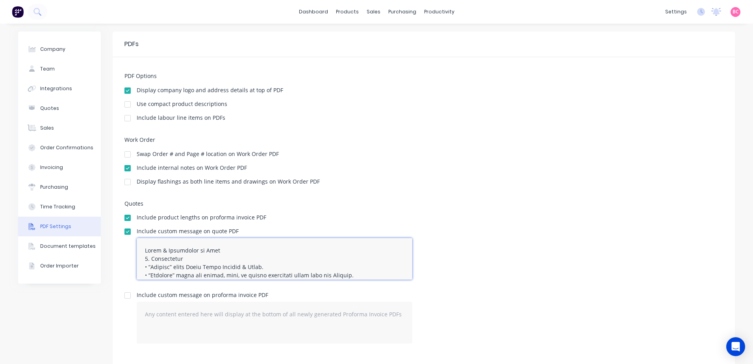
click at [146, 246] on textarea at bounding box center [275, 259] width 276 height 42
click at [141, 244] on textarea at bounding box center [275, 259] width 276 height 42
click at [487, 270] on div "Include custom message on quote PDF" at bounding box center [423, 256] width 598 height 57
click at [672, 18] on div "dashboard products sales purchasing productivity dashboard products Product Cat…" at bounding box center [376, 12] width 753 height 24
click at [132, 230] on div at bounding box center [128, 232] width 16 height 16
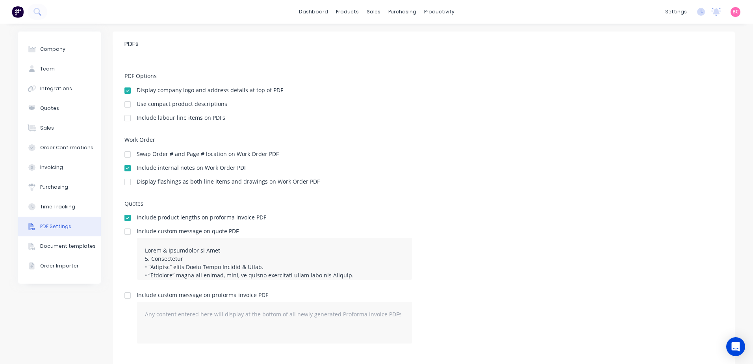
click at [127, 231] on div at bounding box center [128, 232] width 16 height 16
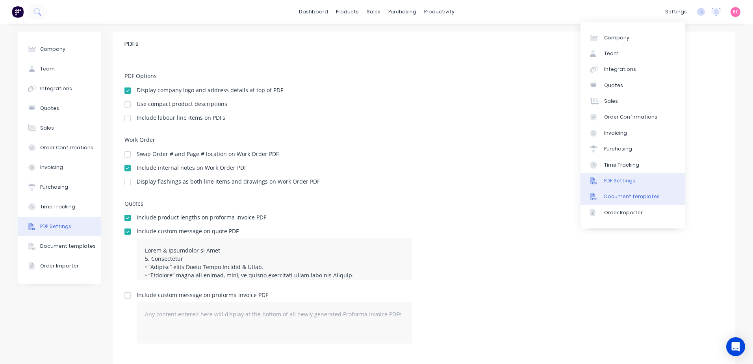
click at [628, 193] on link "Document templates" at bounding box center [632, 197] width 104 height 16
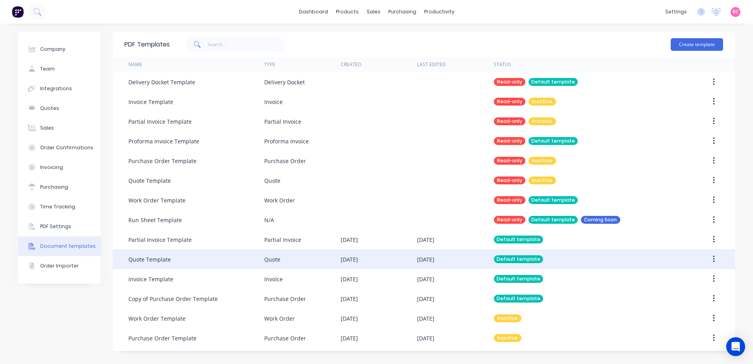
click at [169, 258] on div "Quote Template" at bounding box center [149, 259] width 43 height 8
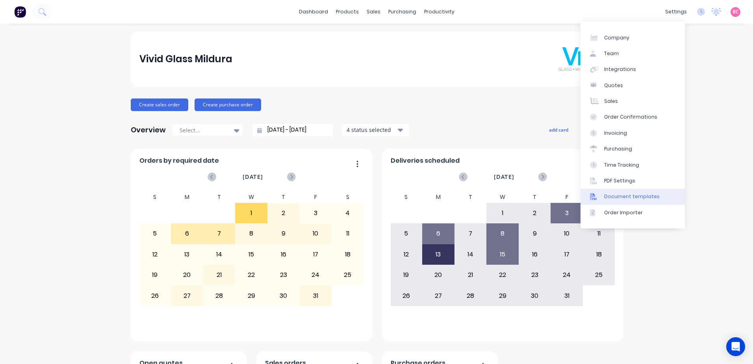
click at [620, 195] on div "Document templates" at bounding box center [632, 196] width 56 height 7
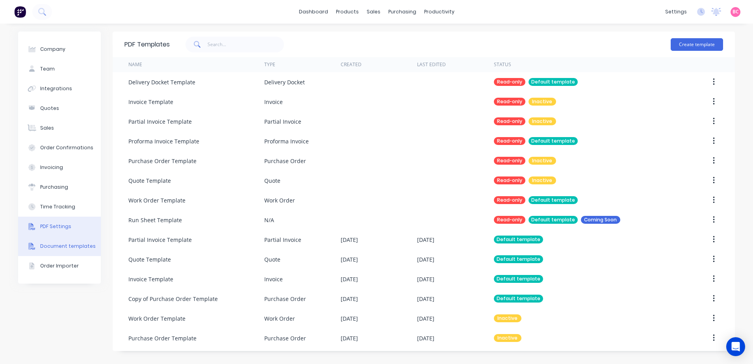
click at [64, 229] on div "PDF Settings" at bounding box center [55, 226] width 31 height 7
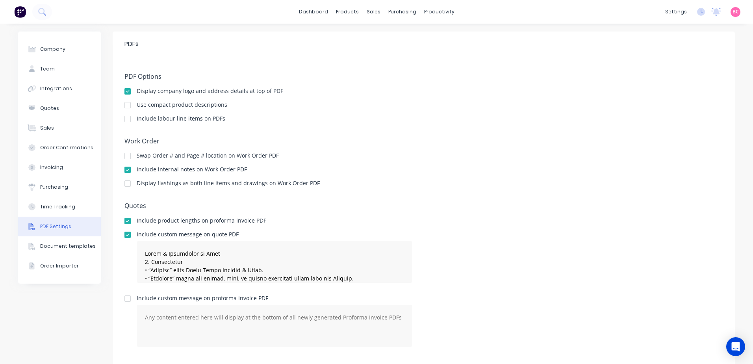
click at [122, 233] on div at bounding box center [128, 235] width 16 height 16
click at [379, 35] on div at bounding box center [375, 37] width 12 height 7
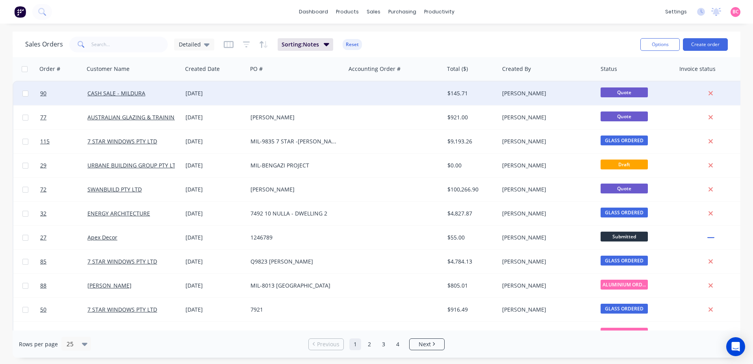
click at [259, 94] on div at bounding box center [296, 94] width 98 height 24
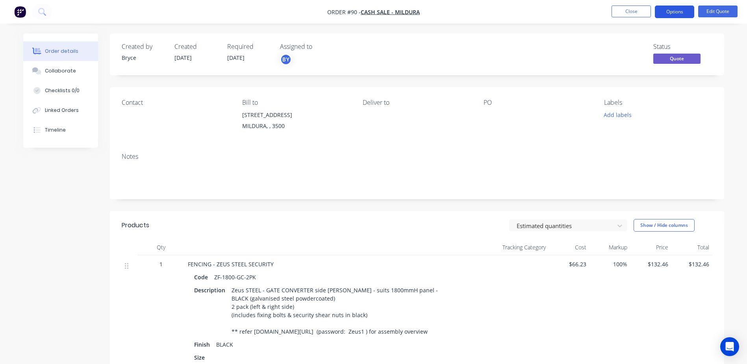
click at [669, 12] on button "Options" at bounding box center [674, 12] width 39 height 13
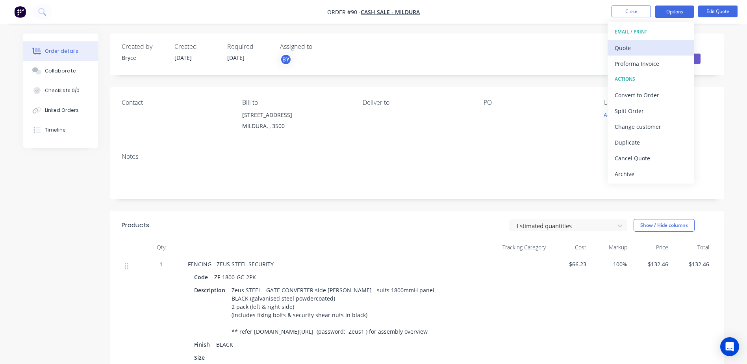
click at [634, 46] on div "Quote" at bounding box center [651, 47] width 72 height 11
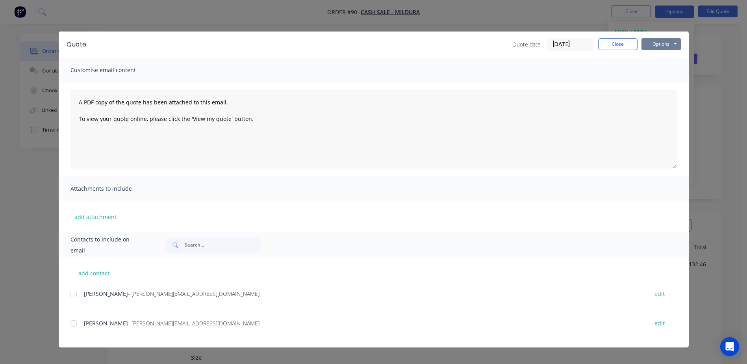
click at [667, 48] on button "Options" at bounding box center [660, 44] width 39 height 12
click at [658, 72] on button "Print" at bounding box center [666, 71] width 50 height 13
click at [614, 46] on button "Close" at bounding box center [617, 44] width 39 height 12
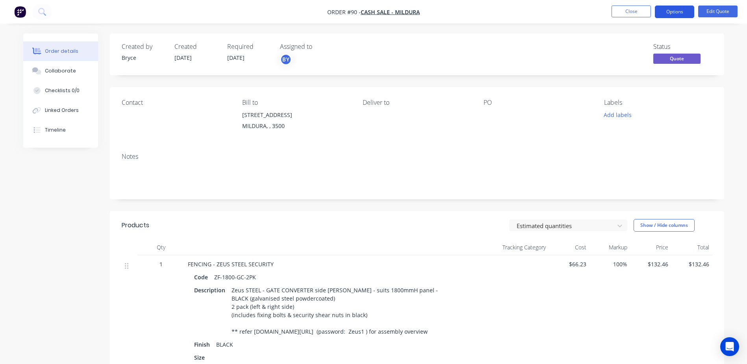
click at [672, 11] on button "Options" at bounding box center [674, 12] width 39 height 13
click at [680, 11] on button "Options" at bounding box center [674, 12] width 39 height 13
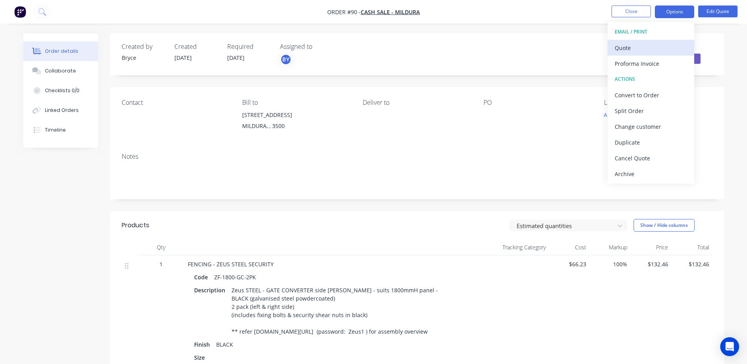
click at [634, 46] on div "Quote" at bounding box center [651, 47] width 72 height 11
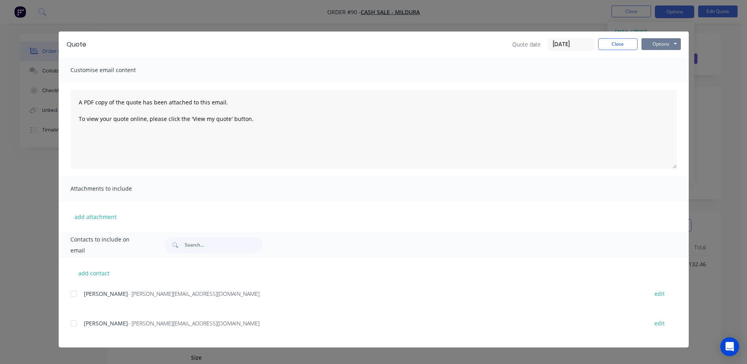
click at [655, 45] on button "Options" at bounding box center [660, 44] width 39 height 12
click at [656, 72] on button "Print" at bounding box center [666, 71] width 50 height 13
click at [616, 46] on button "Close" at bounding box center [617, 44] width 39 height 12
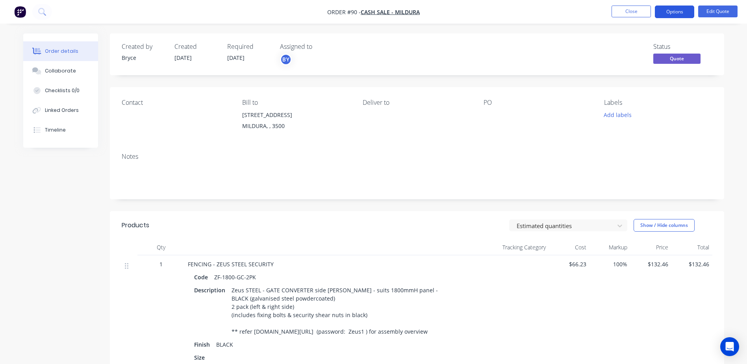
click at [673, 12] on button "Options" at bounding box center [674, 12] width 39 height 13
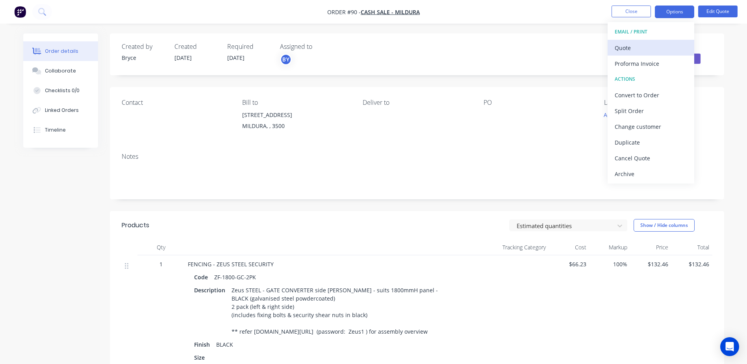
click at [646, 46] on div "Quote" at bounding box center [651, 47] width 72 height 11
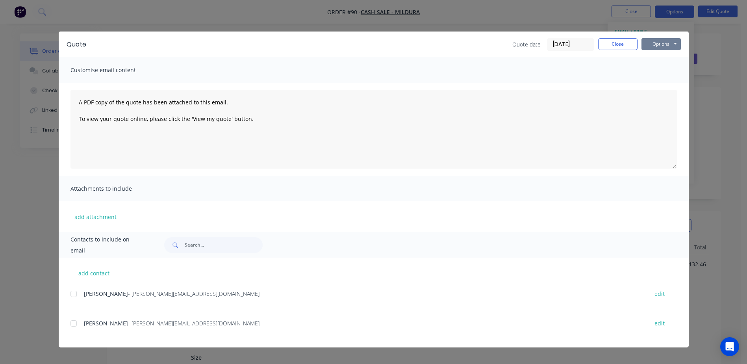
click at [666, 45] on button "Options" at bounding box center [660, 44] width 39 height 12
click at [667, 57] on button "Preview" at bounding box center [666, 58] width 50 height 13
click at [608, 43] on button "Close" at bounding box center [617, 44] width 39 height 12
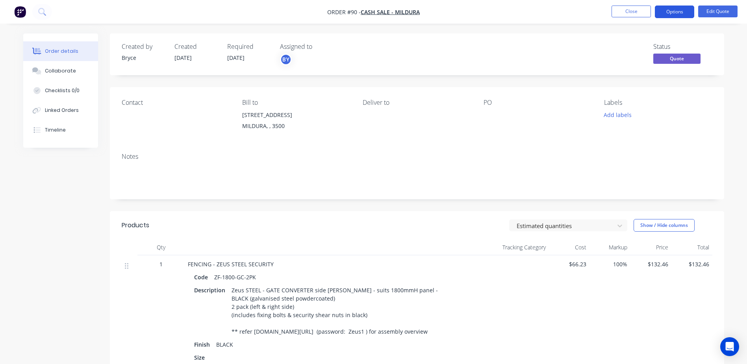
click at [674, 10] on button "Options" at bounding box center [674, 12] width 39 height 13
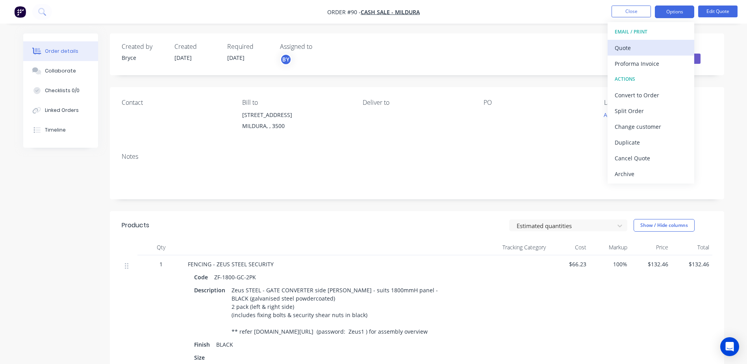
click at [627, 43] on div "Quote" at bounding box center [651, 47] width 72 height 11
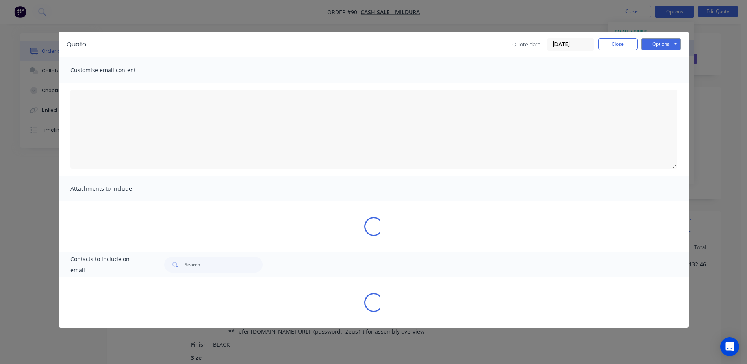
type textarea "A PDF copy of the quote has been attached to this email. To view your quote onl…"
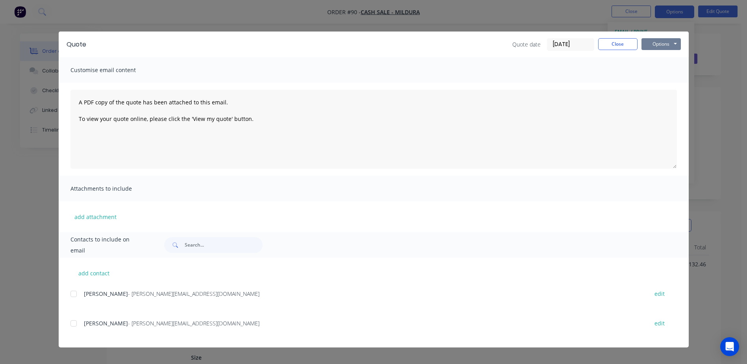
click at [650, 43] on button "Options" at bounding box center [660, 44] width 39 height 12
click at [663, 60] on button "Preview" at bounding box center [666, 58] width 50 height 13
click at [629, 50] on button "Close" at bounding box center [617, 44] width 39 height 12
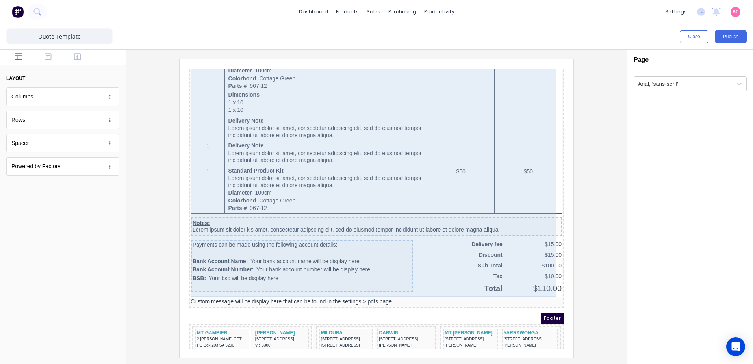
scroll to position [476, 0]
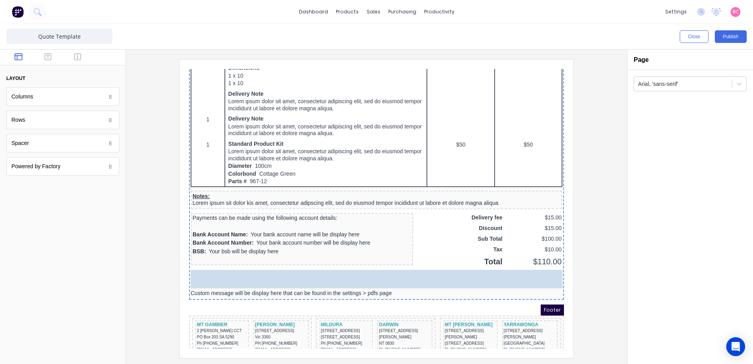
drag, startPoint x: 65, startPoint y: 145, endPoint x: 292, endPoint y: 268, distance: 257.6
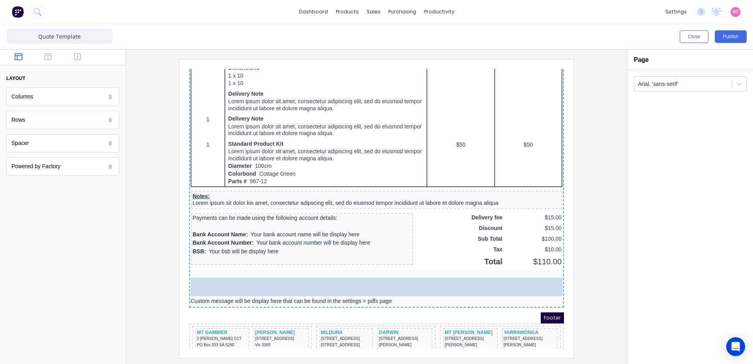
drag, startPoint x: 61, startPoint y: 148, endPoint x: 9, endPoint y: 173, distance: 58.1
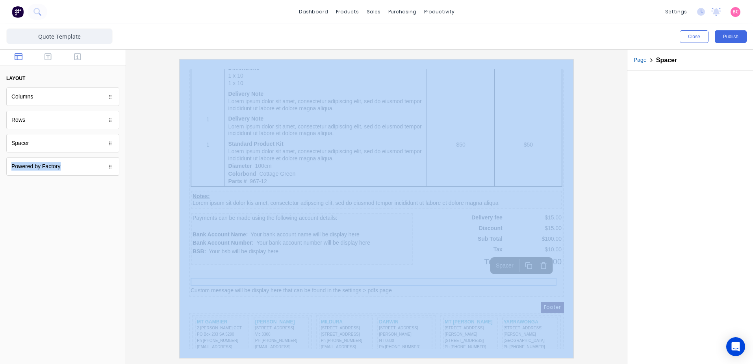
drag, startPoint x: 65, startPoint y: 156, endPoint x: 157, endPoint y: 182, distance: 95.7
click at [157, 182] on div "Close Publish Components layout Columns Columns Rows Rows Spacer Spacer Powered…" at bounding box center [376, 194] width 753 height 340
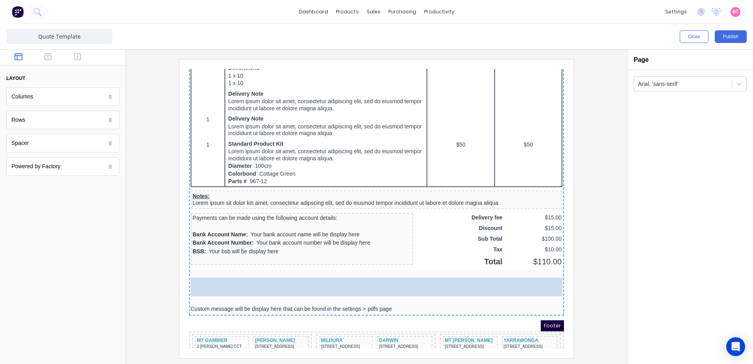
drag, startPoint x: 76, startPoint y: 150, endPoint x: 282, endPoint y: 286, distance: 247.0
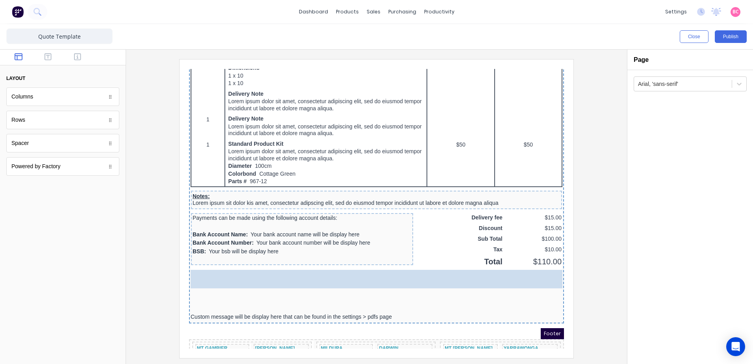
drag, startPoint x: 111, startPoint y: 146, endPoint x: 124, endPoint y: 213, distance: 68.1
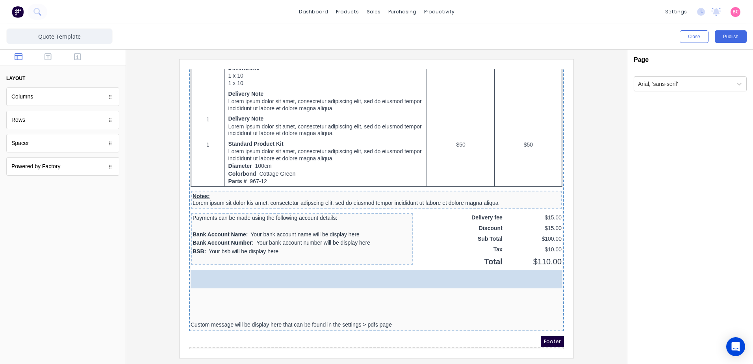
drag, startPoint x: 41, startPoint y: 143, endPoint x: 292, endPoint y: 283, distance: 286.8
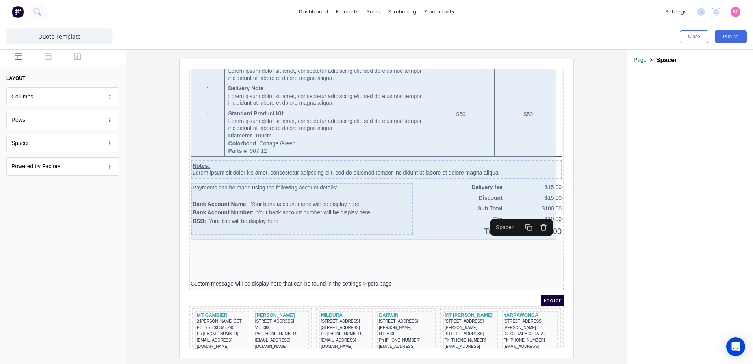
scroll to position [515, 0]
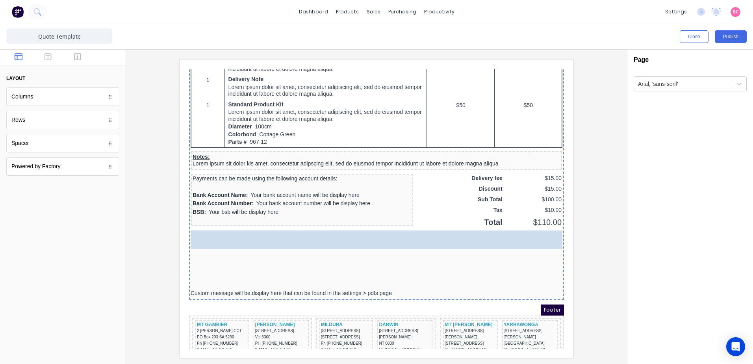
drag, startPoint x: 41, startPoint y: 150, endPoint x: 275, endPoint y: 241, distance: 251.7
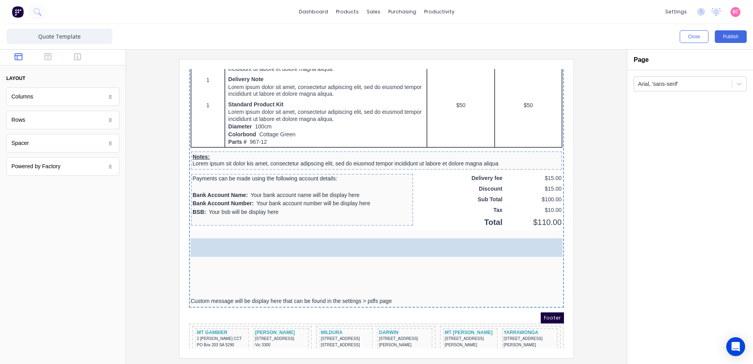
drag, startPoint x: 35, startPoint y: 149, endPoint x: 267, endPoint y: 253, distance: 254.3
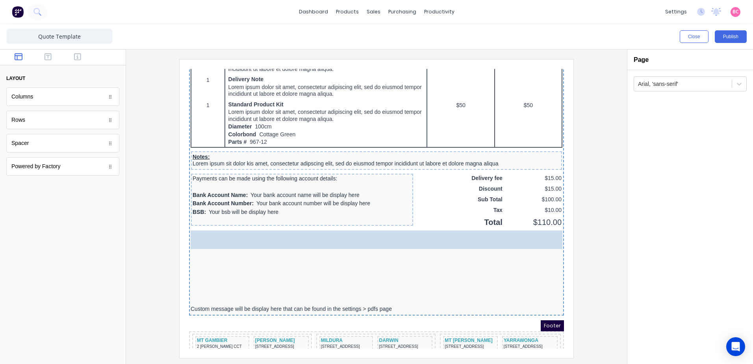
drag, startPoint x: 41, startPoint y: 152, endPoint x: 264, endPoint y: 247, distance: 242.2
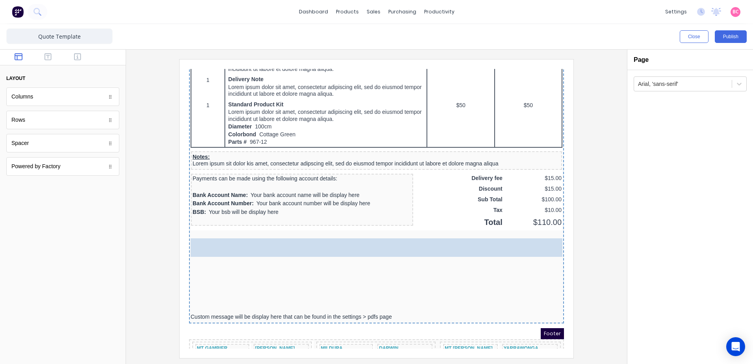
drag, startPoint x: 91, startPoint y: 172, endPoint x: 264, endPoint y: 255, distance: 191.9
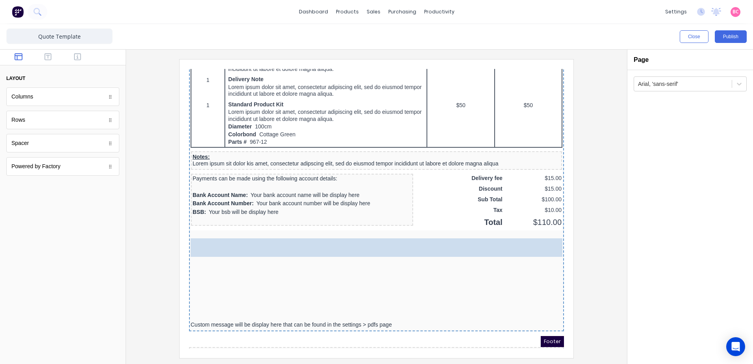
drag, startPoint x: 46, startPoint y: 150, endPoint x: 262, endPoint y: 262, distance: 243.5
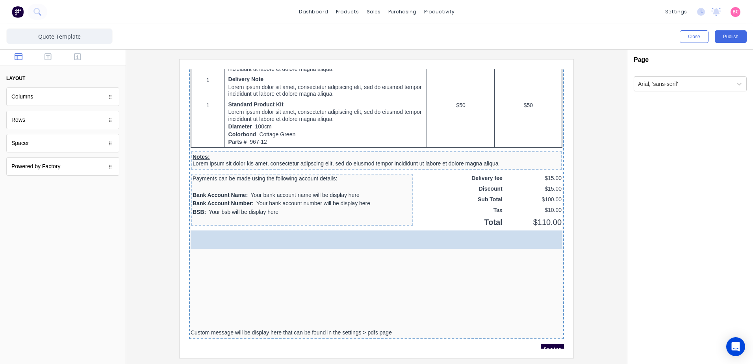
drag, startPoint x: 45, startPoint y: 146, endPoint x: 323, endPoint y: 263, distance: 301.6
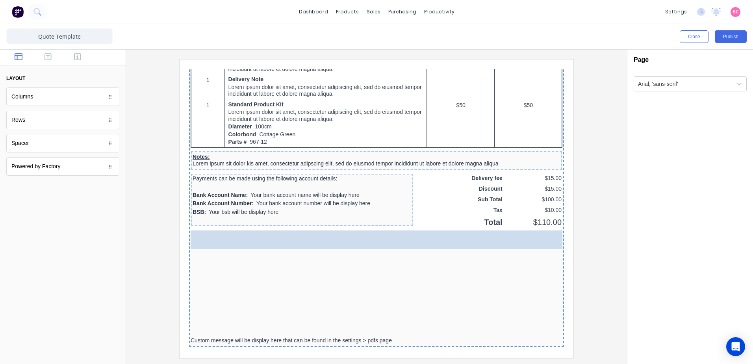
drag, startPoint x: 40, startPoint y: 149, endPoint x: 306, endPoint y: 270, distance: 292.0
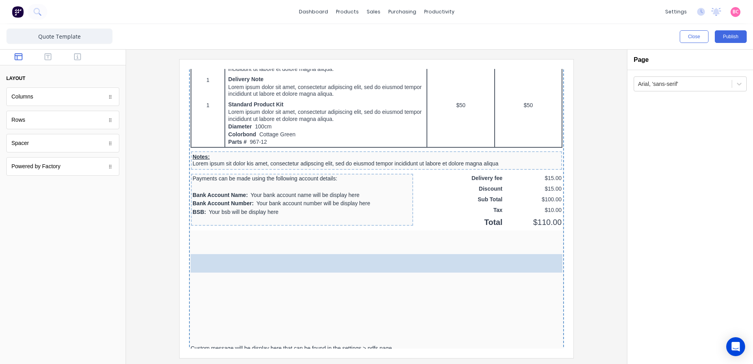
drag, startPoint x: 41, startPoint y: 148, endPoint x: 316, endPoint y: 264, distance: 298.1
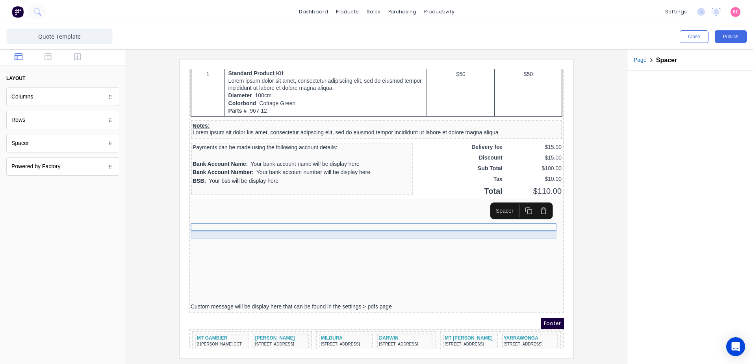
scroll to position [578, 0]
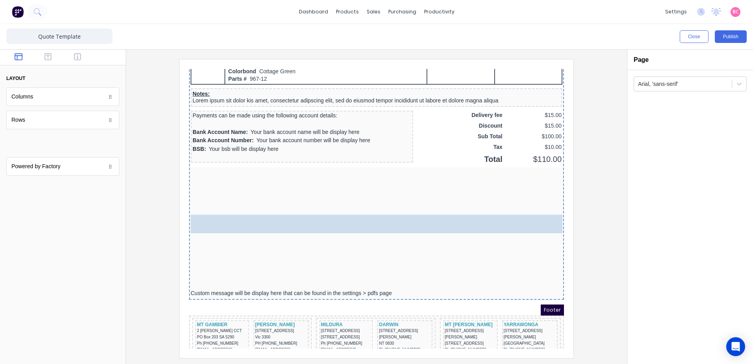
drag, startPoint x: 23, startPoint y: 145, endPoint x: 318, endPoint y: 217, distance: 304.0
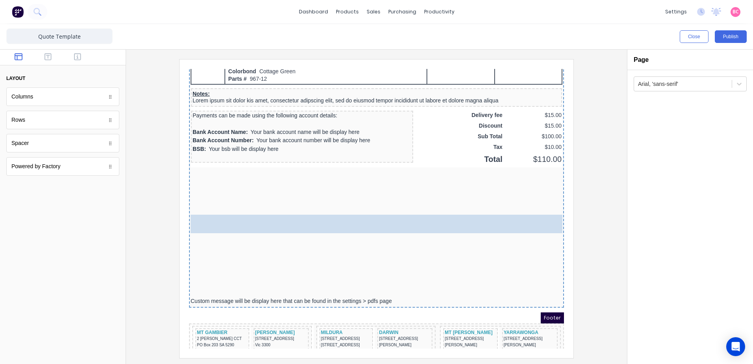
drag, startPoint x: 45, startPoint y: 146, endPoint x: 325, endPoint y: 224, distance: 290.5
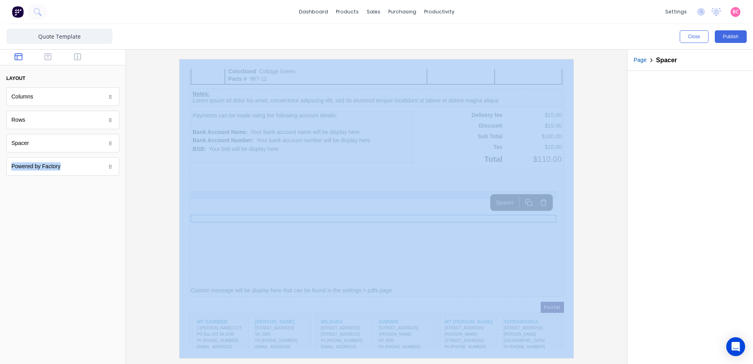
drag, startPoint x: 215, startPoint y: 213, endPoint x: 270, endPoint y: 193, distance: 59.1
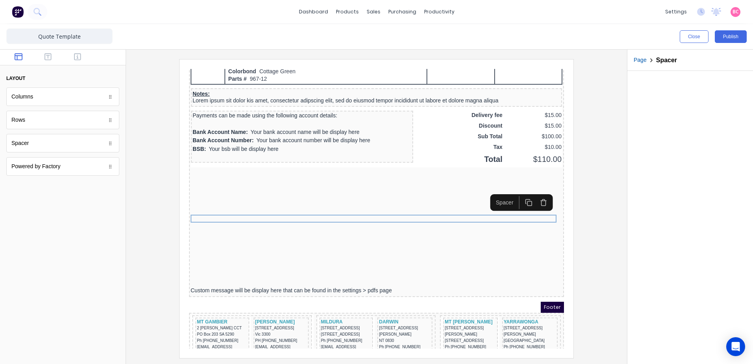
drag, startPoint x: 39, startPoint y: 148, endPoint x: 330, endPoint y: 237, distance: 304.5
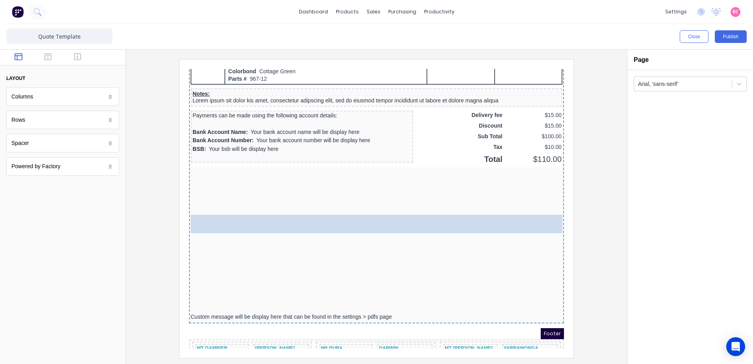
drag, startPoint x: 41, startPoint y: 146, endPoint x: 386, endPoint y: 239, distance: 357.6
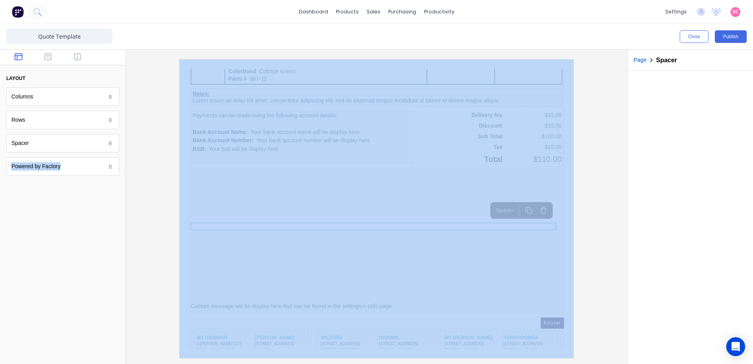
drag, startPoint x: 61, startPoint y: 154, endPoint x: 132, endPoint y: 171, distance: 73.0
click at [132, 171] on div "Close Publish Components layout Columns Columns Rows Rows Spacer Spacer Powered…" at bounding box center [376, 194] width 753 height 340
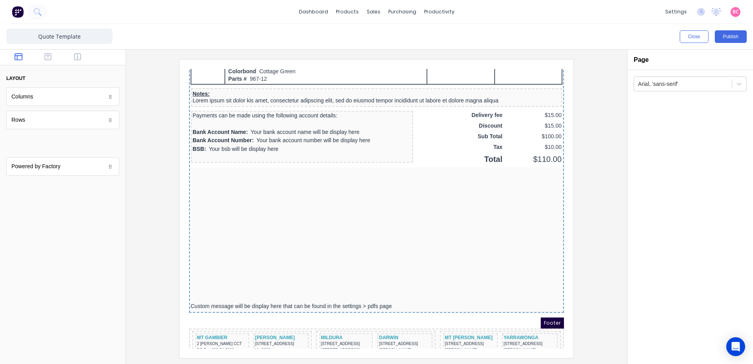
drag, startPoint x: 132, startPoint y: 171, endPoint x: 366, endPoint y: 207, distance: 236.3
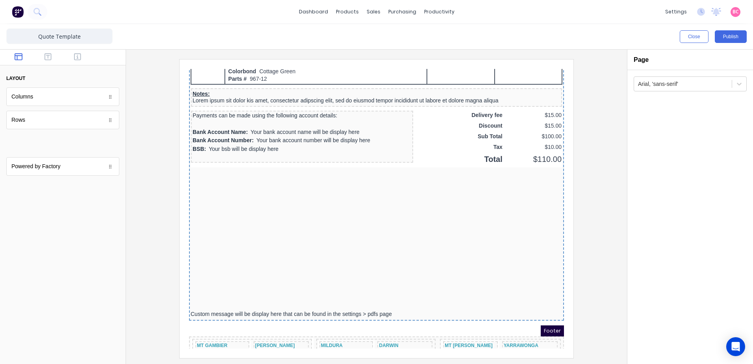
drag, startPoint x: 48, startPoint y: 146, endPoint x: 372, endPoint y: 240, distance: 337.7
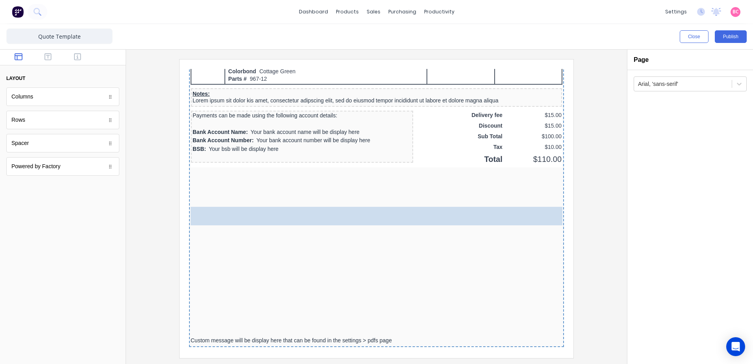
drag, startPoint x: 30, startPoint y: 146, endPoint x: 293, endPoint y: 224, distance: 274.8
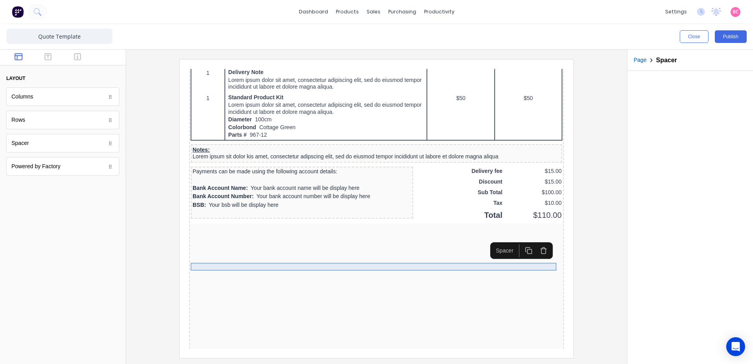
scroll to position [634, 0]
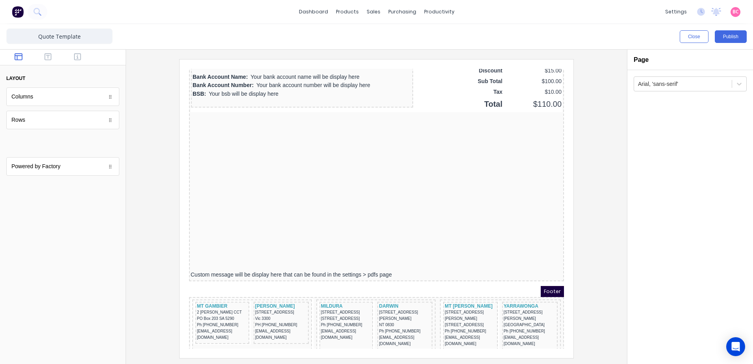
drag, startPoint x: 68, startPoint y: 157, endPoint x: 318, endPoint y: 216, distance: 256.9
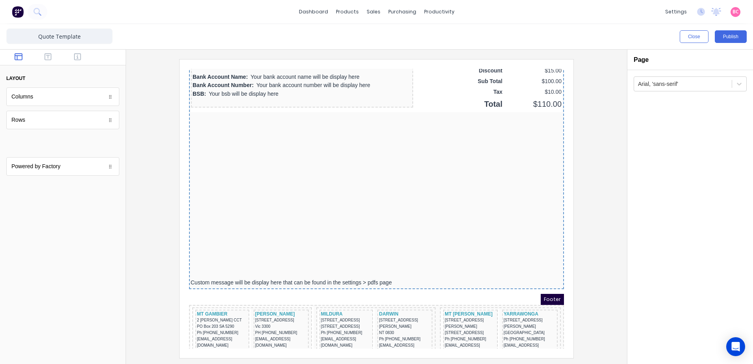
drag, startPoint x: 62, startPoint y: 146, endPoint x: 330, endPoint y: 174, distance: 269.2
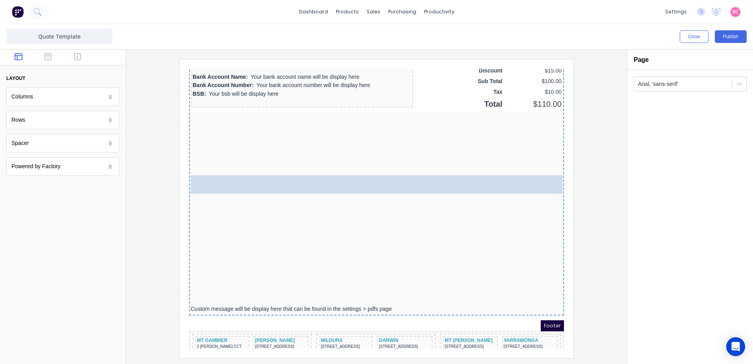
drag, startPoint x: 149, startPoint y: 164, endPoint x: 376, endPoint y: 219, distance: 233.7
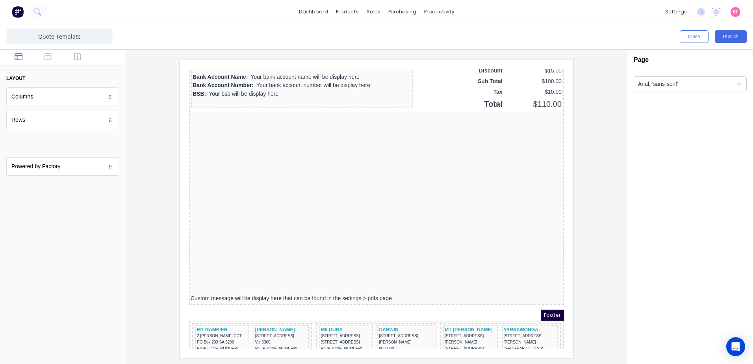
drag, startPoint x: 44, startPoint y: 152, endPoint x: 380, endPoint y: 199, distance: 338.8
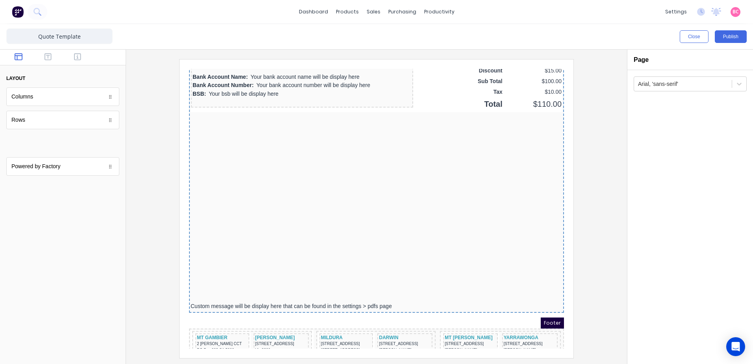
drag, startPoint x: 47, startPoint y: 148, endPoint x: 426, endPoint y: 199, distance: 382.5
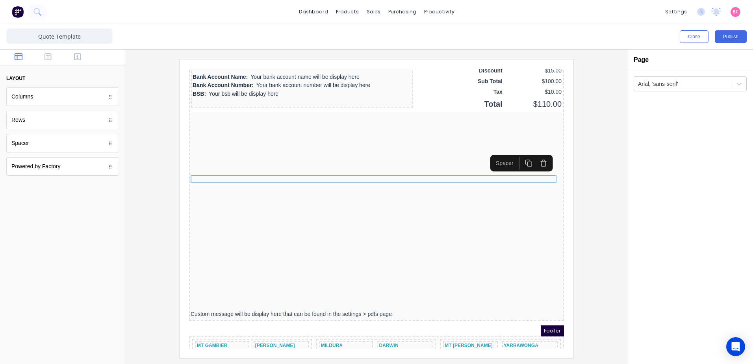
drag, startPoint x: 185, startPoint y: 154, endPoint x: 349, endPoint y: 165, distance: 163.8
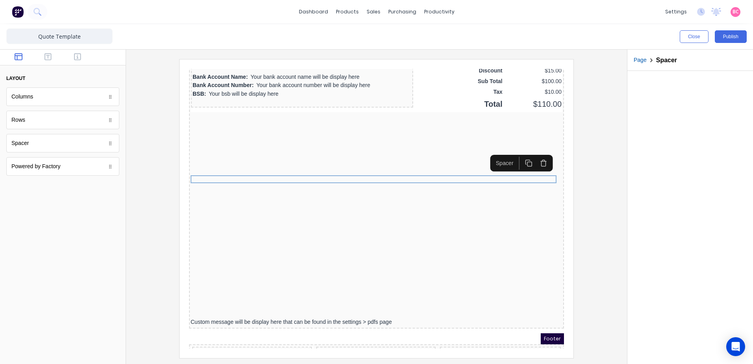
drag, startPoint x: 185, startPoint y: 162, endPoint x: 365, endPoint y: 185, distance: 181.5
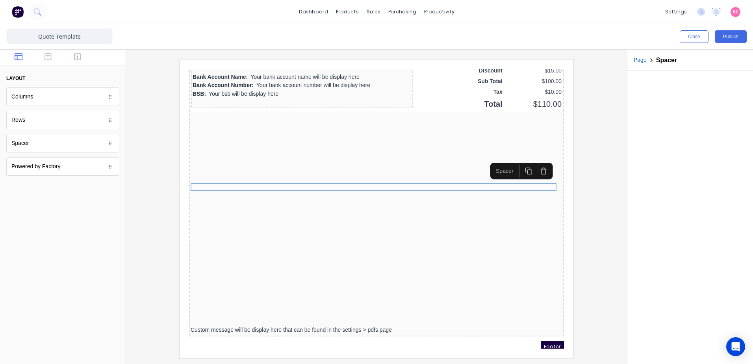
drag
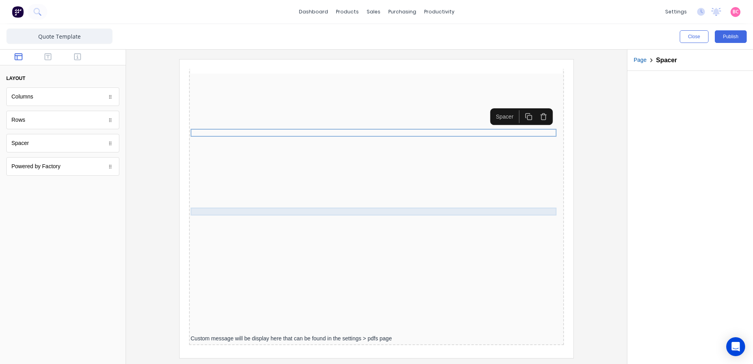
scroll to position [736, 0]
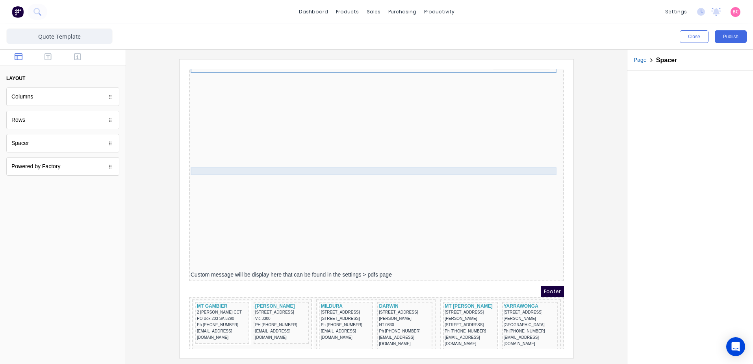
click at [443, 161] on div at bounding box center [367, 162] width 372 height 8
click at [536, 144] on icon "button" at bounding box center [534, 146] width 4 height 5
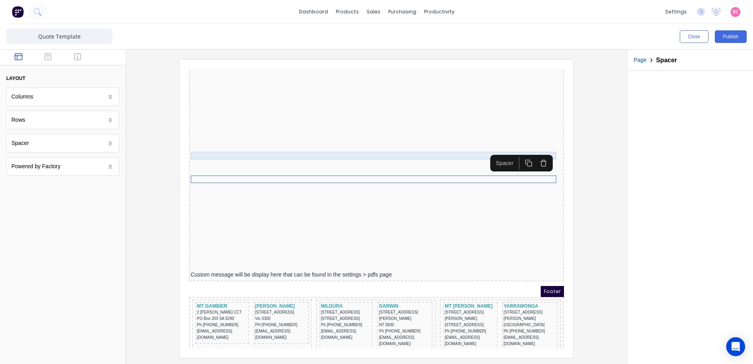
click at [536, 144] on div at bounding box center [367, 146] width 372 height 8
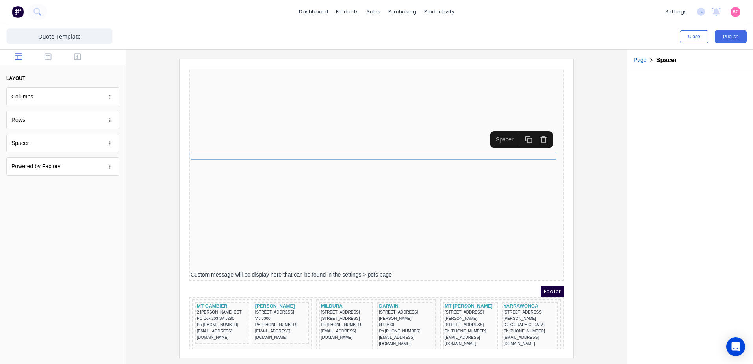
click at [536, 132] on icon "button" at bounding box center [533, 129] width 7 height 7
click at [534, 135] on icon "button" at bounding box center [534, 135] width 2 height 1
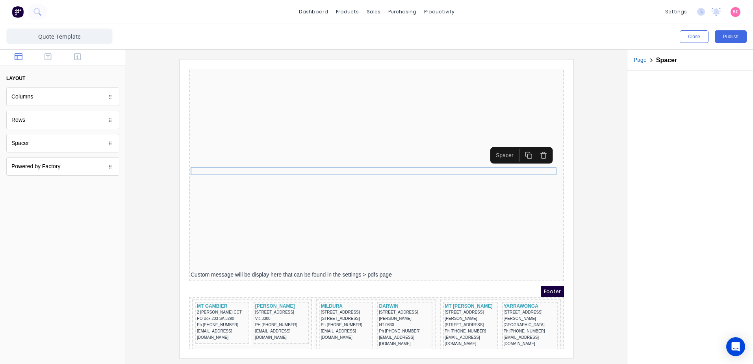
click at [535, 146] on icon "button" at bounding box center [533, 145] width 7 height 7
click at [533, 154] on icon "button" at bounding box center [533, 153] width 7 height 7
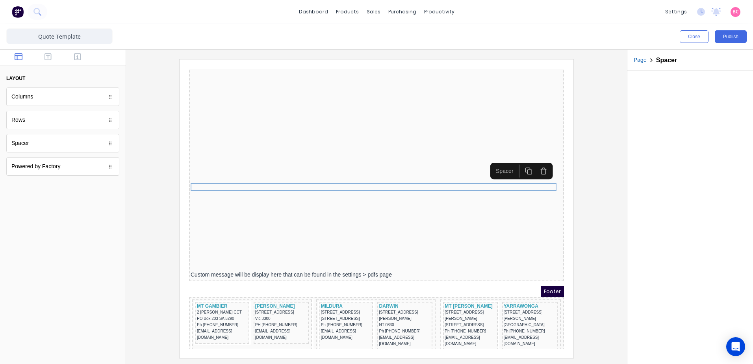
click at [532, 162] on icon "button" at bounding box center [533, 161] width 7 height 7
click at [536, 170] on icon "button" at bounding box center [533, 169] width 7 height 7
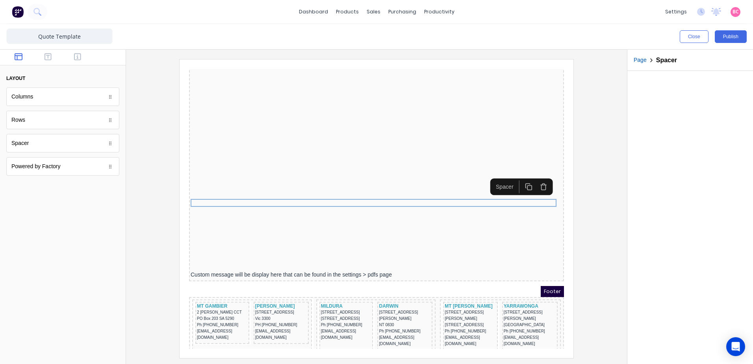
click at [535, 175] on icon "button" at bounding box center [534, 174] width 2 height 1
click at [535, 183] on icon "button" at bounding box center [534, 182] width 2 height 1
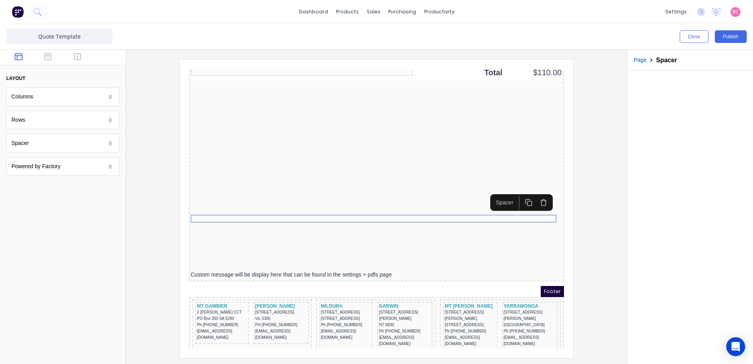
click at [535, 194] on icon "button" at bounding box center [533, 192] width 7 height 7
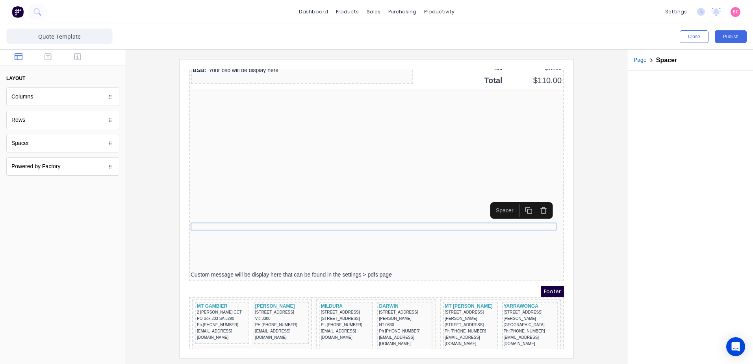
click at [535, 196] on button "button" at bounding box center [533, 200] width 15 height 13
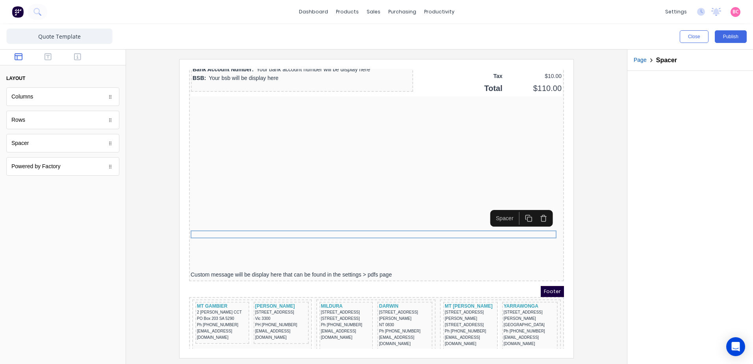
click at [535, 205] on icon "button" at bounding box center [533, 208] width 7 height 7
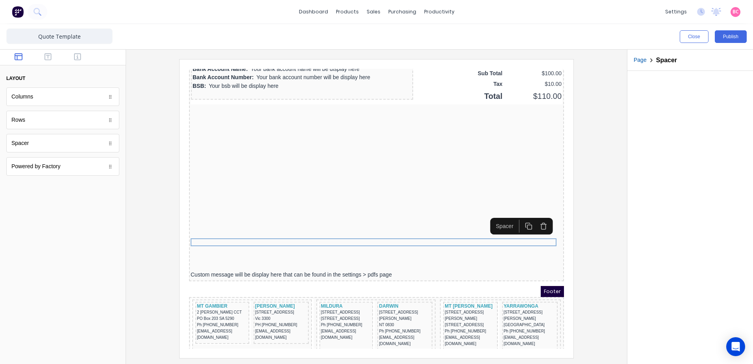
click at [534, 214] on icon "button" at bounding box center [533, 216] width 7 height 7
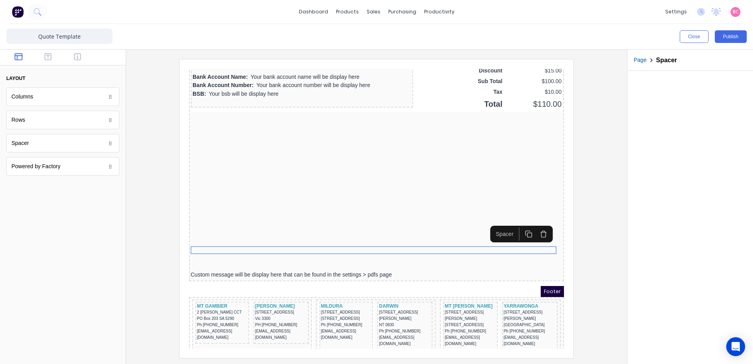
click at [535, 222] on icon "button" at bounding box center [534, 221] width 2 height 1
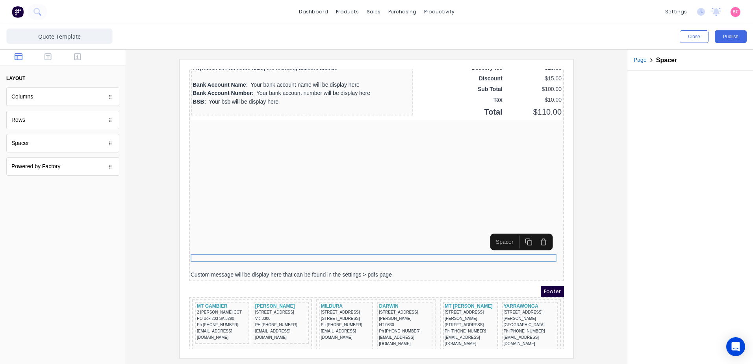
click at [535, 228] on button "button" at bounding box center [533, 232] width 15 height 13
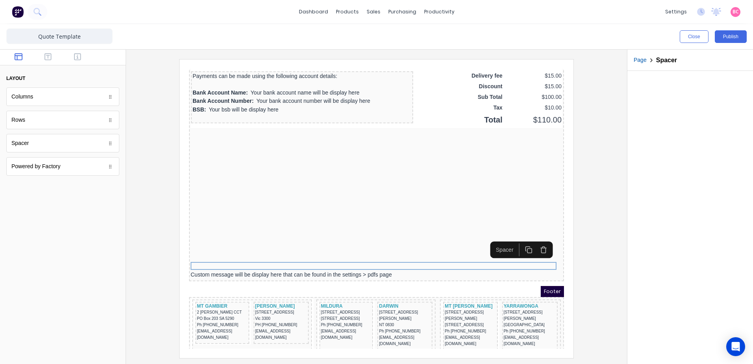
click at [534, 237] on icon "button" at bounding box center [534, 237] width 2 height 1
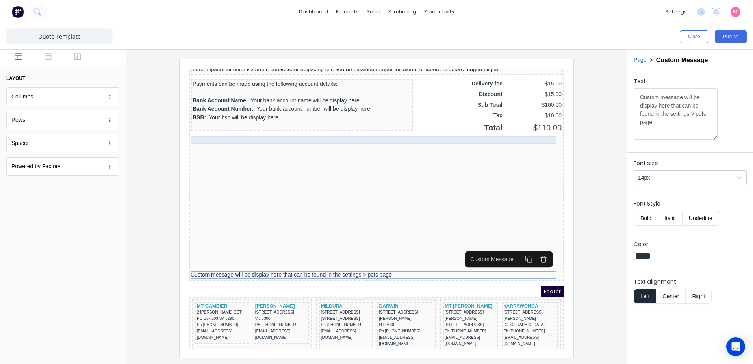
click at [504, 130] on div at bounding box center [367, 130] width 372 height 8
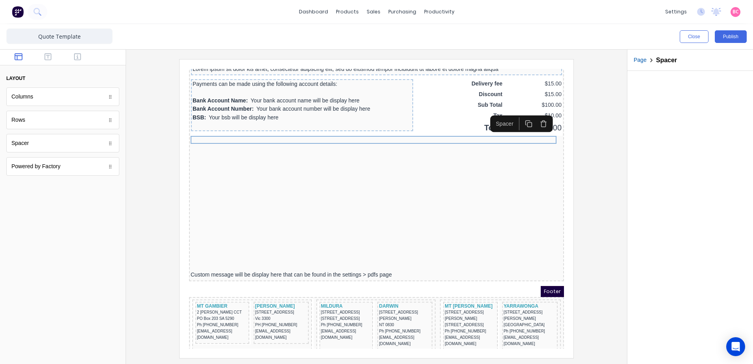
click at [535, 118] on icon "button" at bounding box center [533, 114] width 7 height 7
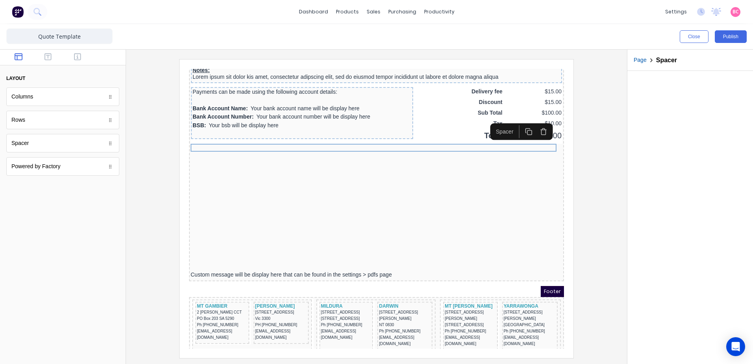
click at [534, 123] on icon "button" at bounding box center [533, 122] width 7 height 7
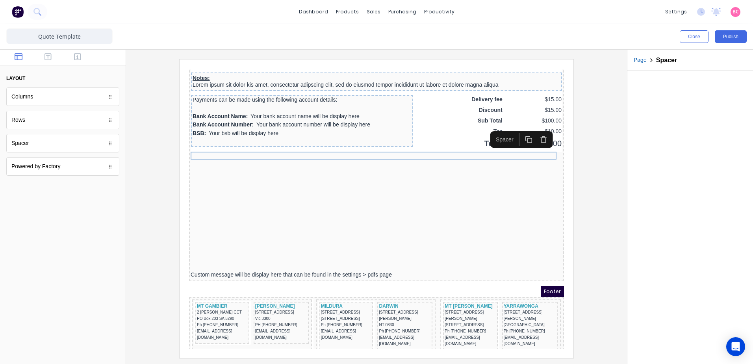
click at [534, 131] on icon "button" at bounding box center [533, 129] width 7 height 7
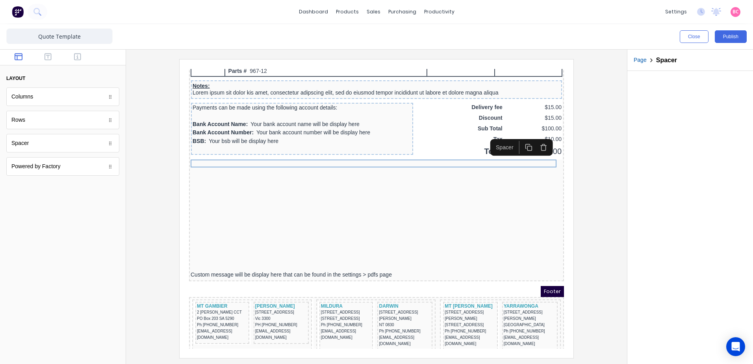
click at [534, 141] on icon "button" at bounding box center [533, 137] width 7 height 7
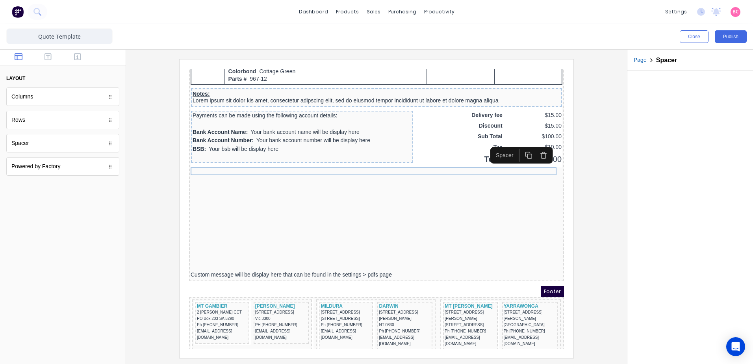
click at [534, 145] on icon "button" at bounding box center [533, 145] width 7 height 7
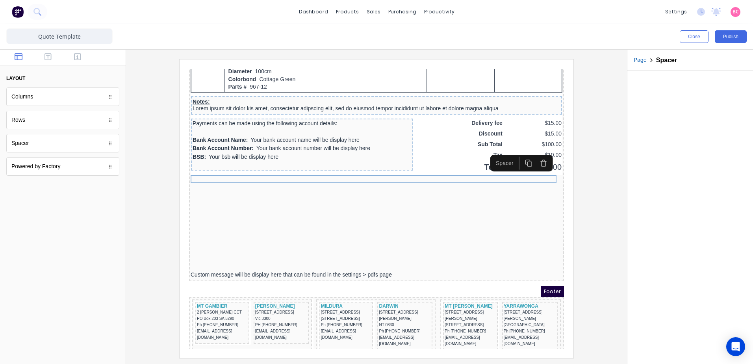
click at [534, 155] on icon "button" at bounding box center [533, 153] width 7 height 7
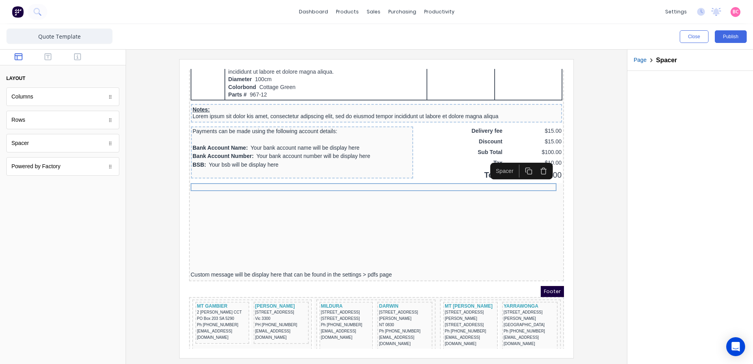
click at [536, 163] on icon "button" at bounding box center [533, 161] width 7 height 7
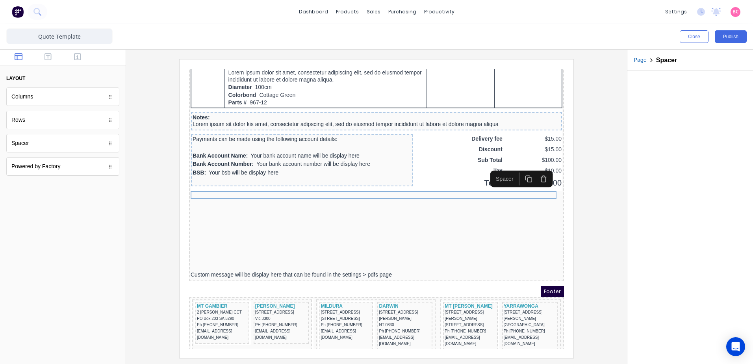
click at [535, 170] on icon "button" at bounding box center [533, 169] width 7 height 7
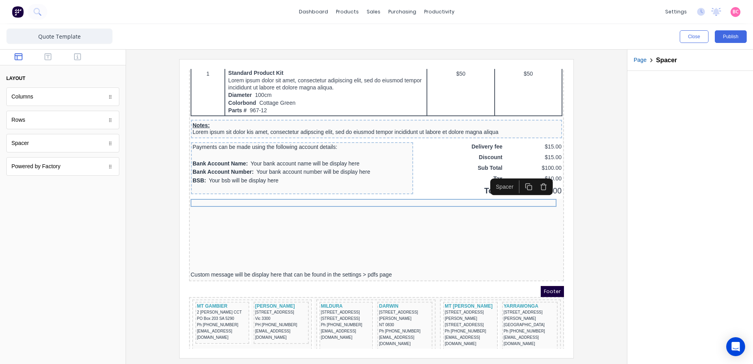
click at [535, 182] on button "button" at bounding box center [533, 176] width 15 height 13
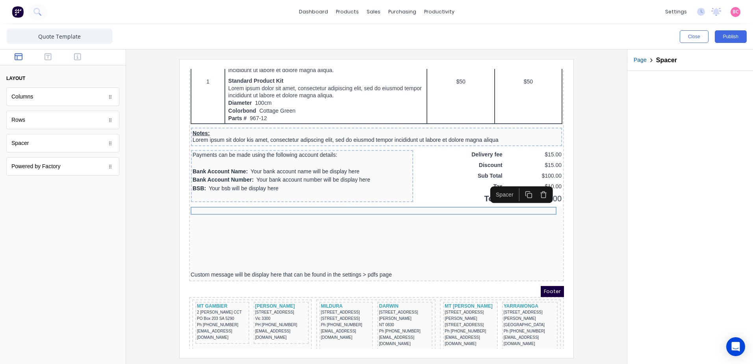
click at [533, 188] on icon "button" at bounding box center [533, 185] width 7 height 7
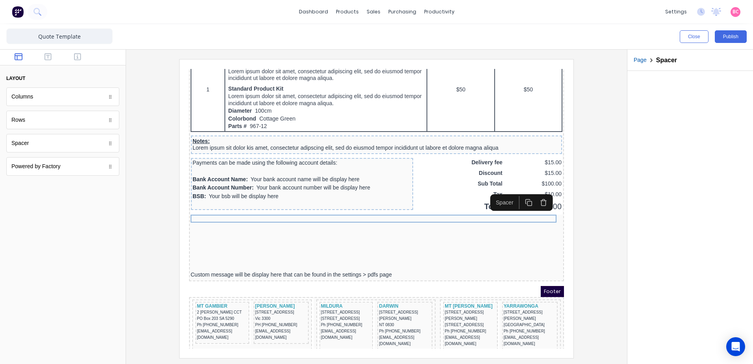
click at [533, 196] on icon "button" at bounding box center [533, 192] width 7 height 7
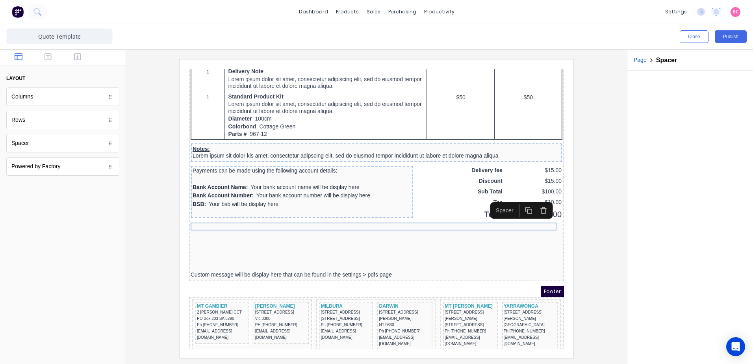
click at [535, 202] on icon "button" at bounding box center [533, 200] width 7 height 7
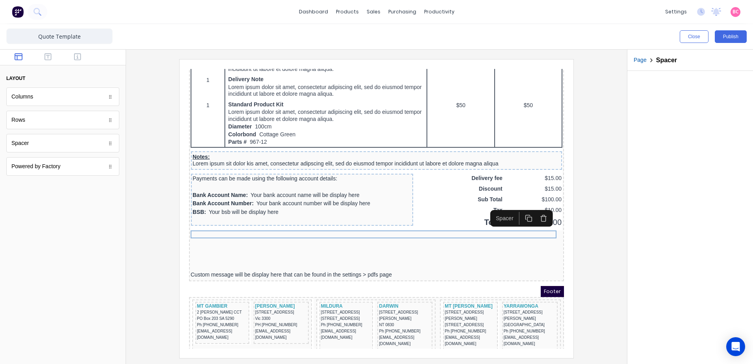
click at [534, 207] on icon "button" at bounding box center [533, 208] width 7 height 7
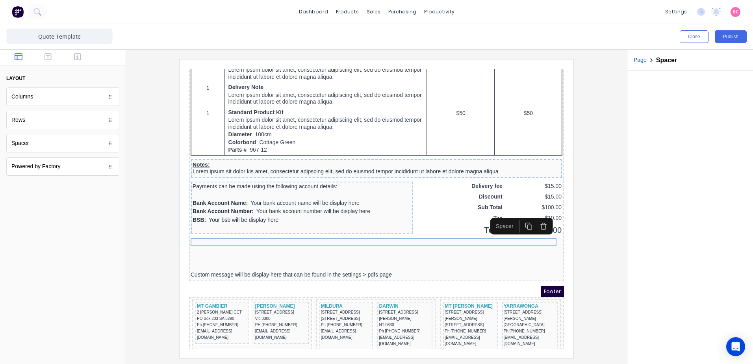
click at [534, 212] on button "button" at bounding box center [533, 216] width 15 height 13
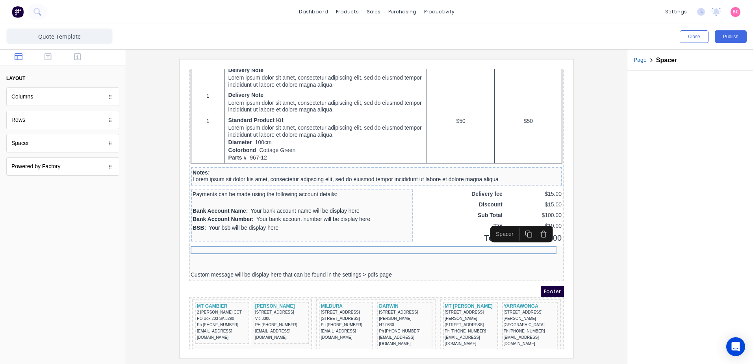
click at [536, 227] on icon "button" at bounding box center [533, 224] width 7 height 7
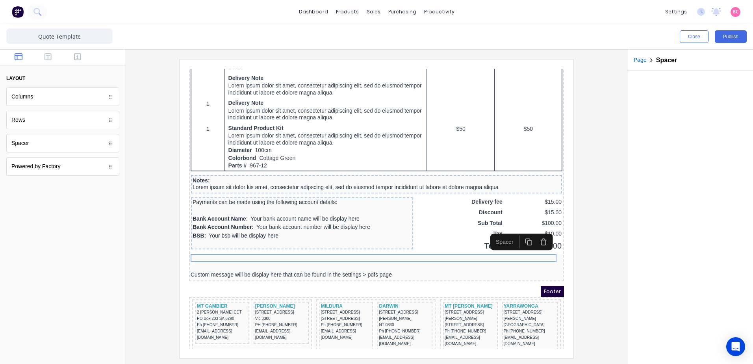
click at [536, 230] on icon "button" at bounding box center [534, 230] width 6 height 0
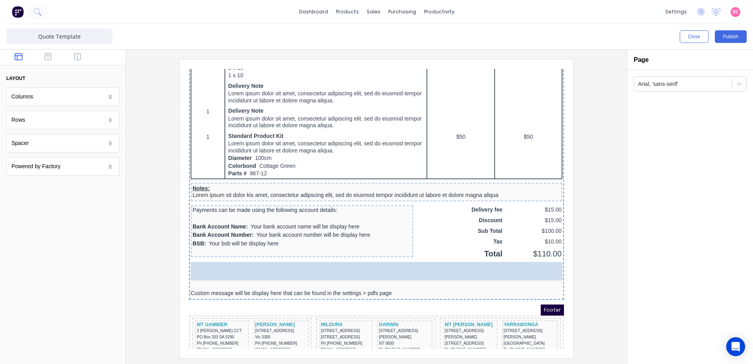
scroll to position [492, 0]
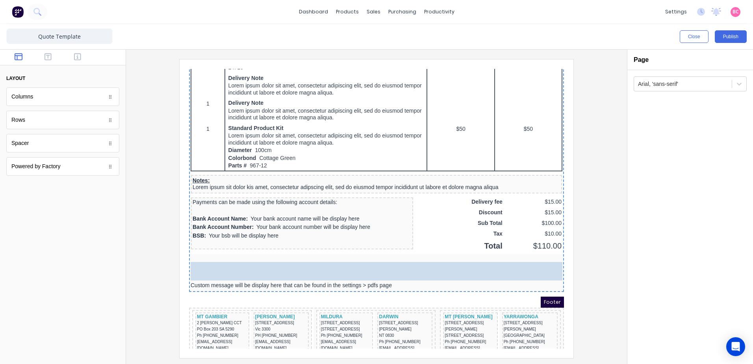
drag, startPoint x: 90, startPoint y: 149, endPoint x: 371, endPoint y: 266, distance: 304.5
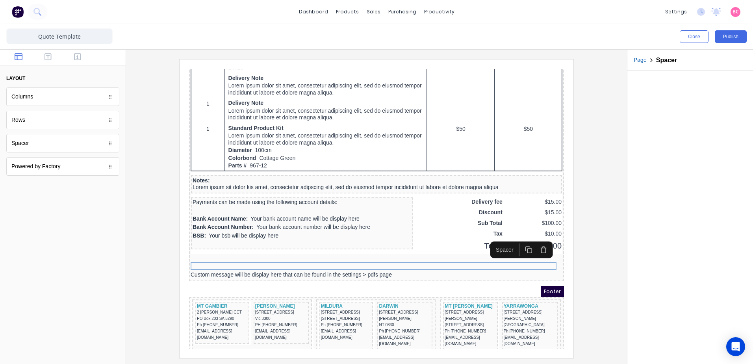
click at [594, 246] on div at bounding box center [376, 208] width 488 height 298
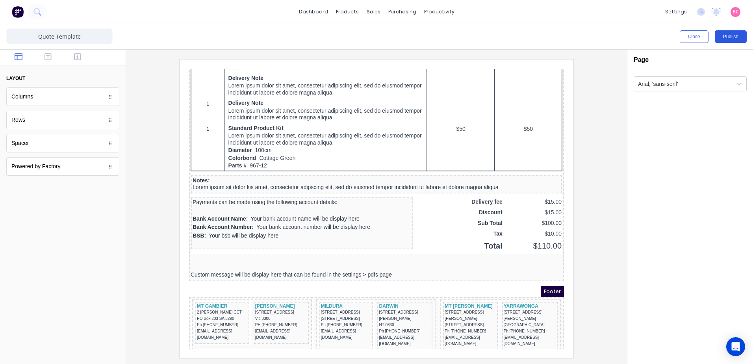
click at [728, 36] on button "Publish" at bounding box center [731, 36] width 32 height 13
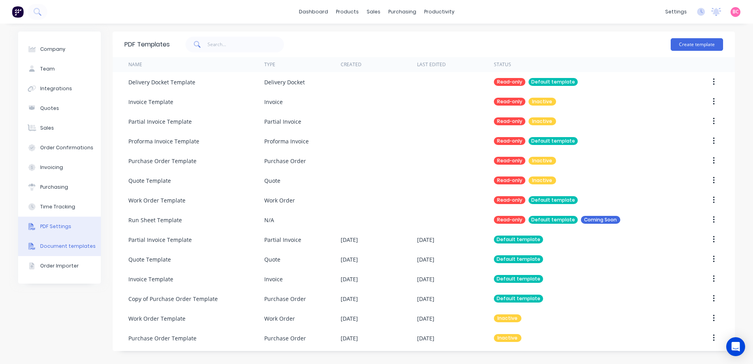
click at [76, 224] on button "PDF Settings" at bounding box center [59, 227] width 83 height 20
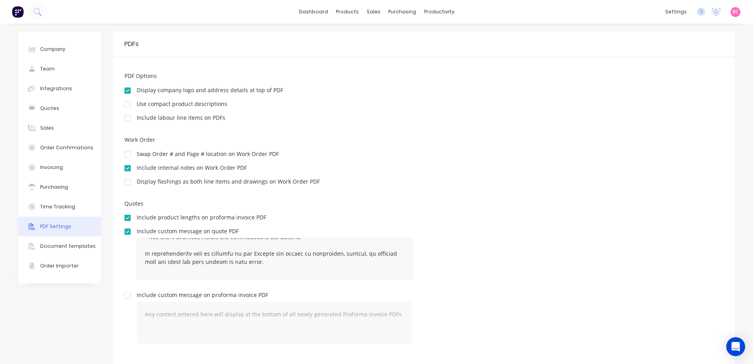
scroll to position [433, 0]
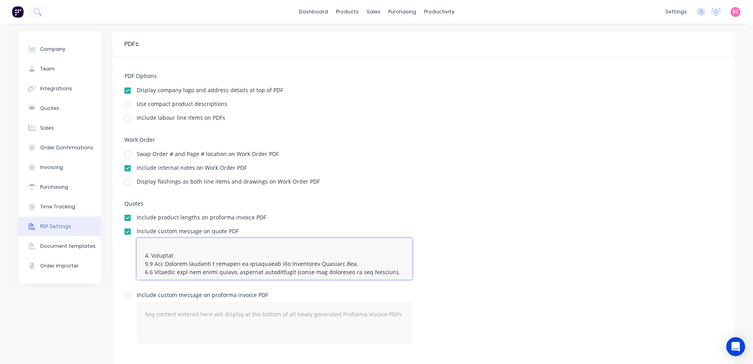
click at [150, 254] on textarea at bounding box center [275, 259] width 276 height 42
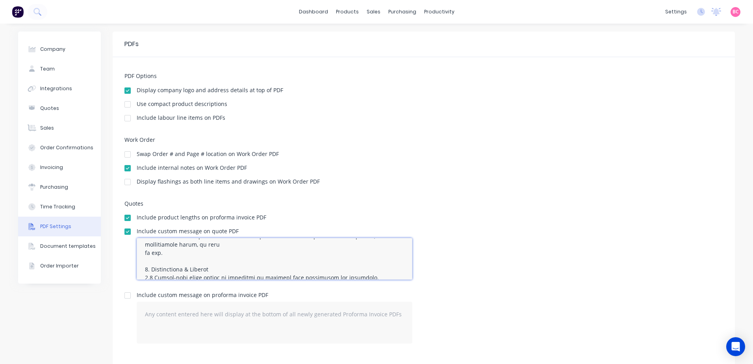
drag, startPoint x: 215, startPoint y: 244, endPoint x: 127, endPoint y: 252, distance: 88.5
click at [127, 252] on div "Include custom message on quote PDF" at bounding box center [423, 256] width 598 height 57
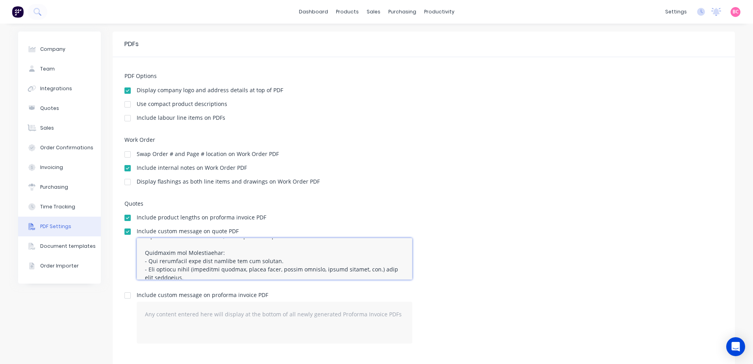
scroll to position [355, 0]
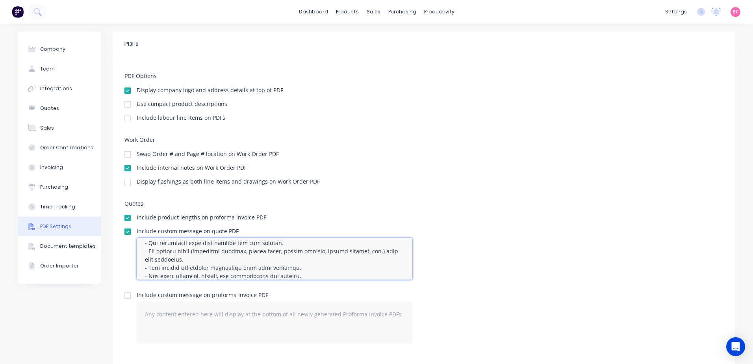
click at [218, 244] on textarea at bounding box center [275, 259] width 276 height 42
click at [220, 243] on textarea at bounding box center [275, 259] width 276 height 42
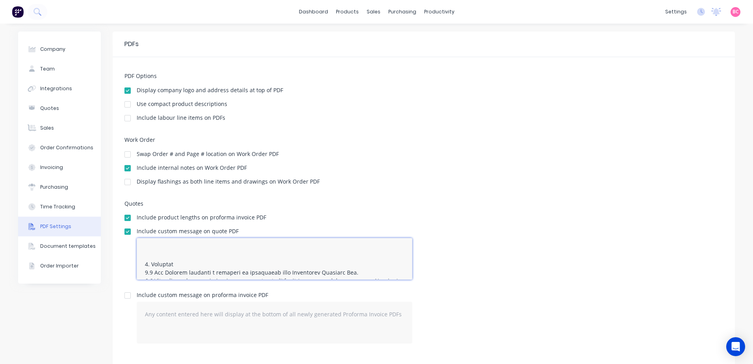
scroll to position [433, 0]
click at [161, 254] on textarea at bounding box center [275, 259] width 276 height 42
type textarea "Terms & Conditions of Sale 1. Definitions • “Company” means Vivid Glass Windows…"
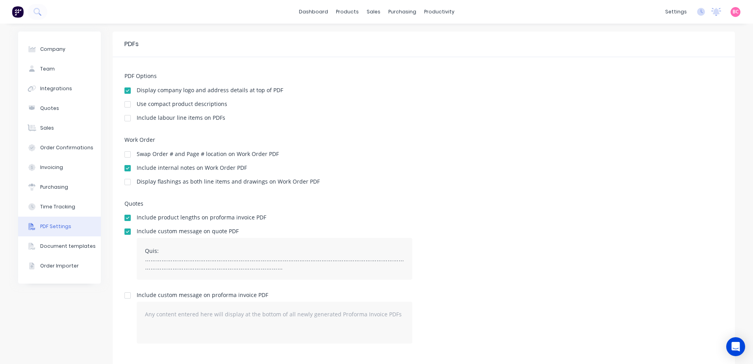
click at [491, 278] on div "Include custom message on quote PDF" at bounding box center [423, 256] width 598 height 57
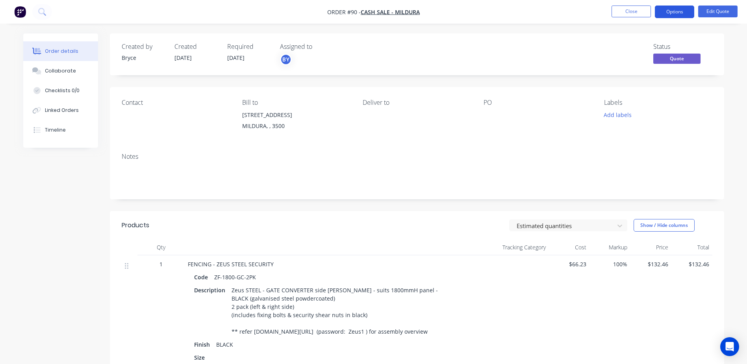
click at [673, 11] on button "Options" at bounding box center [674, 12] width 39 height 13
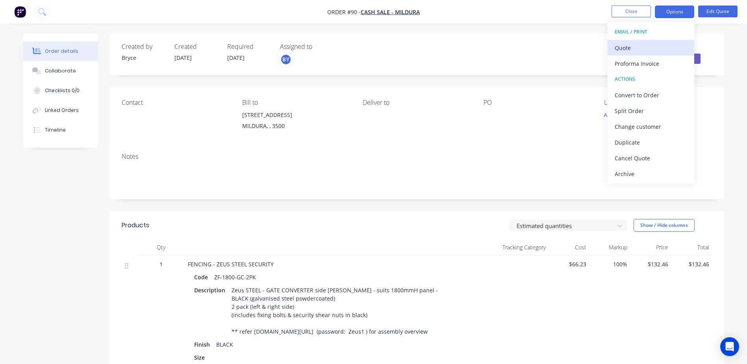
click at [633, 47] on div "Quote" at bounding box center [651, 47] width 72 height 11
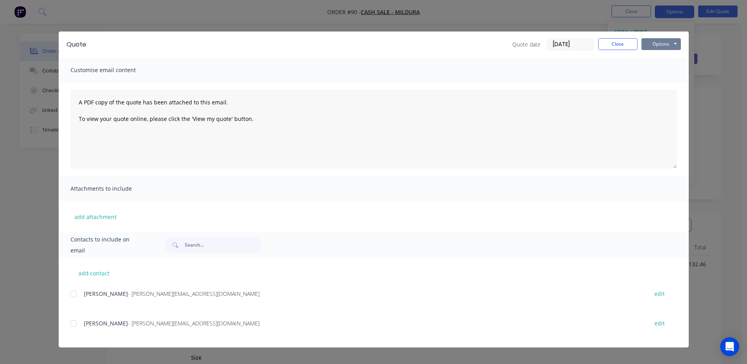
click at [652, 45] on button "Options" at bounding box center [660, 44] width 39 height 12
click at [652, 59] on button "Preview" at bounding box center [666, 58] width 50 height 13
click at [621, 50] on button "Close" at bounding box center [617, 44] width 39 height 12
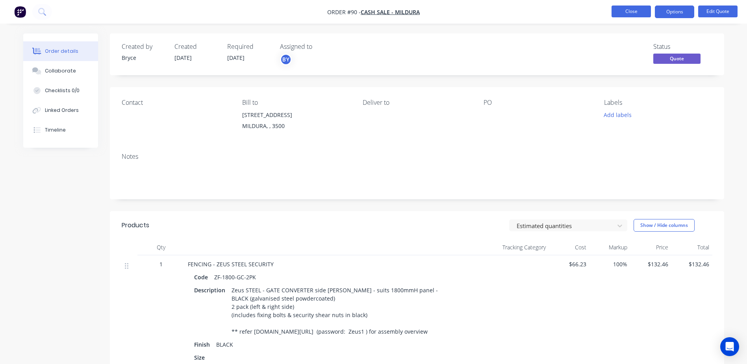
click at [618, 10] on button "Close" at bounding box center [630, 12] width 39 height 12
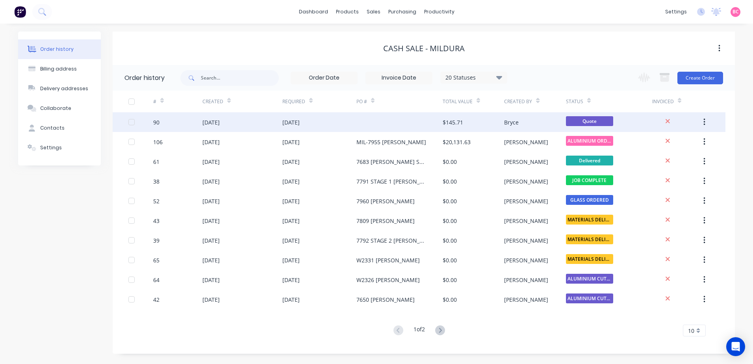
click at [709, 120] on button "button" at bounding box center [704, 122] width 19 height 14
click at [663, 138] on div "Archive" at bounding box center [676, 142] width 61 height 11
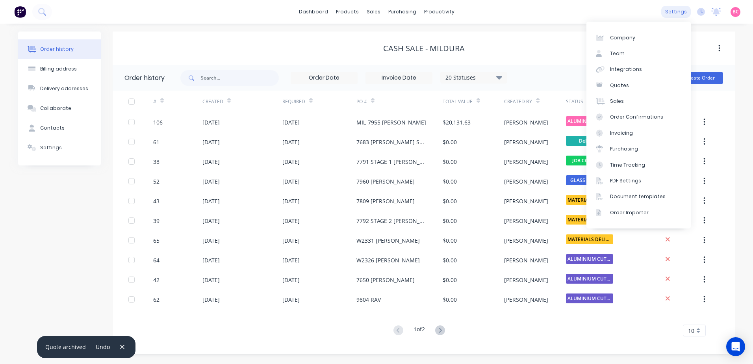
click at [686, 6] on div "settings" at bounding box center [676, 12] width 30 height 12
click at [642, 51] on link "Team" at bounding box center [638, 54] width 104 height 16
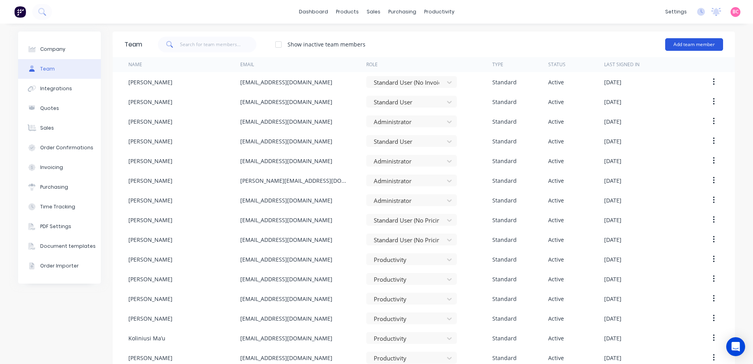
click at [689, 48] on button "Add team member" at bounding box center [694, 44] width 58 height 13
click at [489, 43] on div "Show inactive team members Add team member Standard team member A team member t…" at bounding box center [432, 45] width 581 height 24
click at [700, 43] on button "Add team member" at bounding box center [694, 44] width 58 height 13
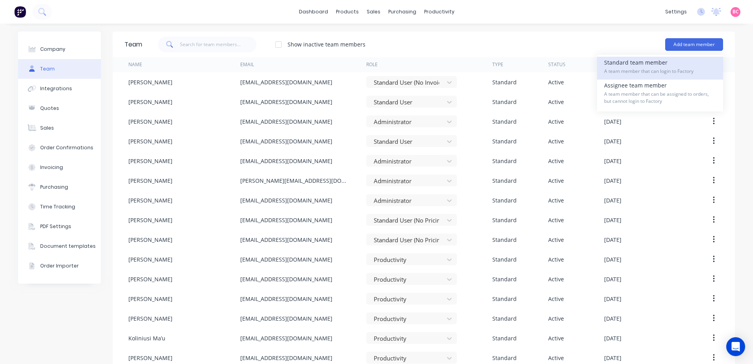
click at [660, 71] on span "A team member that can login to Factory" at bounding box center [660, 71] width 112 height 7
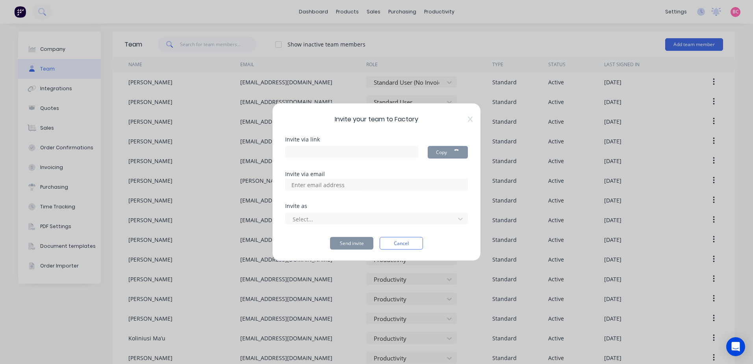
type input "[URL][DOMAIN_NAME]"
click at [357, 187] on input at bounding box center [326, 185] width 79 height 12
drag, startPoint x: 342, startPoint y: 185, endPoint x: 324, endPoint y: 186, distance: 18.2
click at [324, 186] on input at bounding box center [326, 185] width 79 height 12
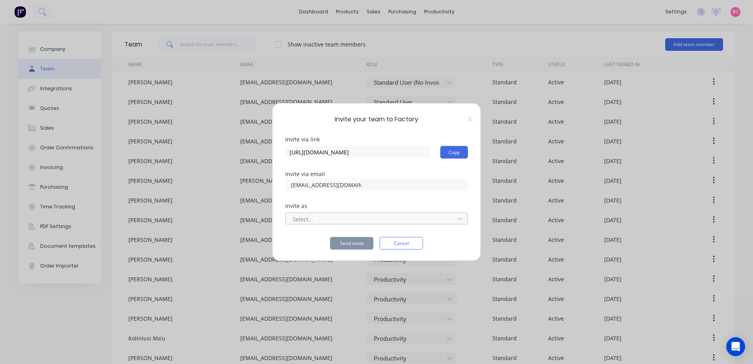
type input "[EMAIL_ADDRESS][DOMAIN_NAME]"
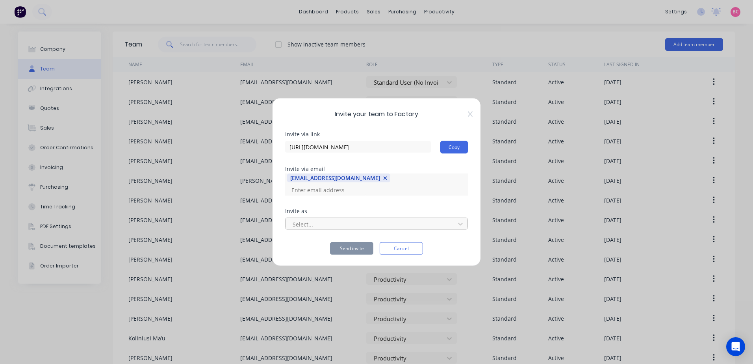
click at [319, 219] on div at bounding box center [371, 224] width 159 height 10
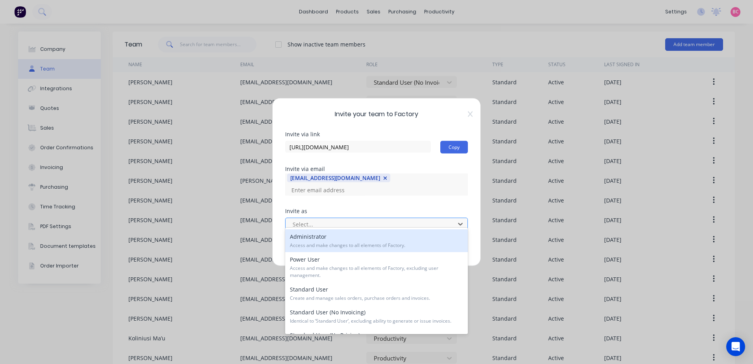
click at [340, 220] on div at bounding box center [371, 224] width 159 height 10
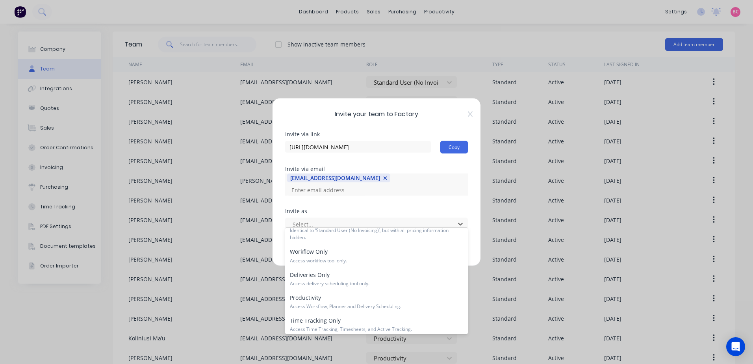
scroll to position [117, 0]
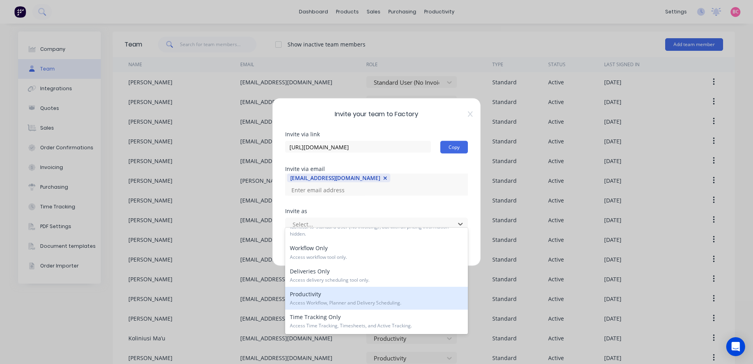
click at [342, 295] on div "Productivity Access Workflow, Planner and Delivery Scheduling." at bounding box center [376, 298] width 183 height 23
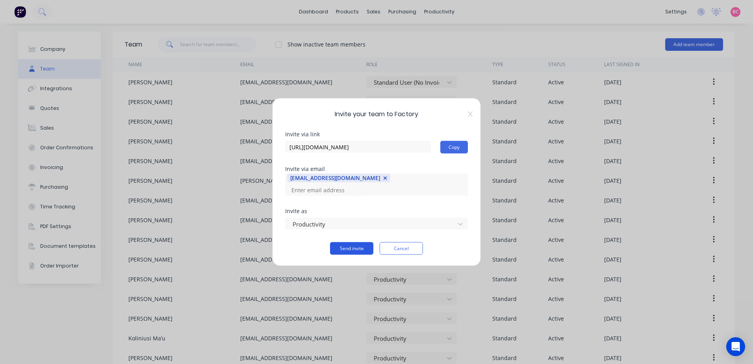
click at [358, 242] on button "Send invite" at bounding box center [351, 248] width 43 height 13
